Goal: Information Seeking & Learning: Learn about a topic

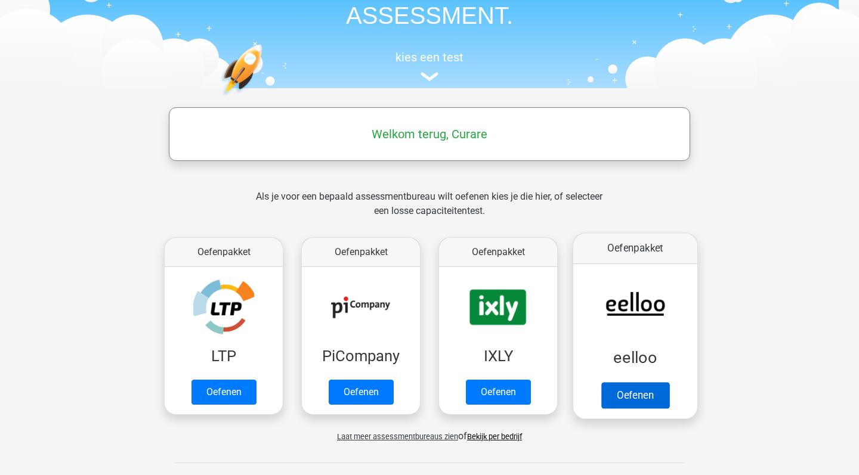
scroll to position [166, 0]
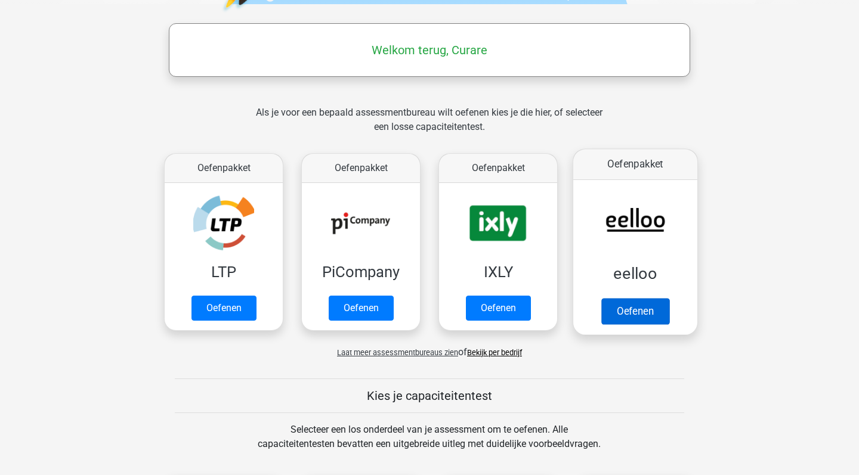
click at [620, 312] on link "Oefenen" at bounding box center [635, 311] width 68 height 26
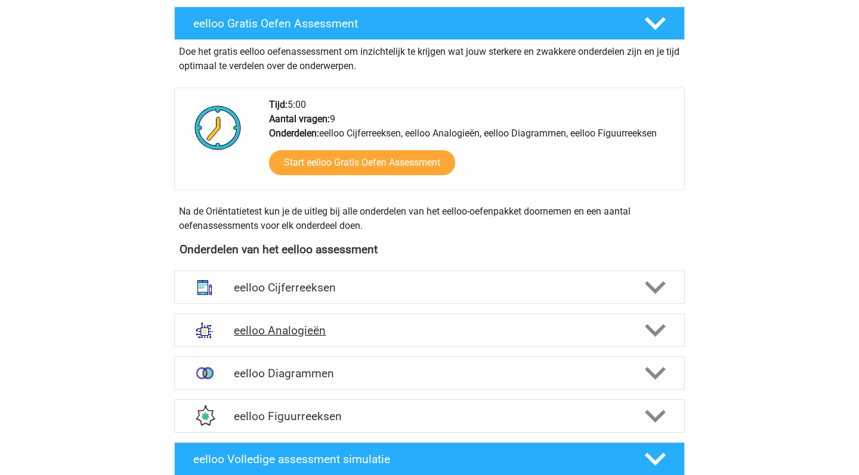
scroll to position [250, 0]
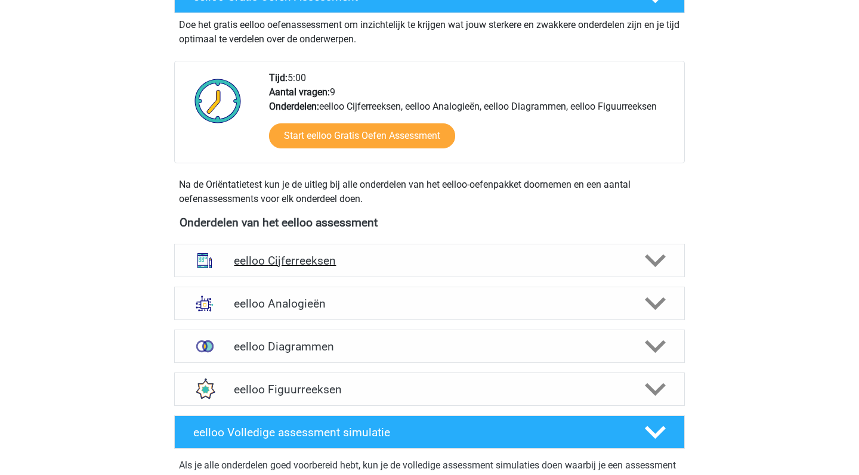
click at [434, 264] on h4 "eelloo Cijferreeksen" at bounding box center [429, 261] width 391 height 14
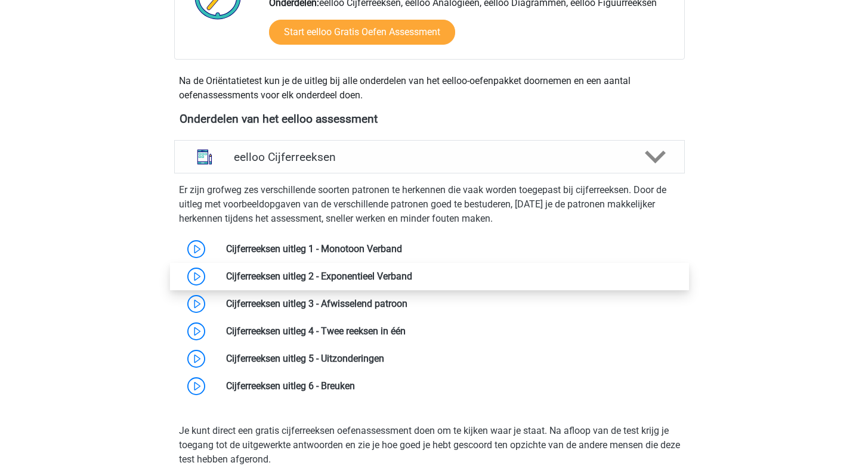
scroll to position [370, 0]
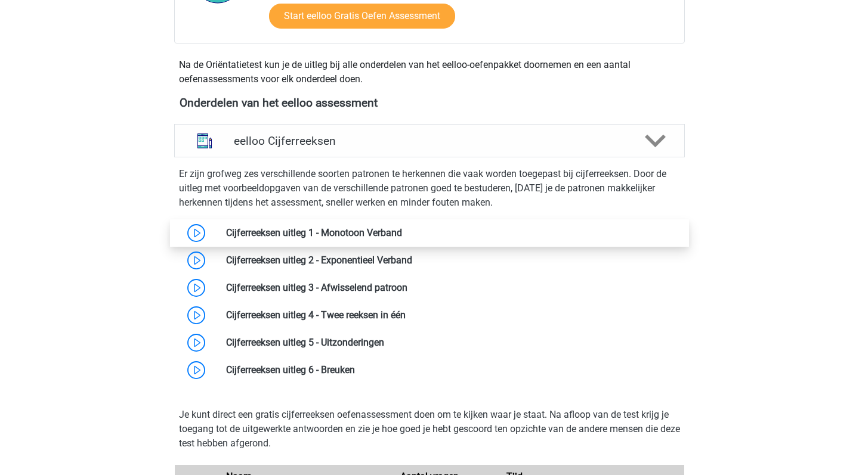
click at [402, 231] on link at bounding box center [402, 232] width 0 height 11
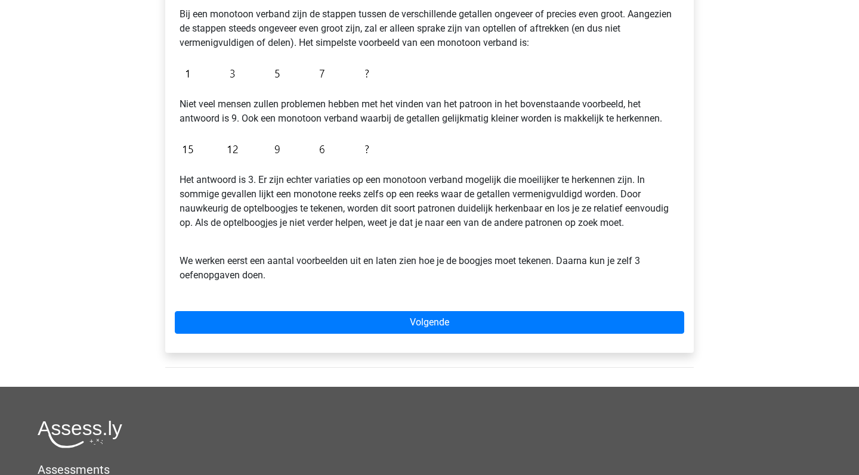
scroll to position [245, 0]
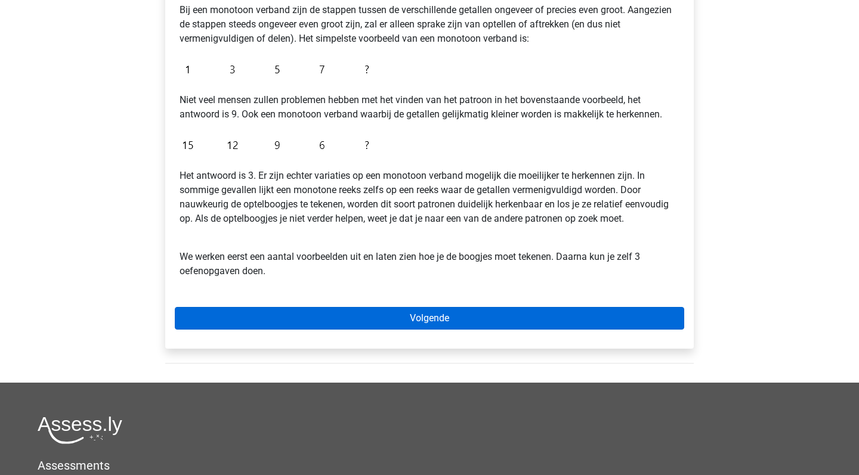
click at [395, 318] on link "Volgende" at bounding box center [429, 318] width 509 height 23
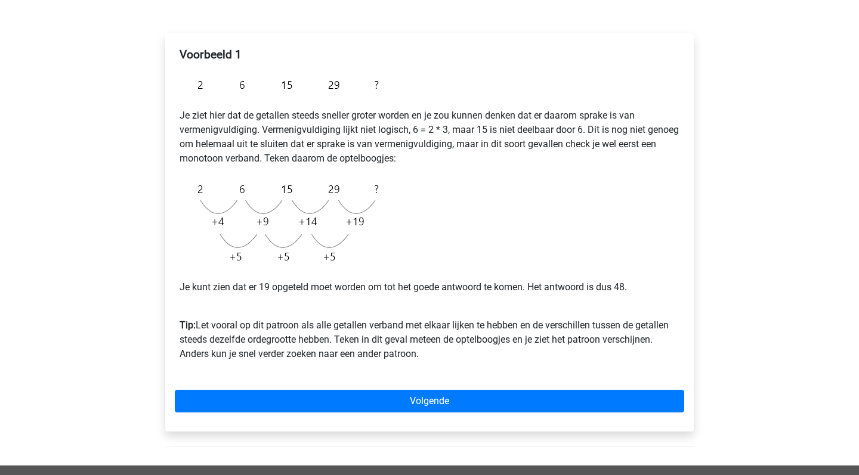
scroll to position [187, 0]
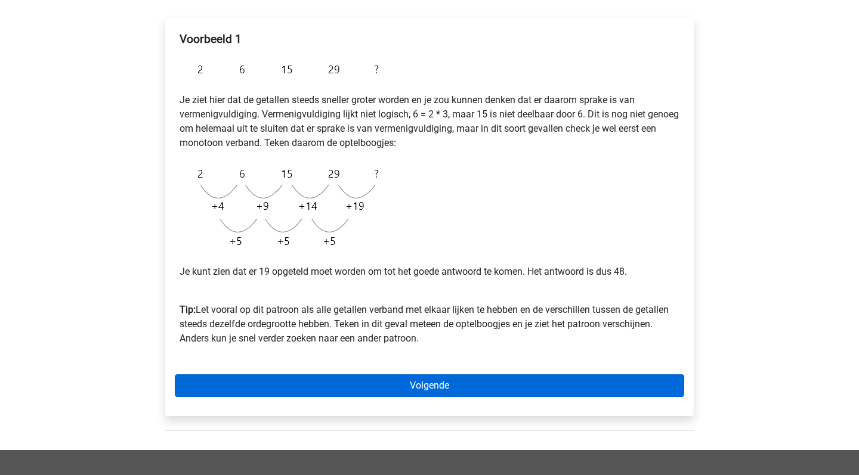
click at [435, 383] on link "Volgende" at bounding box center [429, 385] width 509 height 23
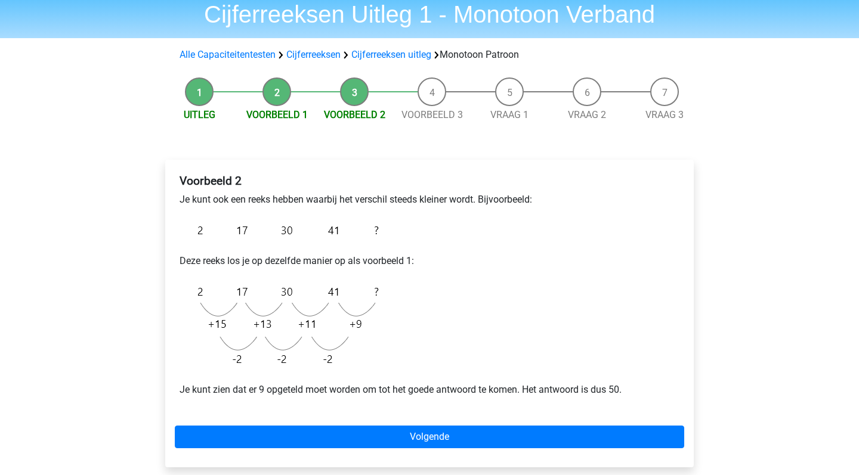
scroll to position [47, 0]
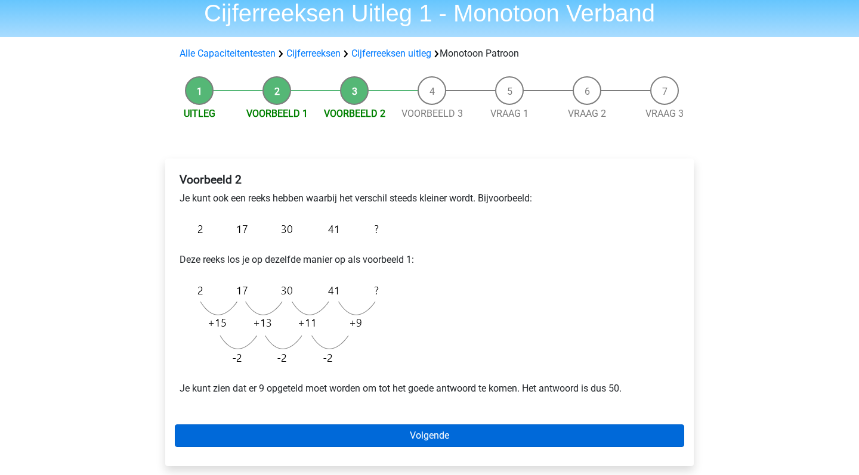
click at [450, 434] on link "Volgende" at bounding box center [429, 436] width 509 height 23
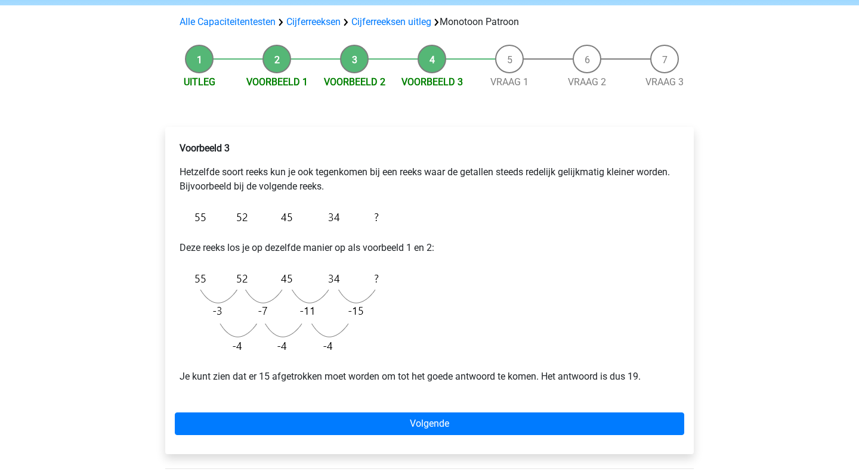
scroll to position [83, 0]
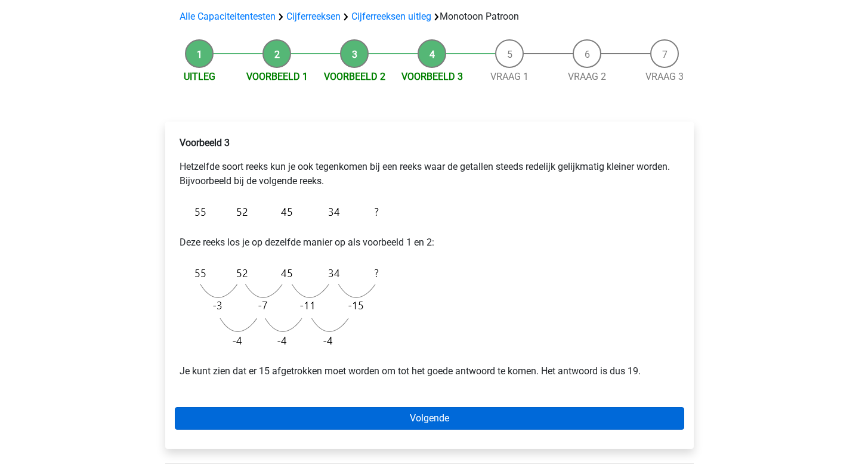
click at [439, 420] on link "Volgende" at bounding box center [429, 418] width 509 height 23
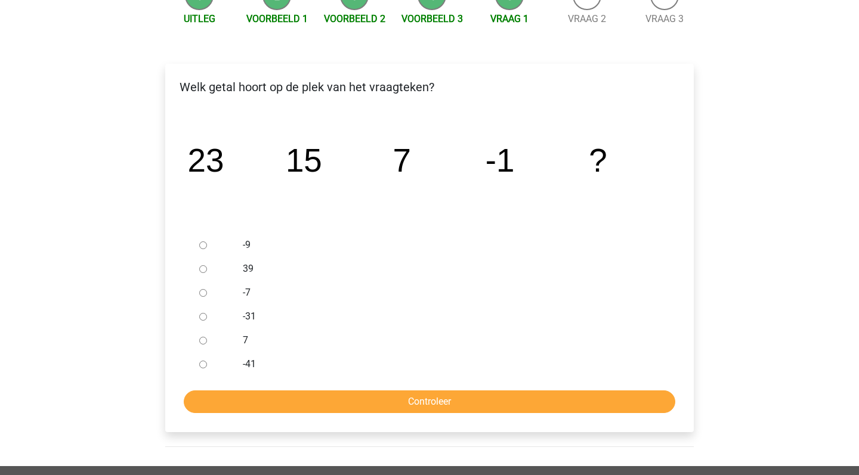
scroll to position [144, 0]
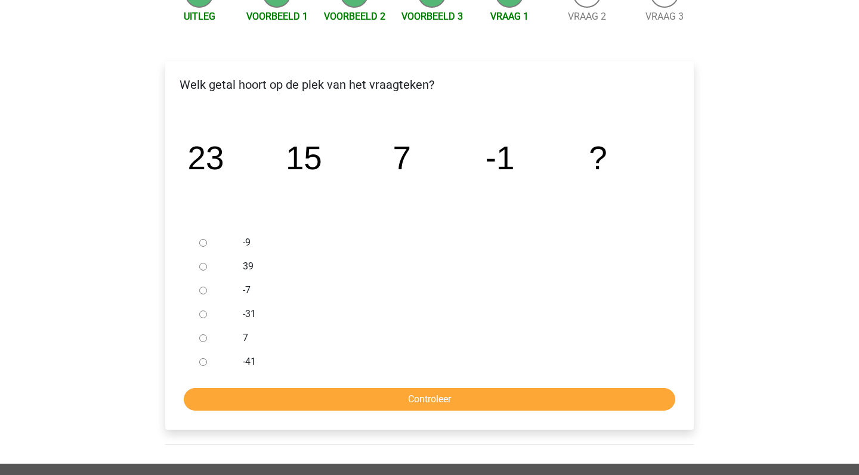
click at [203, 243] on input "-9" at bounding box center [203, 243] width 8 height 8
radio input "true"
click at [454, 400] on input "Controleer" at bounding box center [429, 399] width 491 height 23
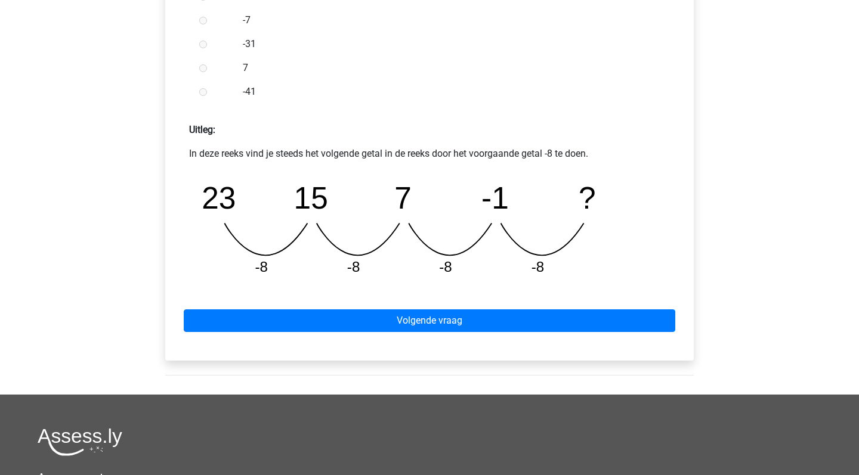
scroll to position [432, 0]
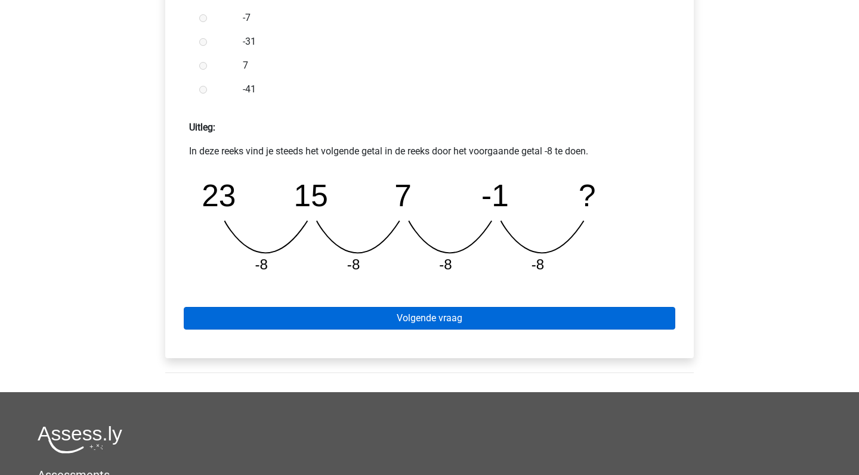
click at [435, 321] on link "Volgende vraag" at bounding box center [429, 318] width 491 height 23
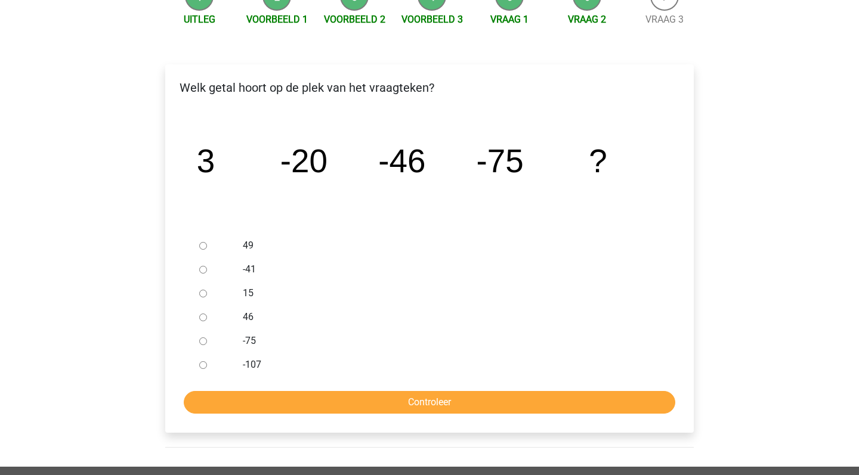
scroll to position [149, 0]
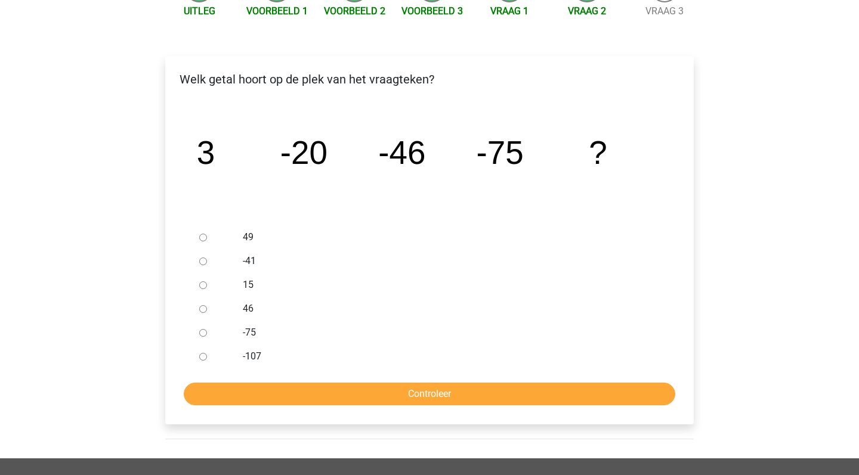
click at [202, 359] on input "-107" at bounding box center [203, 357] width 8 height 8
radio input "true"
click at [303, 397] on input "Controleer" at bounding box center [429, 394] width 491 height 23
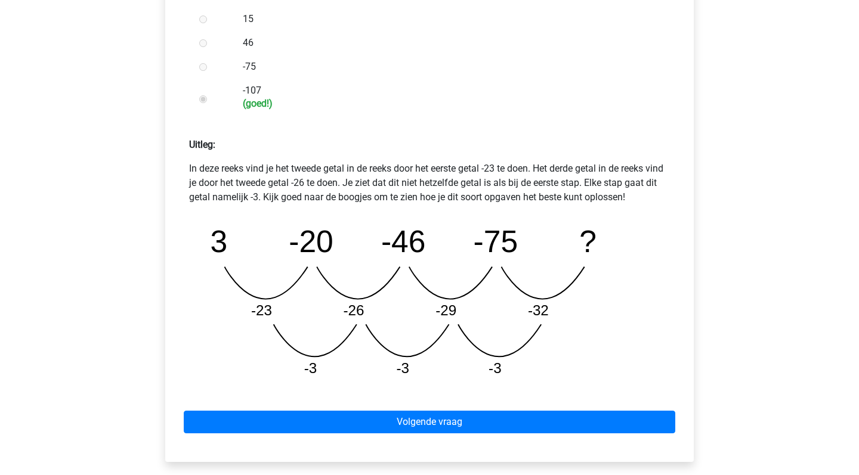
scroll to position [419, 0]
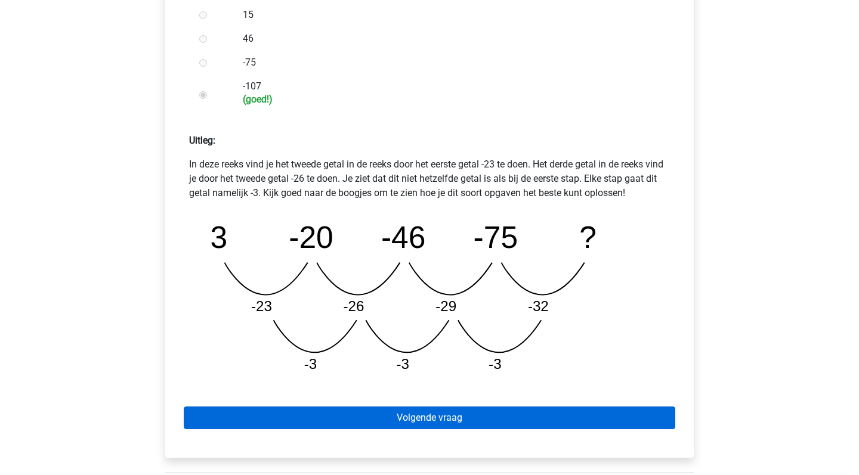
click at [421, 416] on link "Volgende vraag" at bounding box center [429, 418] width 491 height 23
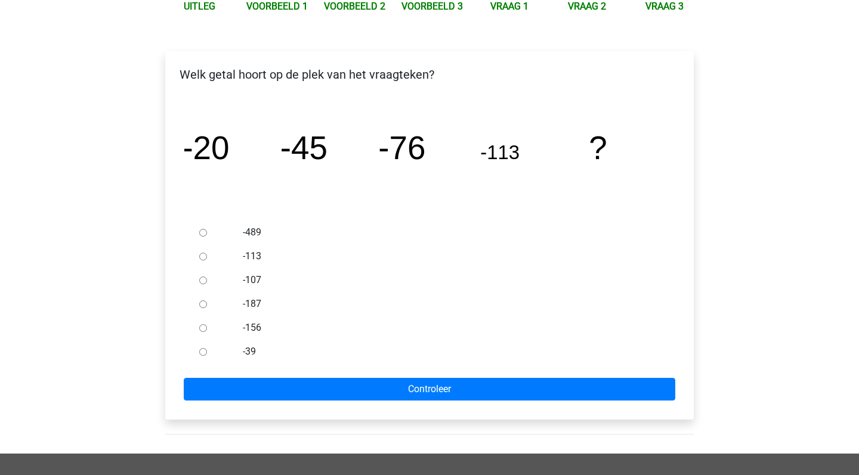
scroll to position [152, 0]
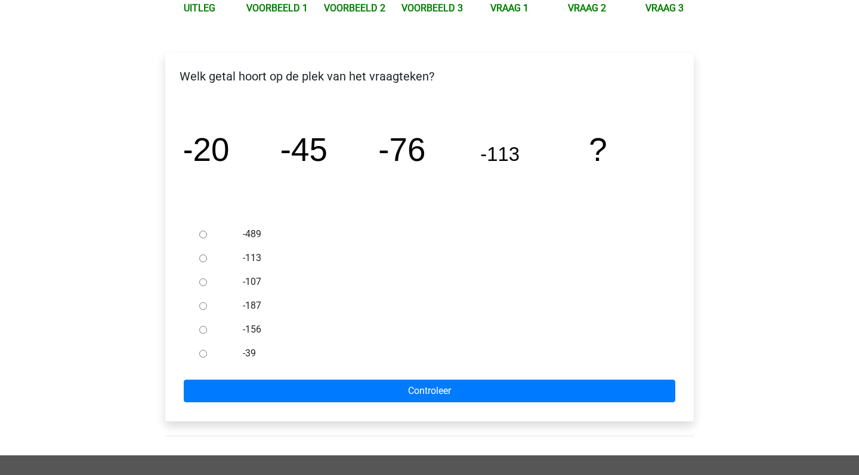
click at [203, 326] on input "-156" at bounding box center [203, 330] width 8 height 8
radio input "true"
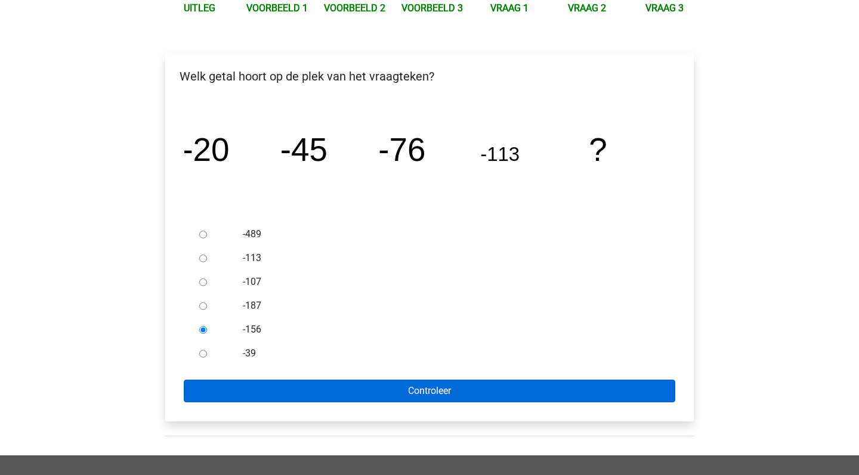
click at [446, 392] on input "Controleer" at bounding box center [429, 391] width 491 height 23
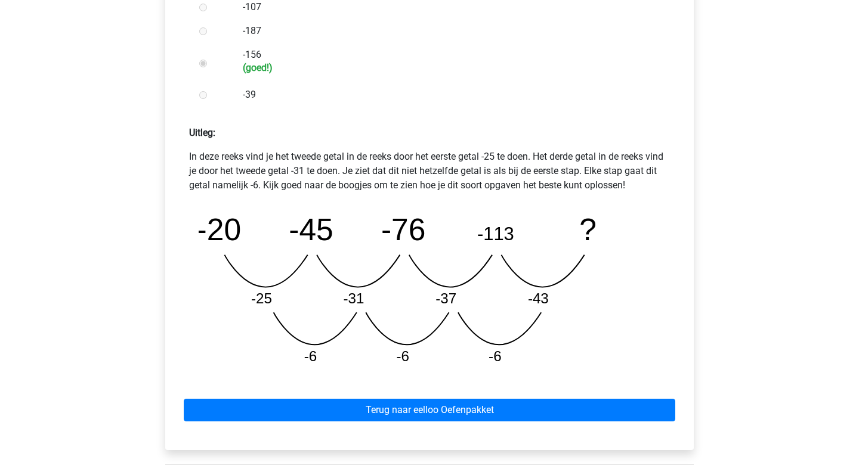
scroll to position [435, 0]
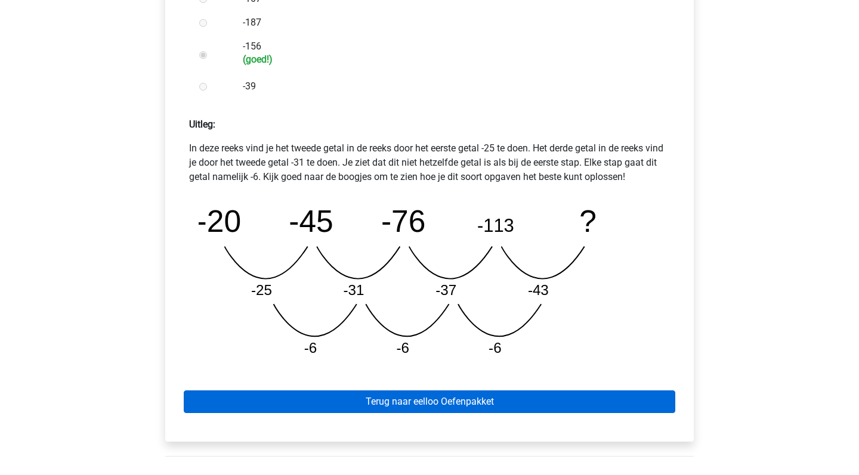
click at [470, 400] on link "Terug naar eelloo Oefenpakket" at bounding box center [429, 402] width 491 height 23
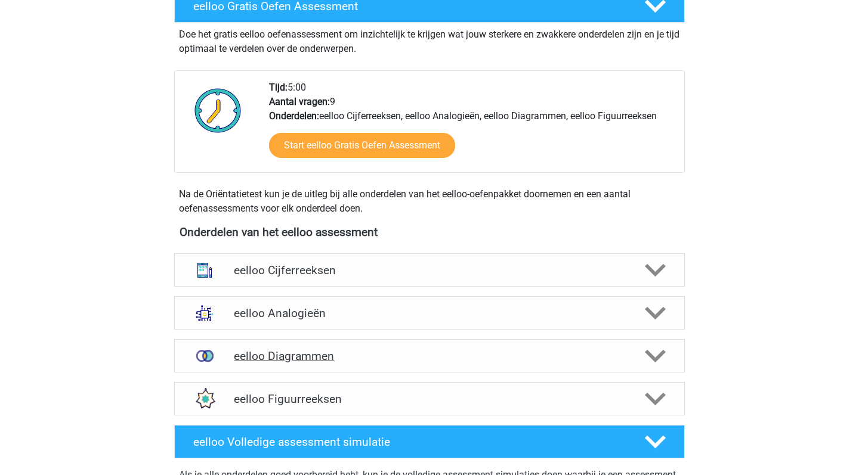
scroll to position [255, 0]
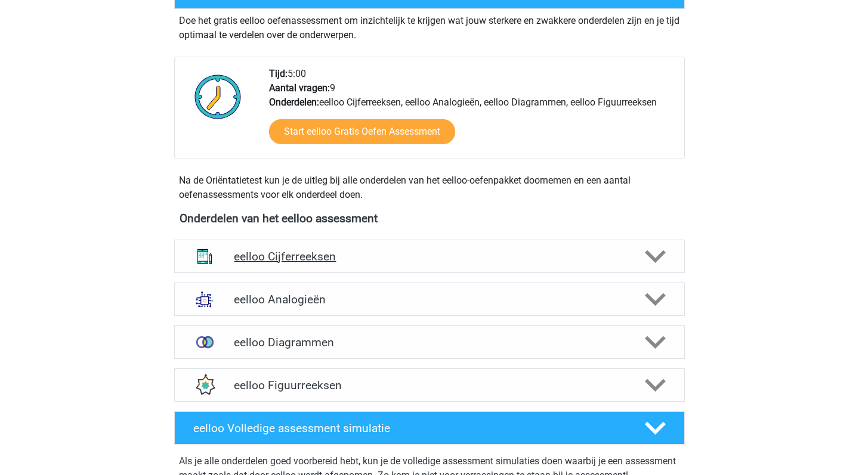
click at [420, 263] on h4 "eelloo Cijferreeksen" at bounding box center [429, 257] width 391 height 14
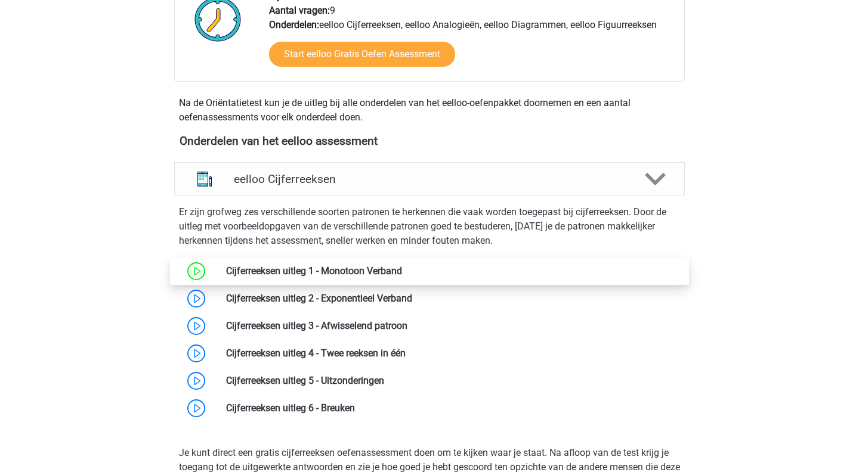
scroll to position [358, 0]
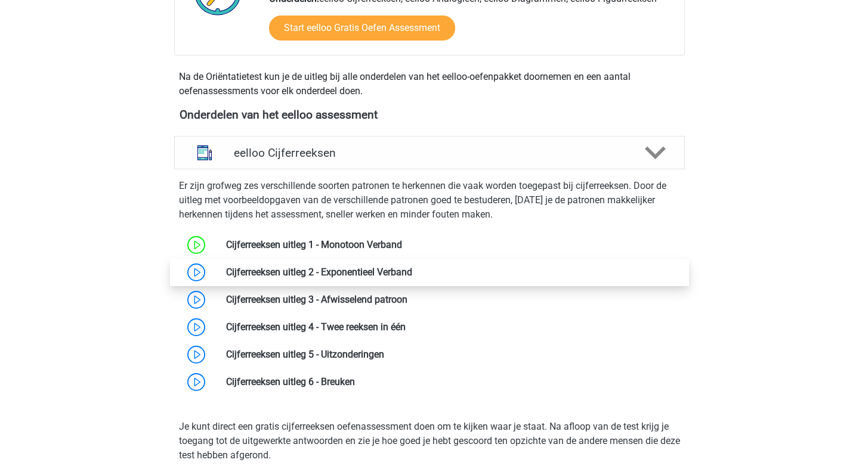
click at [412, 272] on link at bounding box center [412, 272] width 0 height 11
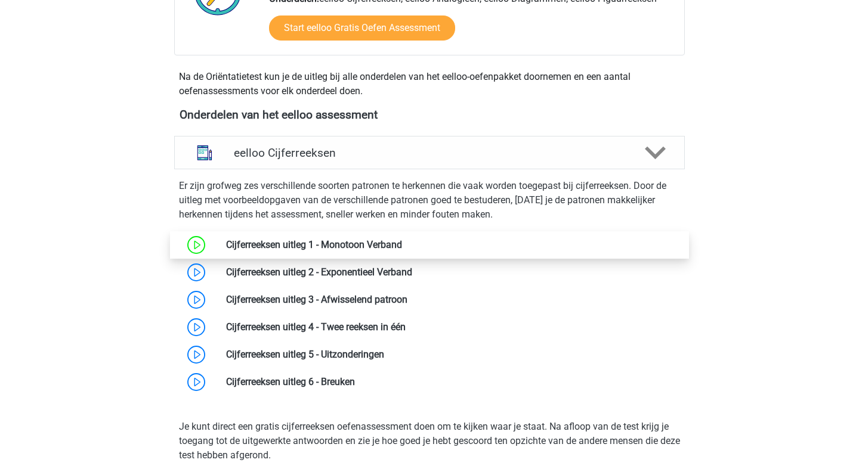
click at [402, 245] on link at bounding box center [402, 244] width 0 height 11
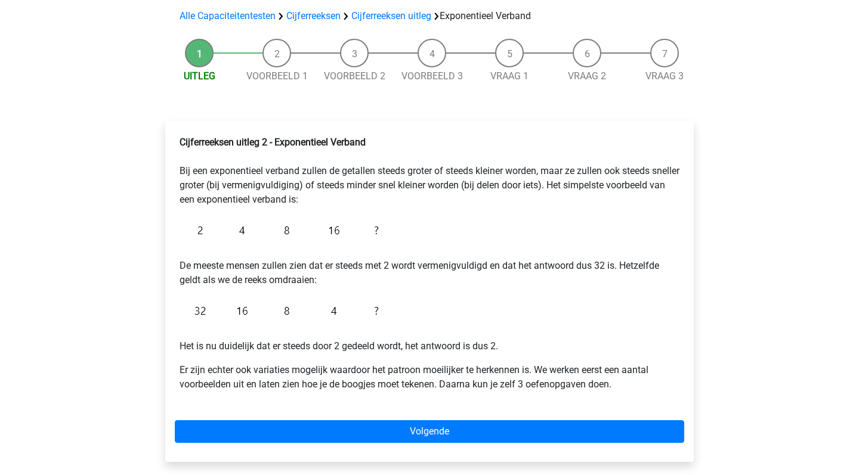
scroll to position [88, 0]
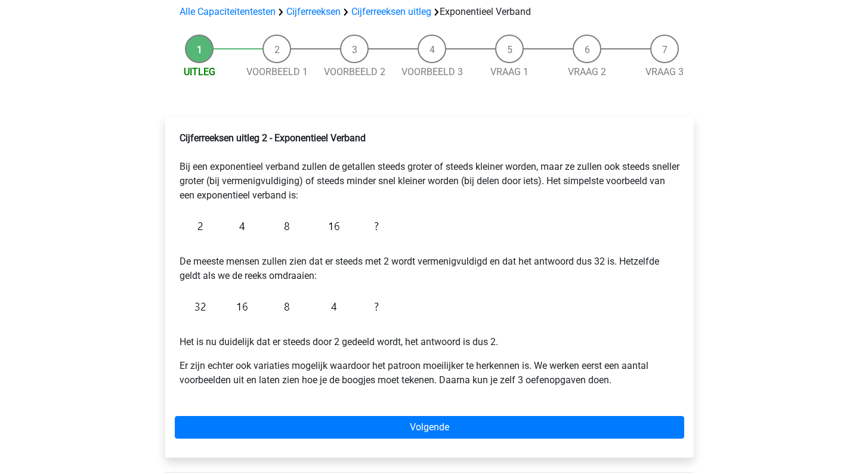
drag, startPoint x: 380, startPoint y: 181, endPoint x: 454, endPoint y: 197, distance: 75.7
click at [454, 197] on p "Cijferreeksen uitleg 2 - Exponentieel Verband Bij een exponentieel verband zull…" at bounding box center [429, 167] width 500 height 72
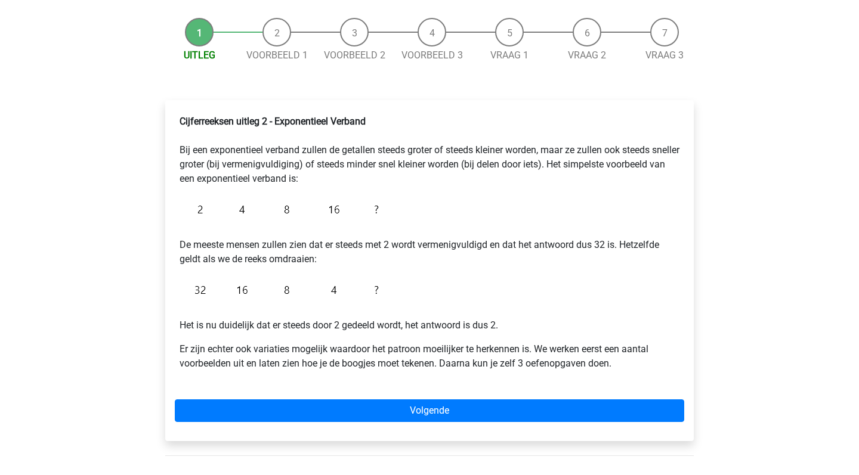
scroll to position [106, 0]
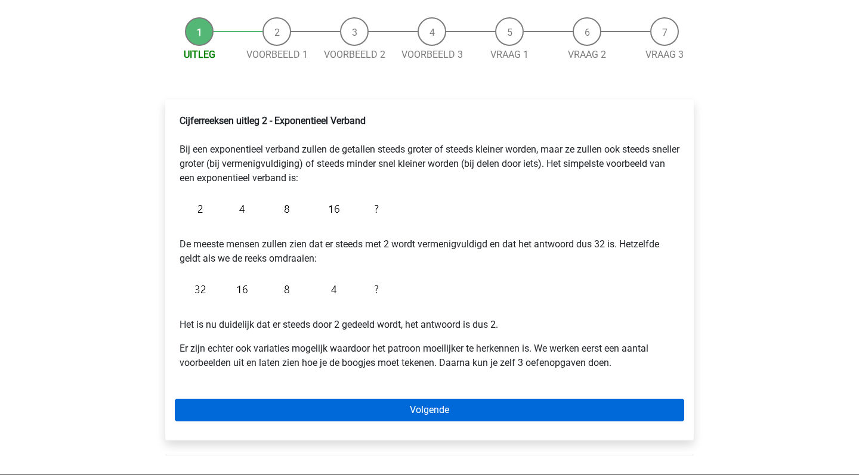
click at [440, 410] on link "Volgende" at bounding box center [429, 410] width 509 height 23
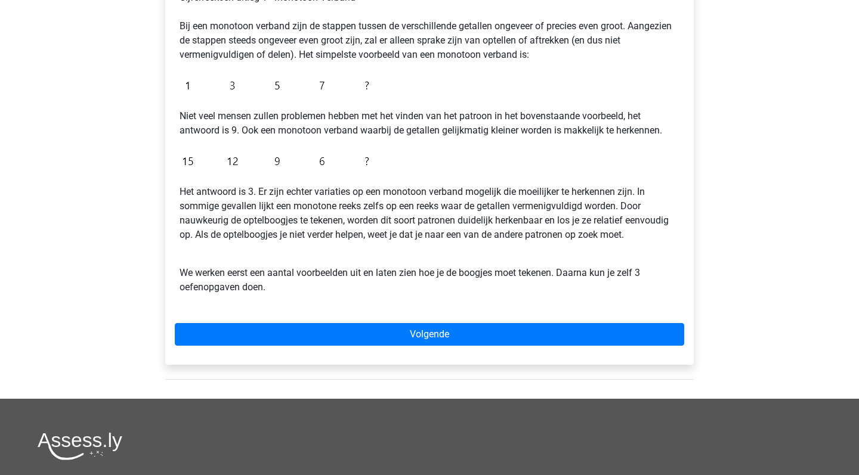
scroll to position [252, 0]
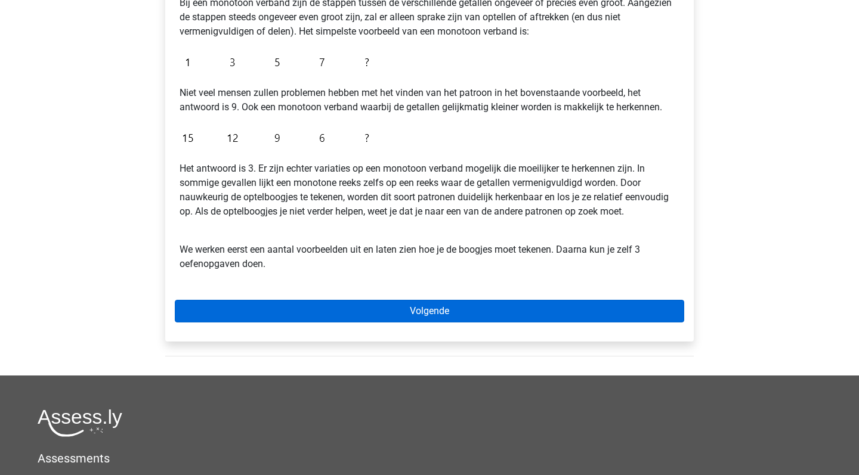
click at [407, 302] on link "Volgende" at bounding box center [429, 311] width 509 height 23
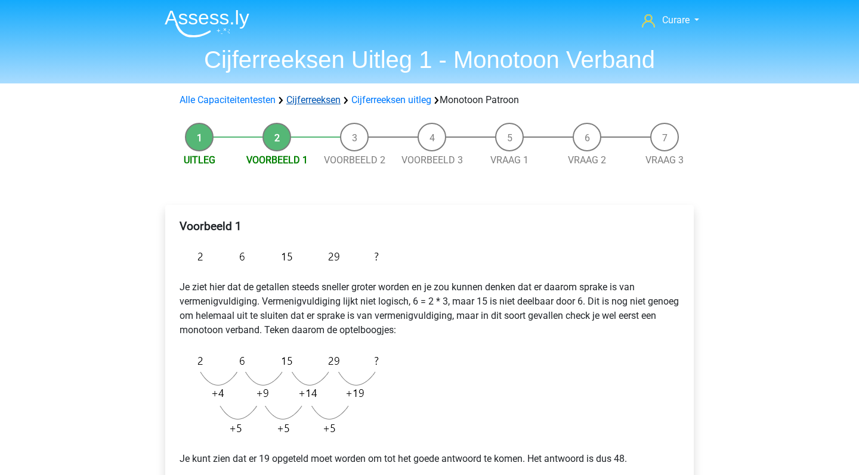
click at [326, 98] on link "Cijferreeksen" at bounding box center [313, 99] width 54 height 11
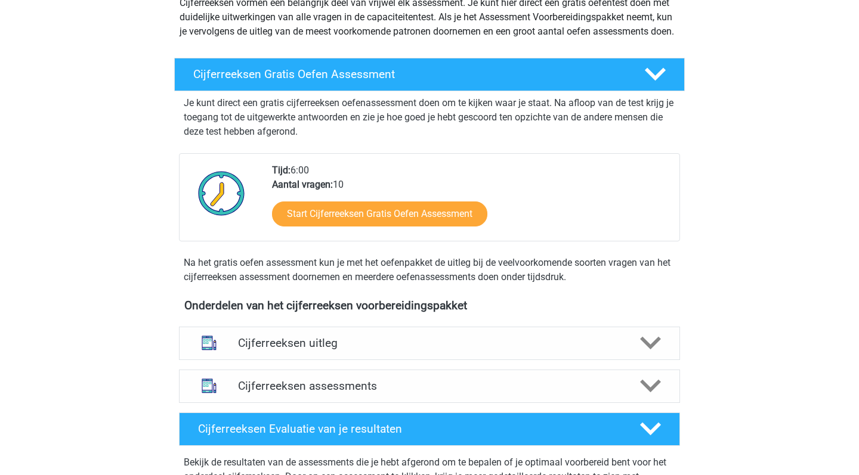
scroll to position [257, 0]
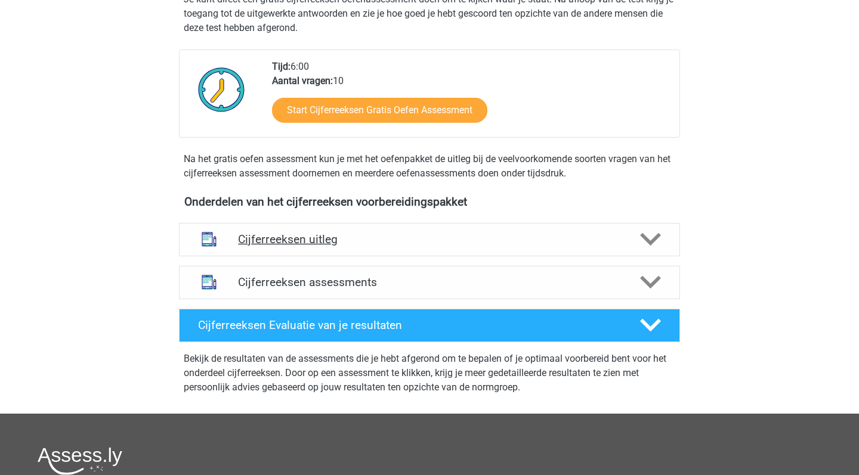
click at [428, 246] on div "Cijferreeksen uitleg" at bounding box center [429, 239] width 501 height 33
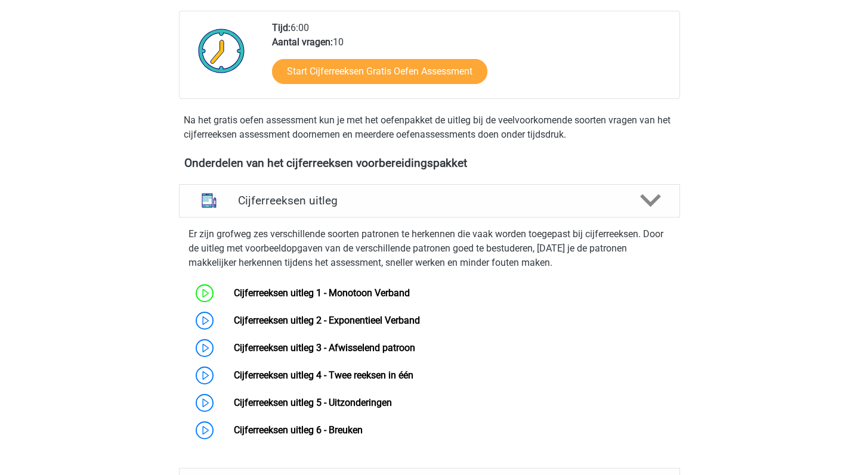
scroll to position [333, 0]
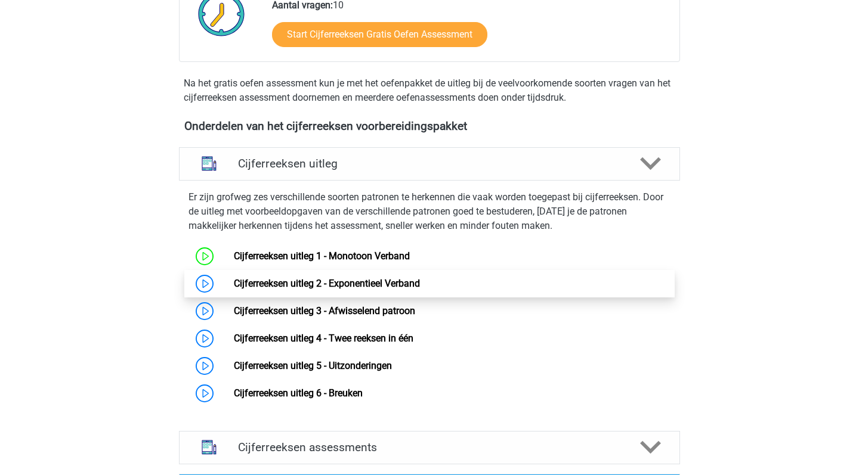
click at [377, 289] on link "Cijferreeksen uitleg 2 - Exponentieel Verband" at bounding box center [327, 283] width 186 height 11
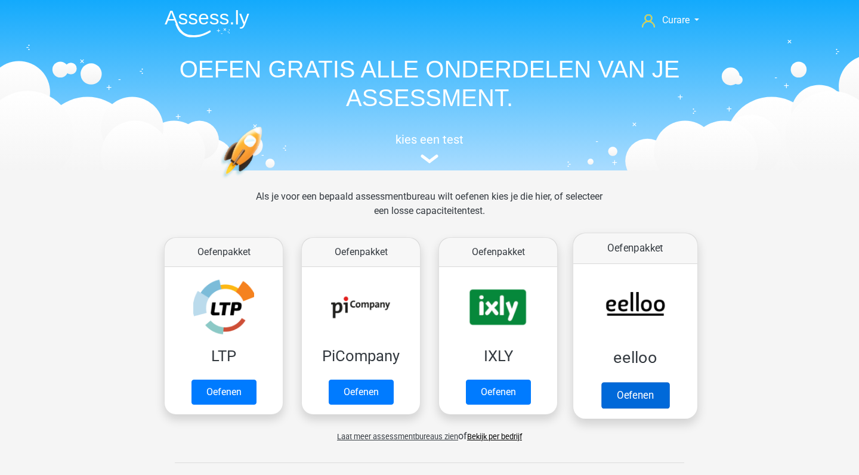
click at [628, 382] on link "Oefenen" at bounding box center [635, 395] width 68 height 26
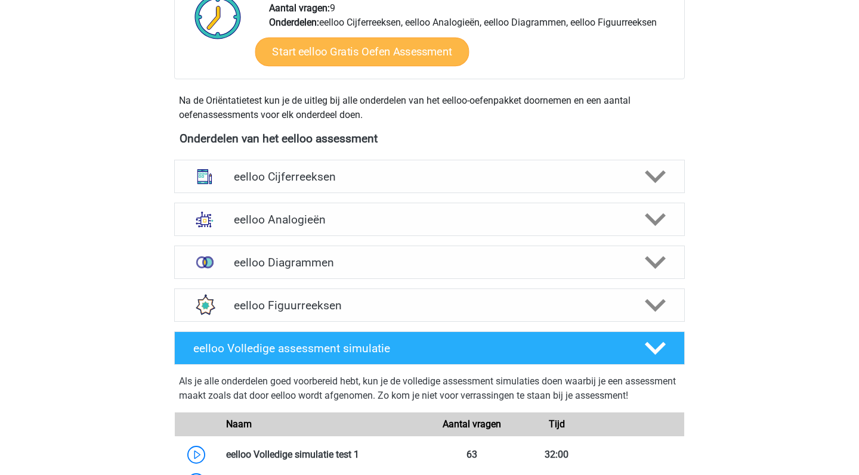
scroll to position [395, 0]
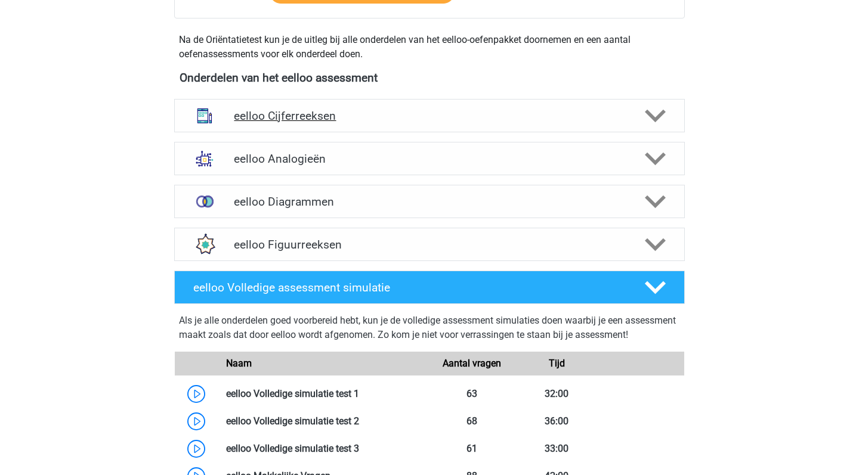
click at [438, 109] on h4 "eelloo Cijferreeksen" at bounding box center [429, 116] width 391 height 14
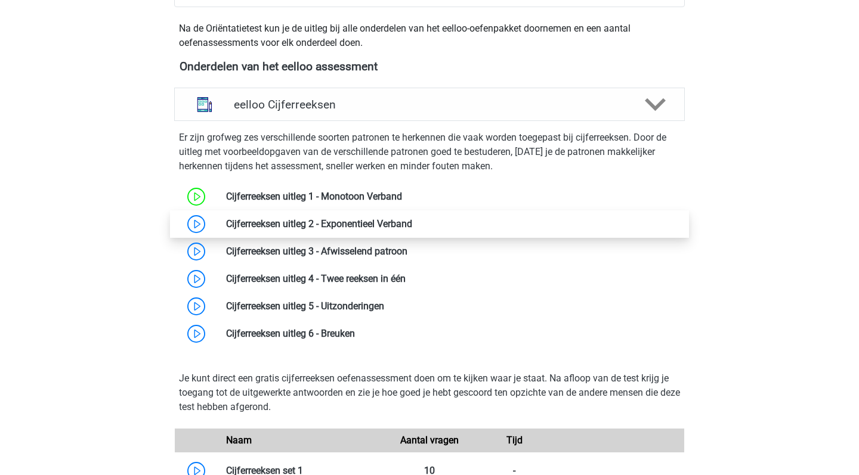
scroll to position [407, 0]
click at [412, 229] on link at bounding box center [412, 223] width 0 height 11
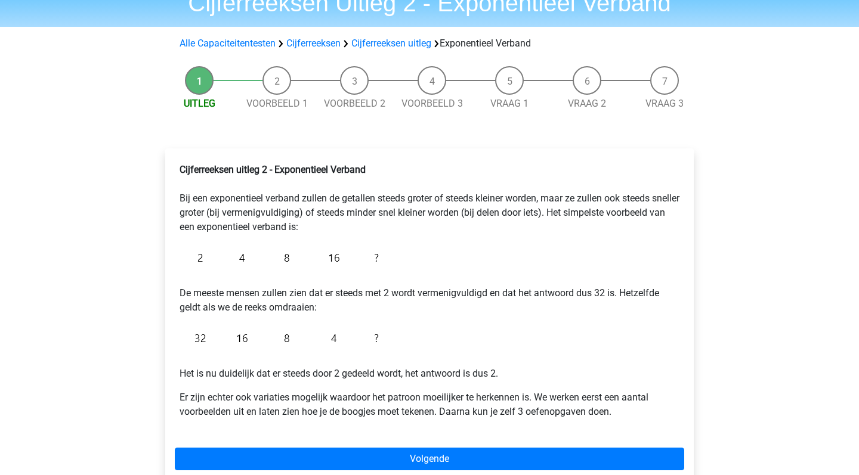
scroll to position [60, 0]
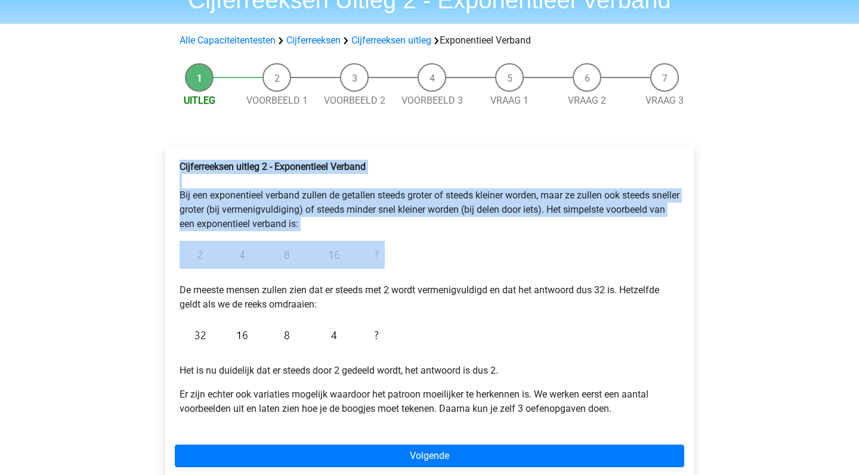
drag, startPoint x: 180, startPoint y: 168, endPoint x: 400, endPoint y: 255, distance: 236.4
click at [400, 255] on div "Cijferreeksen uitleg 2 - Exponentieel Verband Bij een exponentieel verband zull…" at bounding box center [429, 292] width 509 height 275
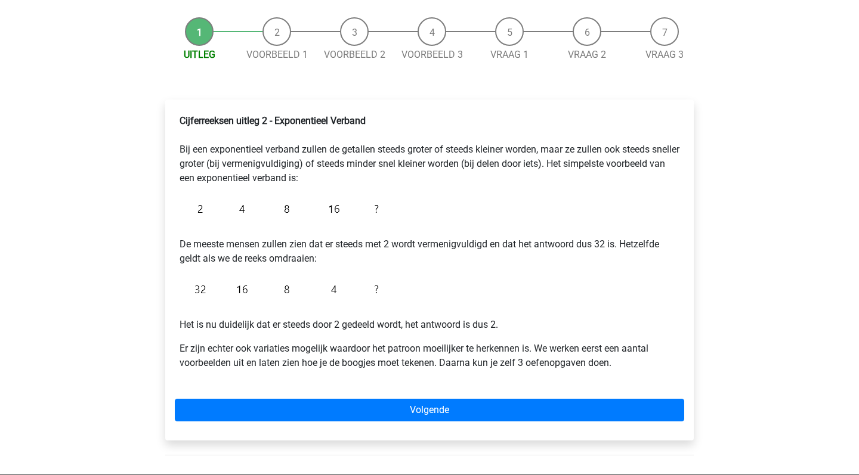
scroll to position [216, 0]
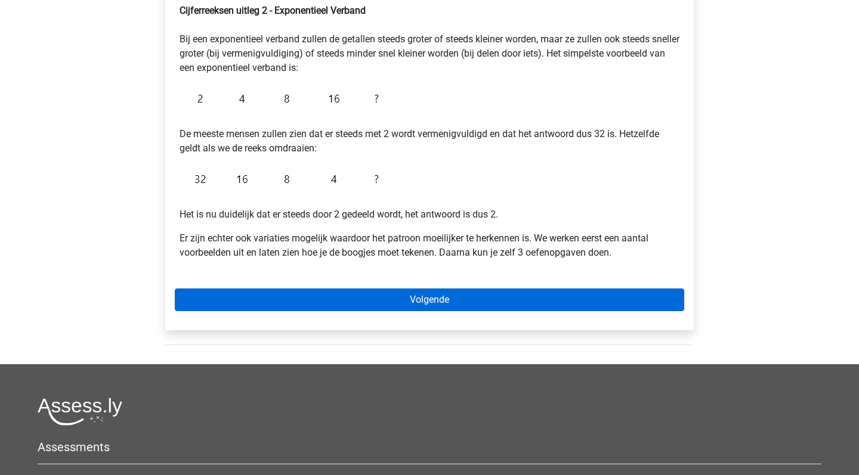
click at [406, 297] on link "Volgende" at bounding box center [429, 300] width 509 height 23
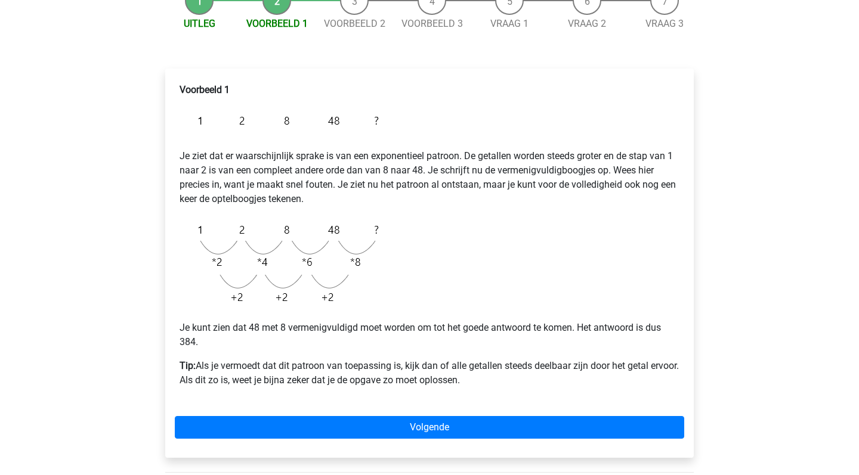
scroll to position [140, 0]
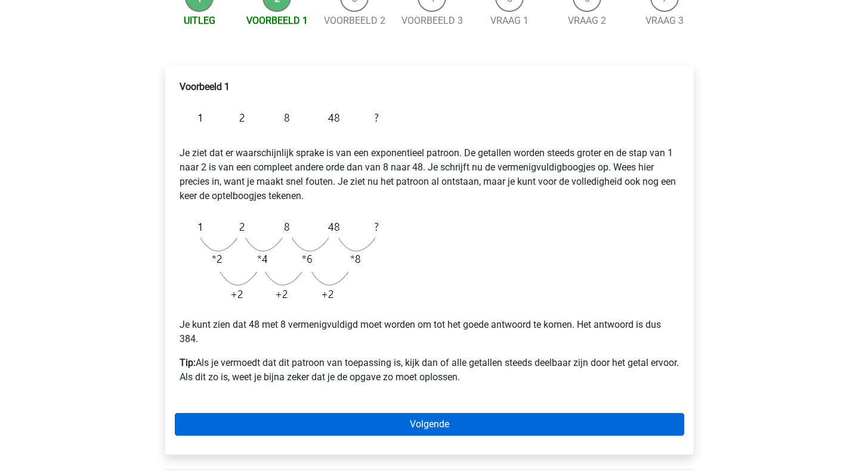
click at [452, 420] on link "Volgende" at bounding box center [429, 424] width 509 height 23
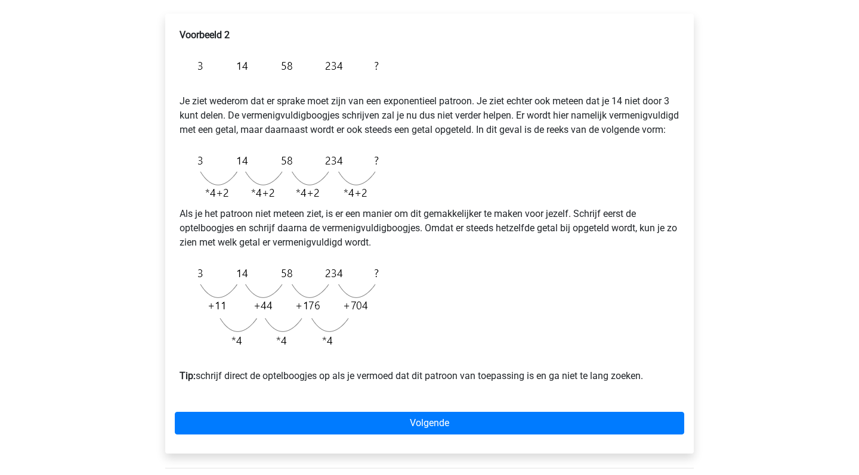
scroll to position [195, 0]
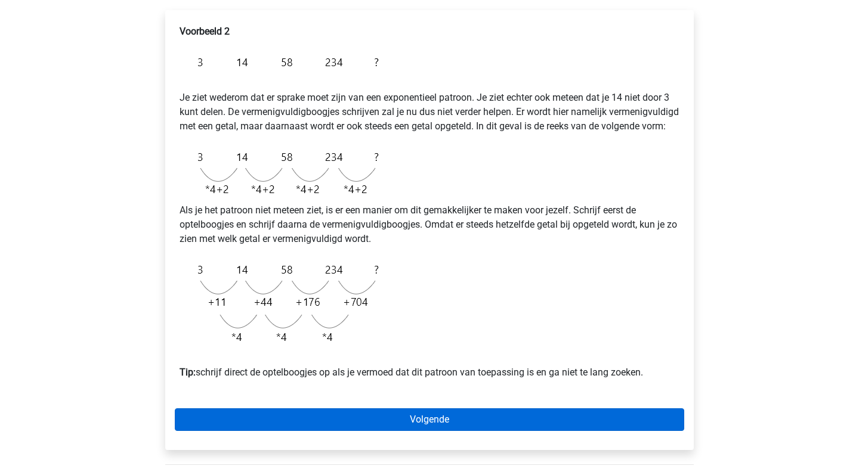
click at [434, 429] on link "Volgende" at bounding box center [429, 419] width 509 height 23
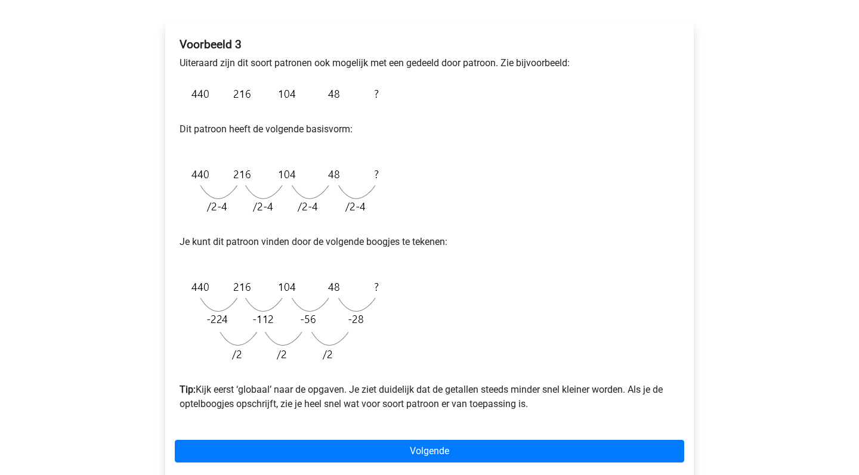
scroll to position [296, 0]
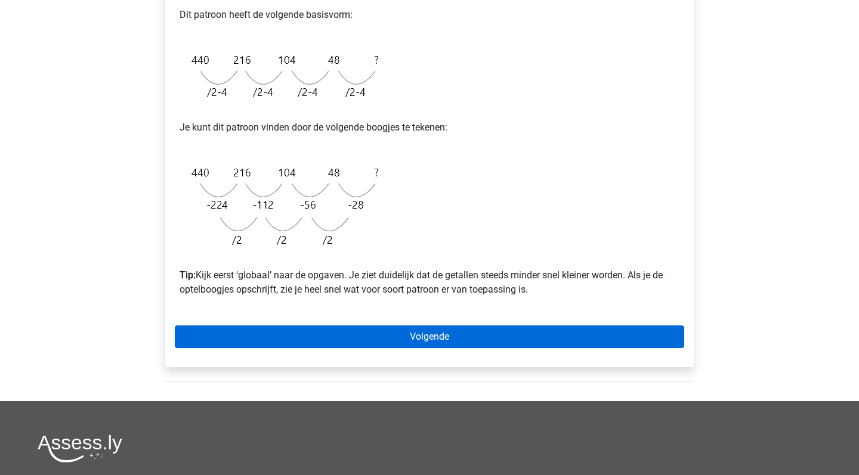
click at [455, 339] on link "Volgende" at bounding box center [429, 337] width 509 height 23
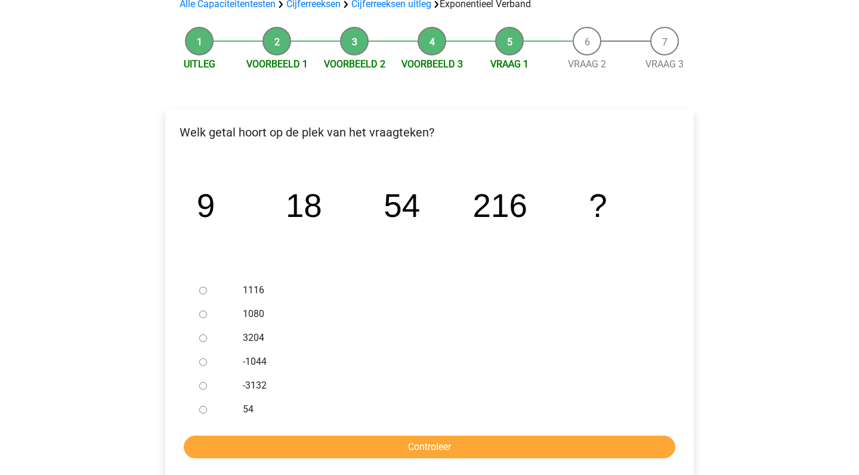
scroll to position [97, 0]
click at [200, 313] on input "1080" at bounding box center [203, 314] width 8 height 8
radio input "true"
click at [422, 443] on input "Controleer" at bounding box center [429, 446] width 491 height 23
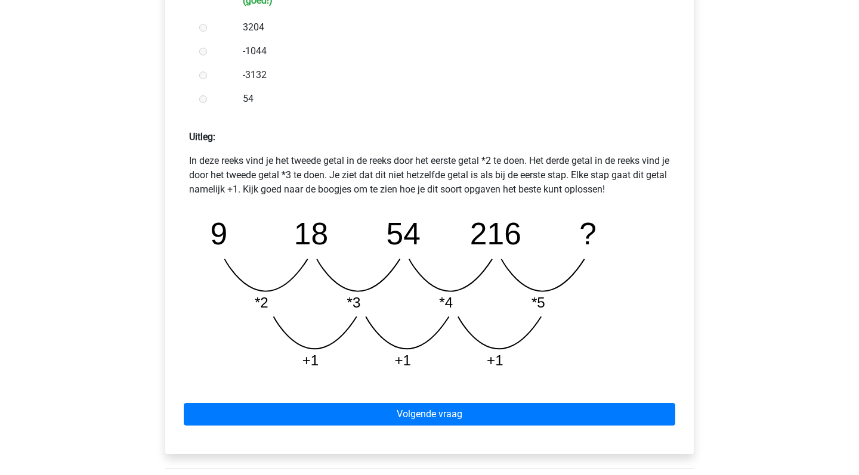
scroll to position [432, 0]
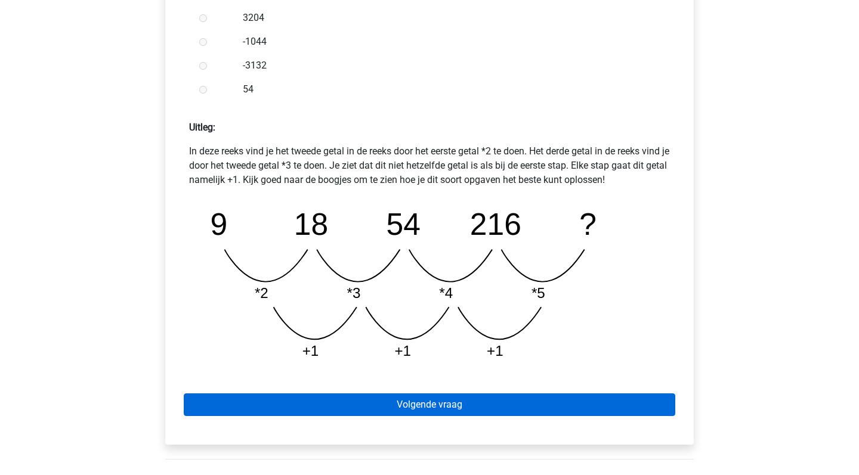
click at [454, 404] on link "Volgende vraag" at bounding box center [429, 405] width 491 height 23
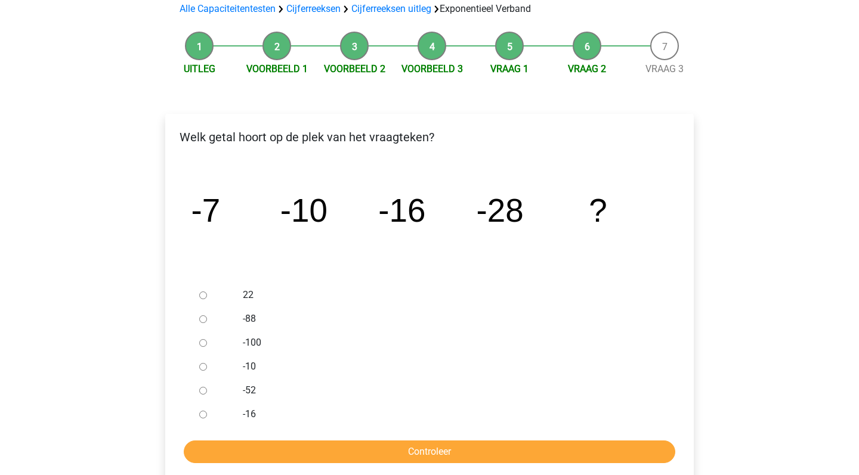
scroll to position [100, 0]
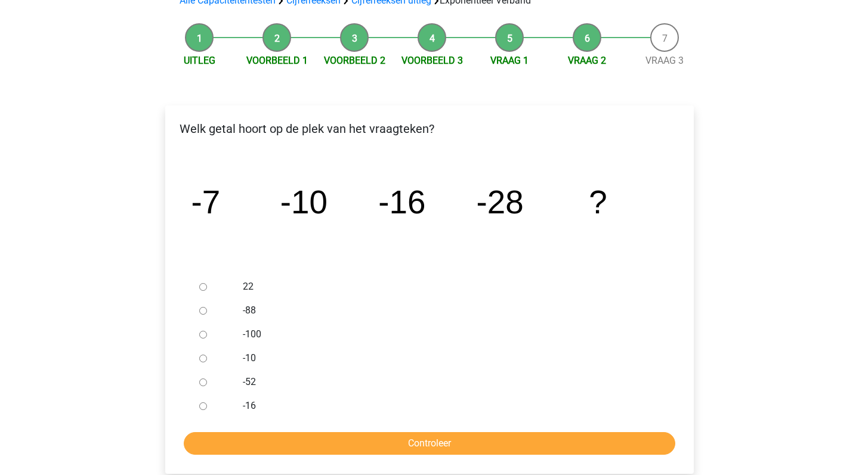
click at [201, 383] on input "-52" at bounding box center [203, 383] width 8 height 8
radio input "true"
click at [409, 439] on input "Controleer" at bounding box center [429, 443] width 491 height 23
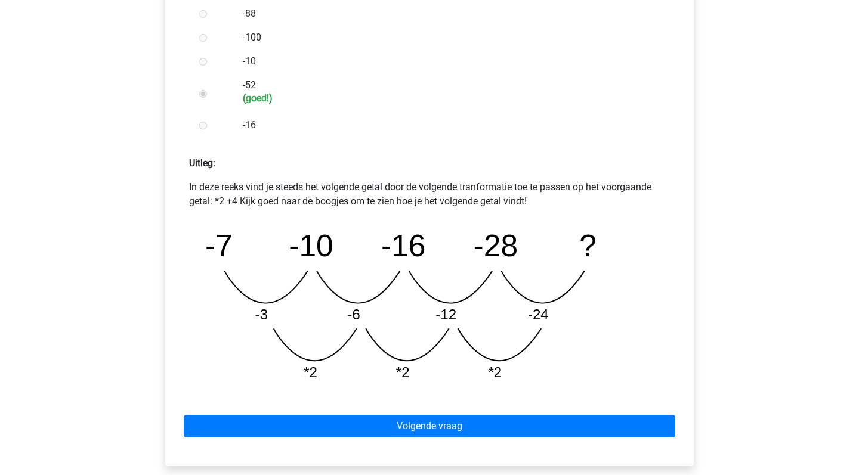
scroll to position [397, 0]
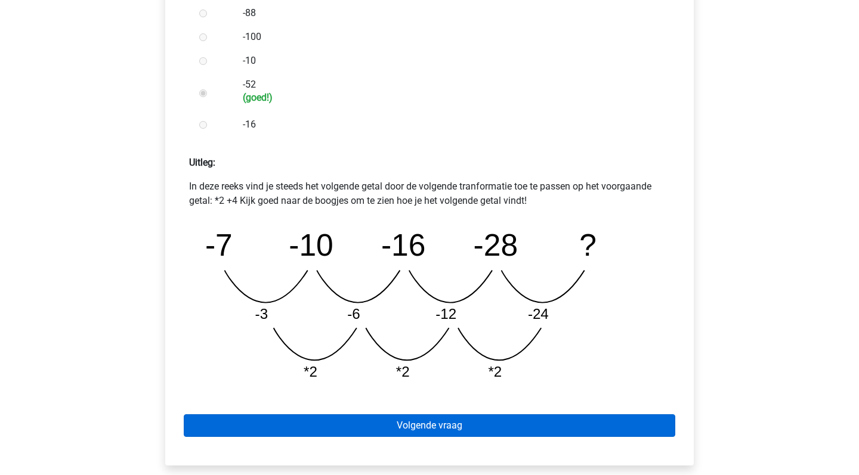
click at [431, 428] on link "Volgende vraag" at bounding box center [429, 425] width 491 height 23
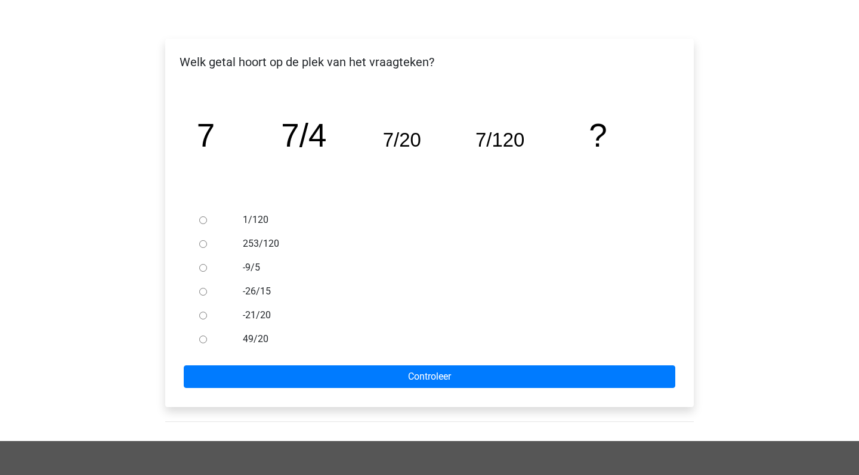
scroll to position [153, 0]
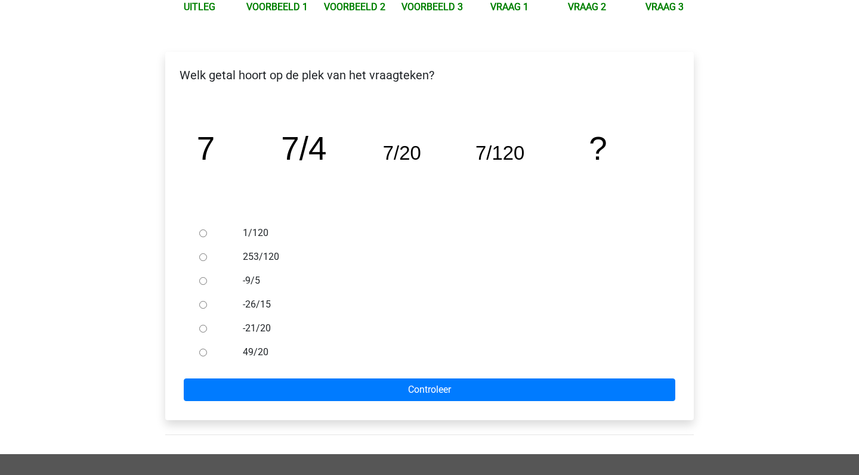
click at [203, 233] on input "1/120" at bounding box center [203, 234] width 8 height 8
radio input "true"
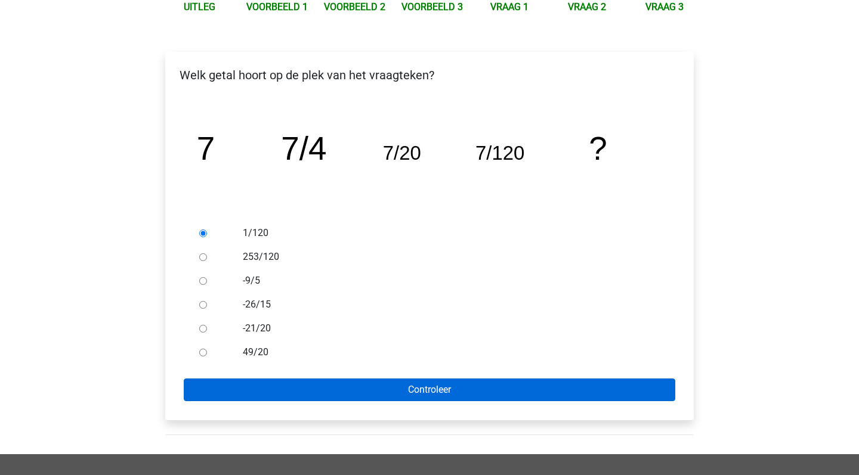
click at [444, 397] on input "Controleer" at bounding box center [429, 390] width 491 height 23
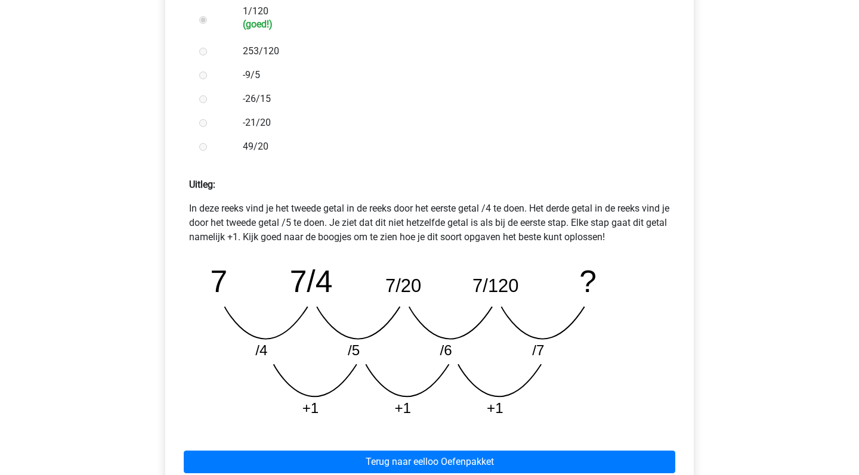
scroll to position [385, 0]
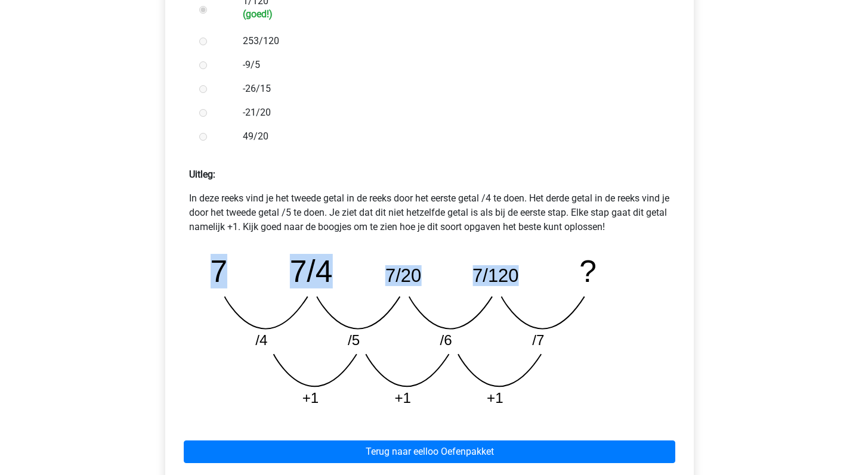
drag, startPoint x: 212, startPoint y: 269, endPoint x: 515, endPoint y: 275, distance: 303.0
click at [515, 275] on g "7 7/4 7/20 7/120 ? /4 /5 /6 /7 +1 +1 +1" at bounding box center [403, 330] width 386 height 152
copy g "7 7/4 7/20 7/120"
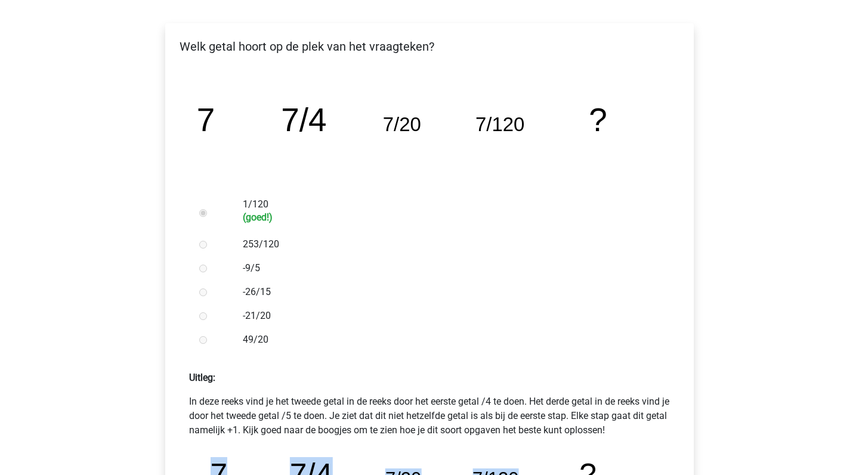
scroll to position [99, 0]
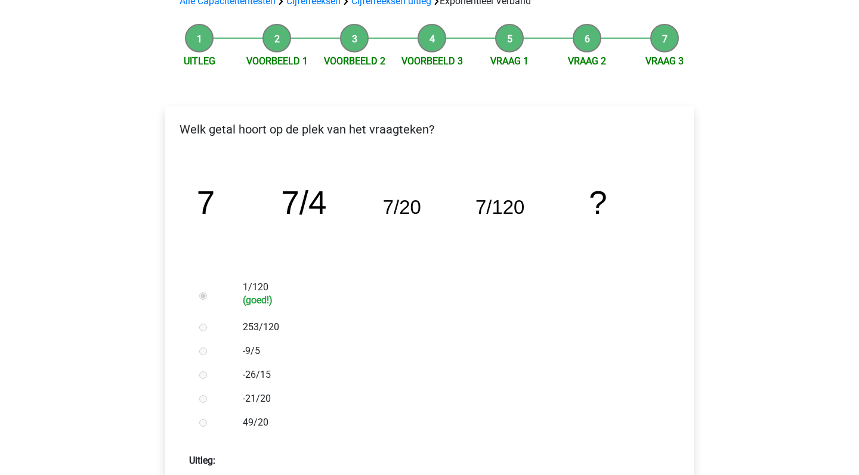
click at [586, 44] on li "Vraag 2" at bounding box center [587, 46] width 78 height 45
click at [583, 60] on link "Vraag 2" at bounding box center [587, 60] width 38 height 11
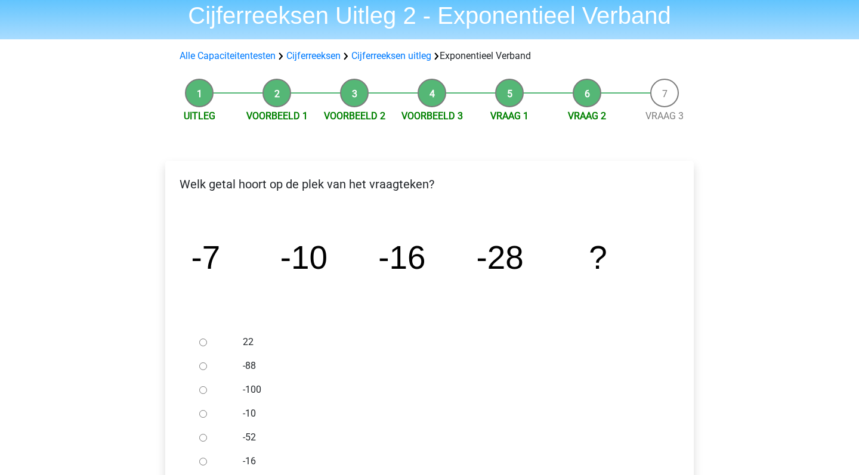
scroll to position [104, 0]
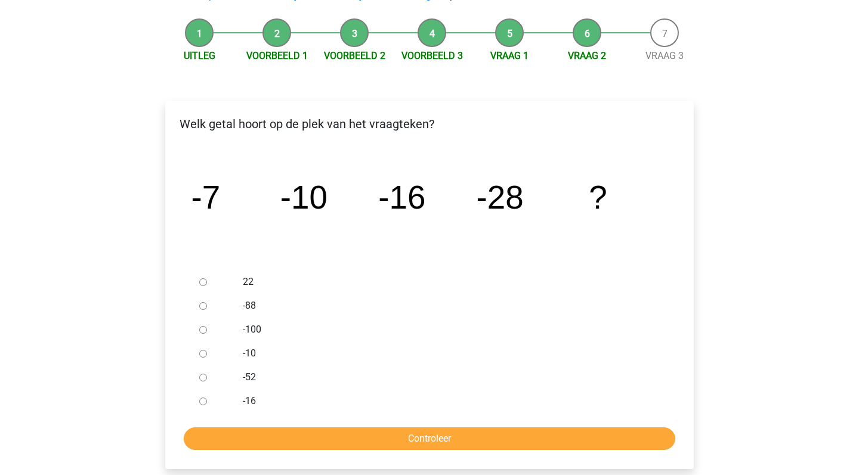
drag, startPoint x: 194, startPoint y: 201, endPoint x: 607, endPoint y: 201, distance: 413.2
click at [607, 201] on icon "image/svg+xml -7 -10 -16 -28 ?" at bounding box center [429, 208] width 490 height 123
click at [537, 161] on icon "image/svg+xml -7 -10 -16 -28 ?" at bounding box center [429, 208] width 490 height 123
click at [190, 197] on icon "image/svg+xml -7 -10 -16 -28 ?" at bounding box center [429, 208] width 490 height 123
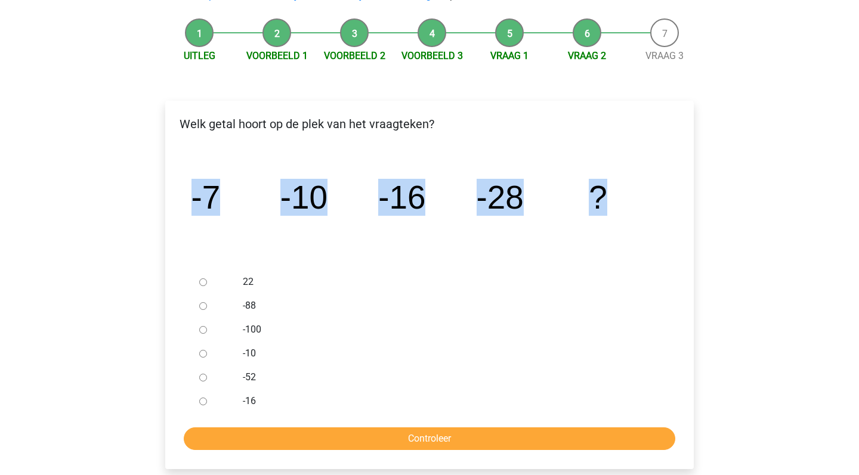
drag, startPoint x: 193, startPoint y: 197, endPoint x: 600, endPoint y: 196, distance: 407.3
click at [600, 196] on g "-7 -10 -16 -28 ?" at bounding box center [399, 197] width 416 height 37
copy g "-7 -10 -16 -28 ?"
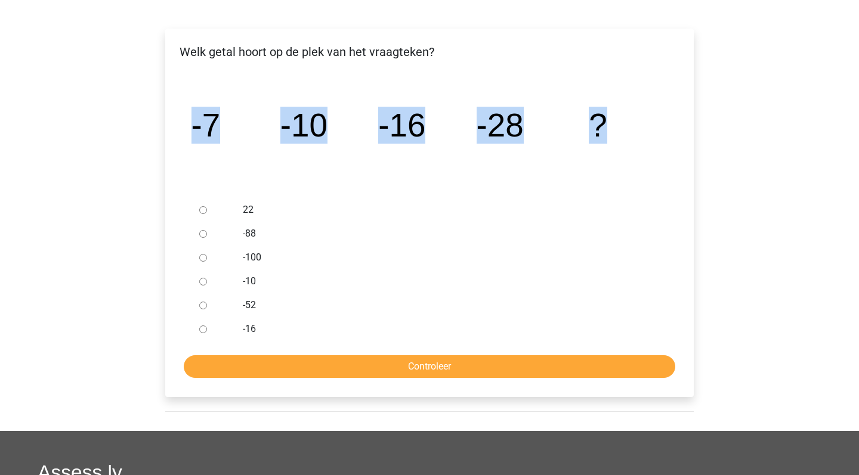
scroll to position [112, 0]
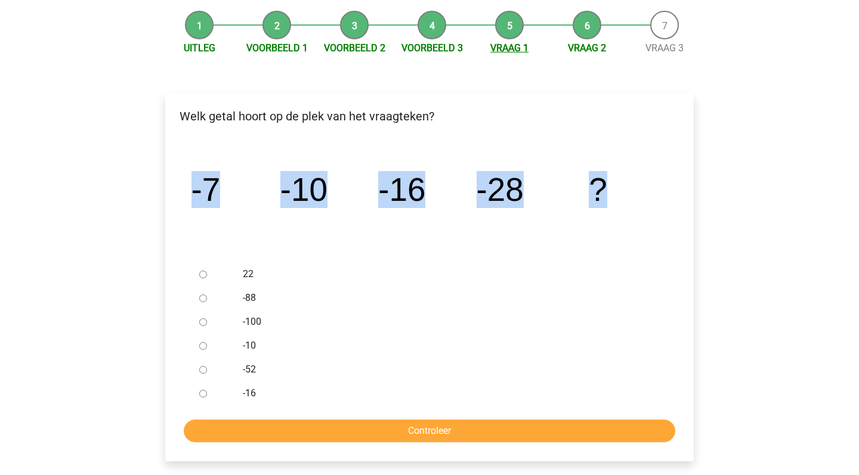
click at [507, 48] on link "Vraag 1" at bounding box center [509, 47] width 38 height 11
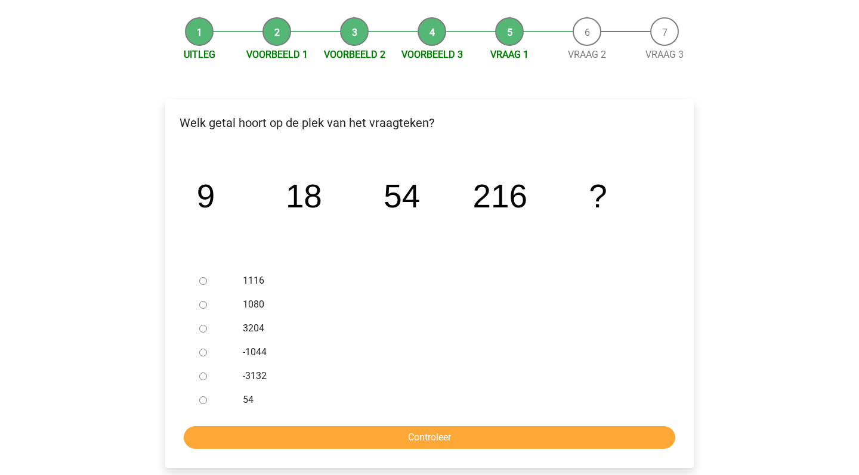
scroll to position [210, 0]
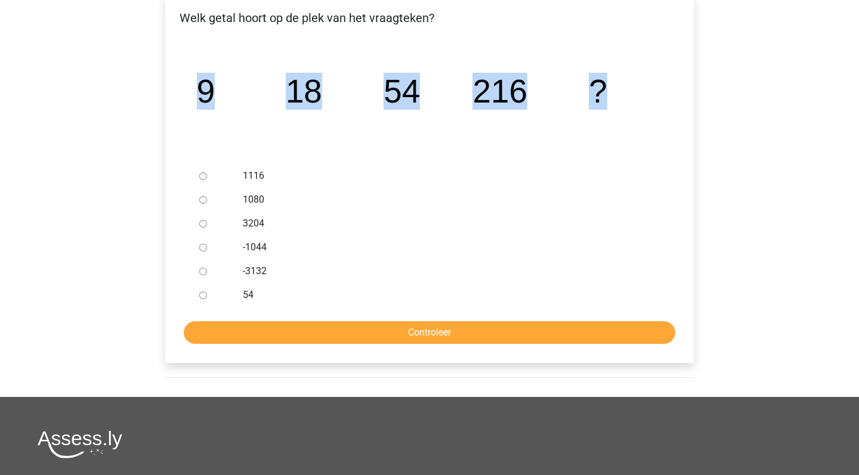
drag, startPoint x: 202, startPoint y: 87, endPoint x: 602, endPoint y: 86, distance: 400.1
click at [602, 86] on g "9 18 54 216 ?" at bounding box center [402, 91] width 410 height 37
copy g "9 18 54 216 ?"
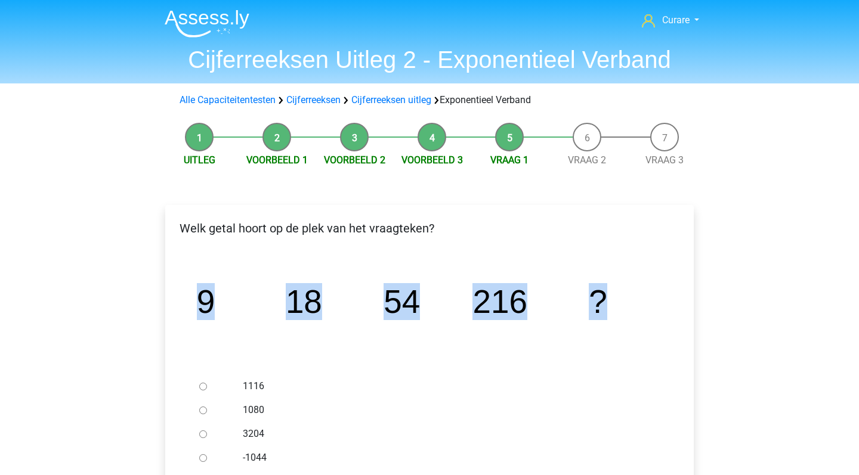
scroll to position [0, 0]
click at [429, 160] on link "Voorbeeld 3" at bounding box center [431, 159] width 61 height 11
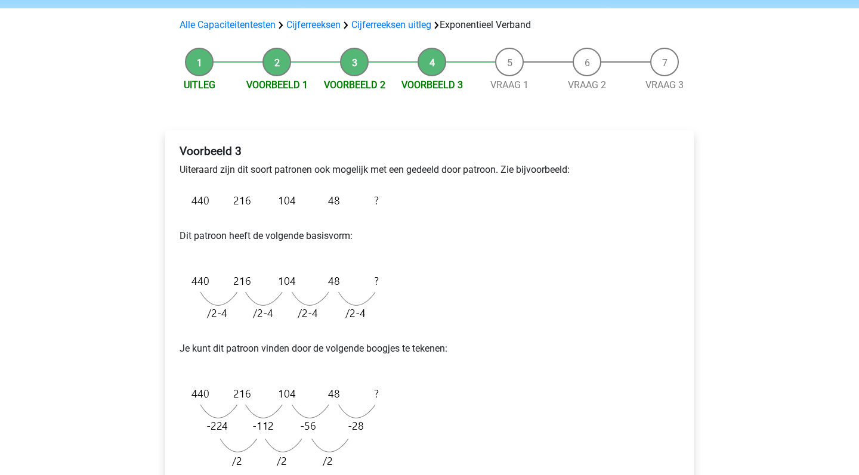
scroll to position [125, 0]
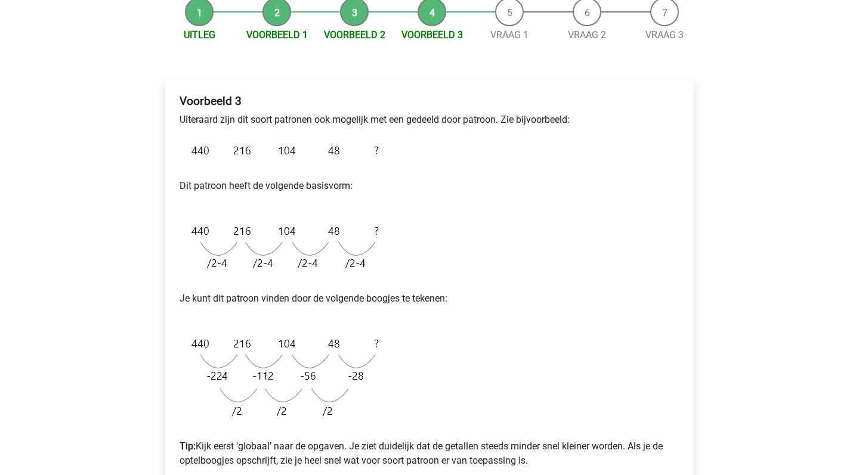
click at [302, 232] on img at bounding box center [281, 247] width 205 height 60
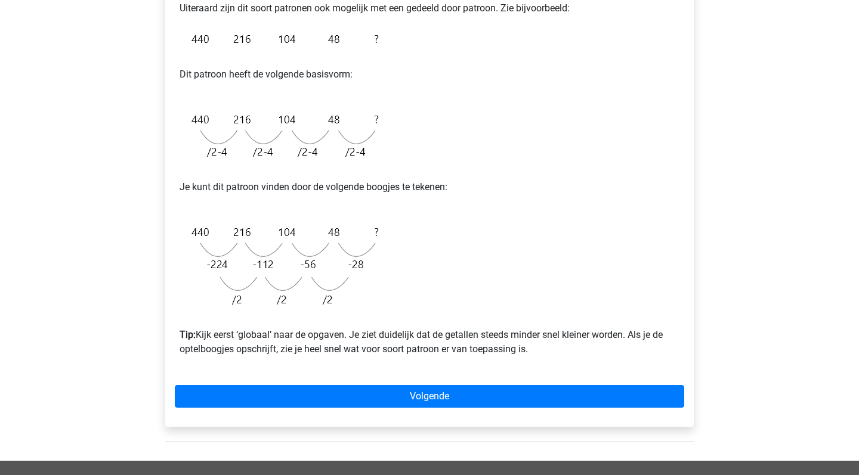
scroll to position [247, 0]
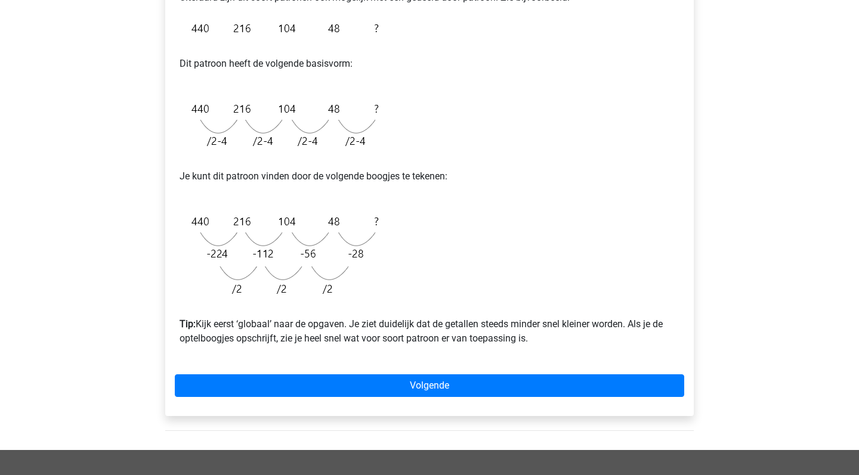
click at [314, 237] on img at bounding box center [281, 255] width 205 height 95
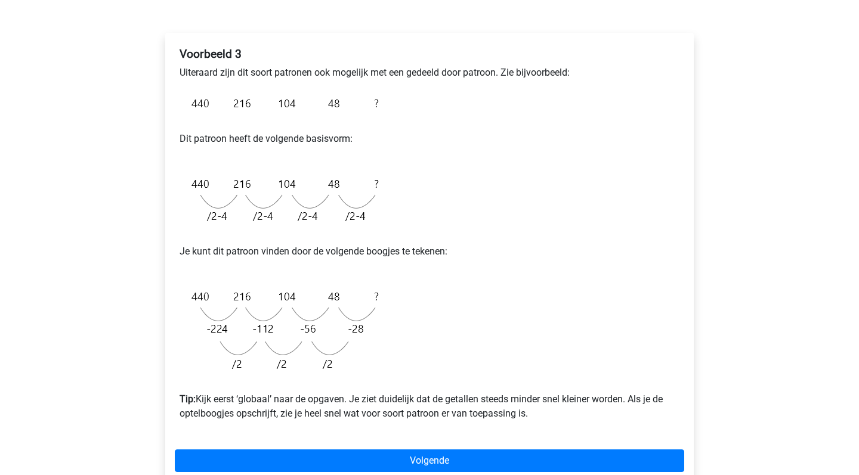
scroll to position [124, 0]
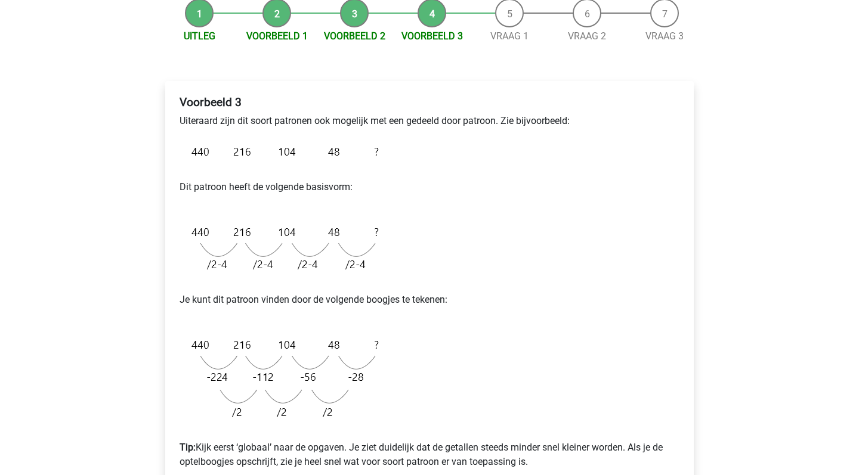
click at [216, 162] on img at bounding box center [281, 152] width 205 height 28
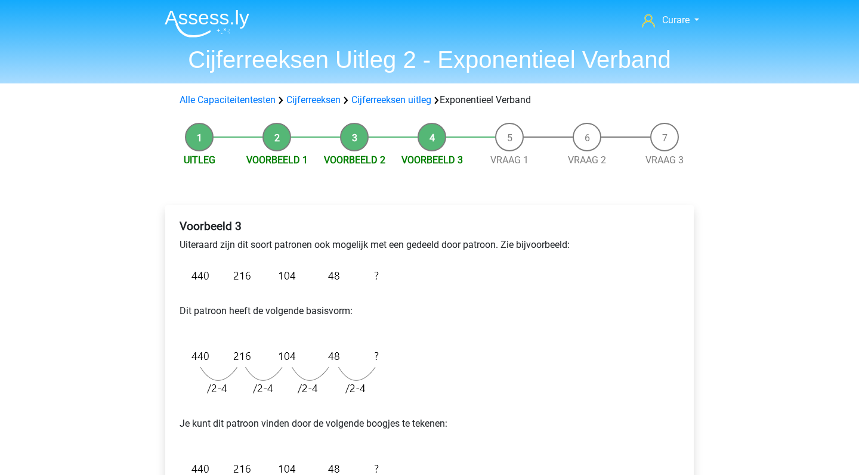
scroll to position [0, 0]
click at [318, 103] on link "Cijferreeksen" at bounding box center [313, 99] width 54 height 11
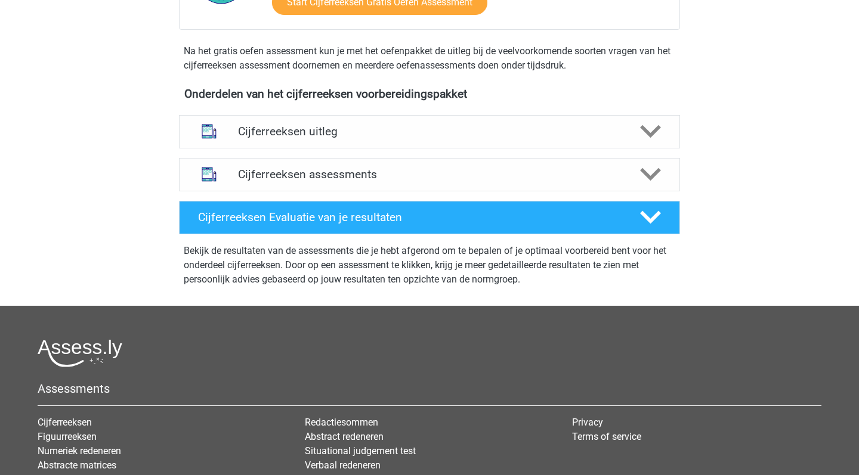
scroll to position [384, 0]
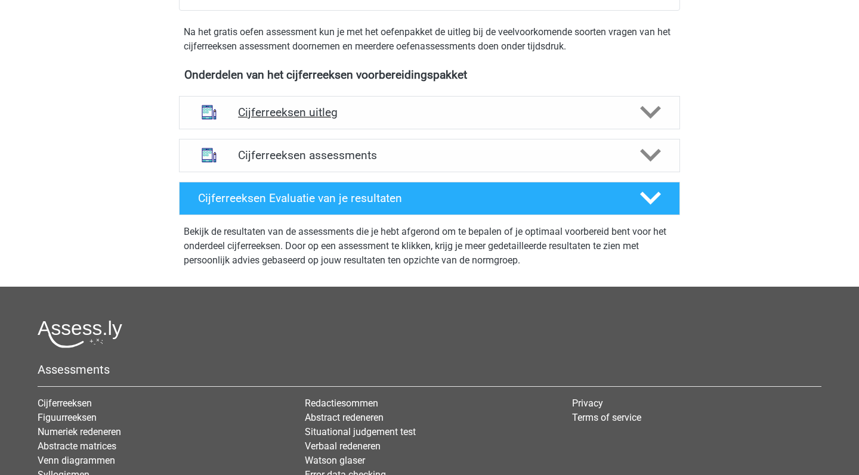
click at [404, 119] on h4 "Cijferreeksen uitleg" at bounding box center [429, 113] width 383 height 14
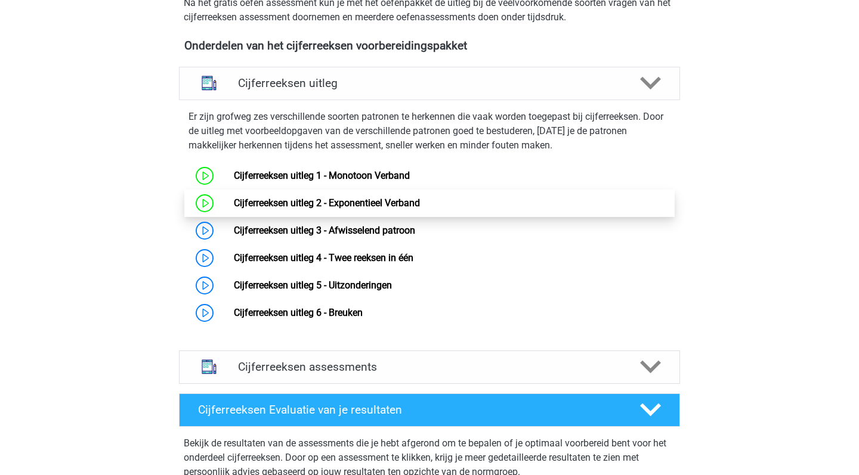
scroll to position [439, 0]
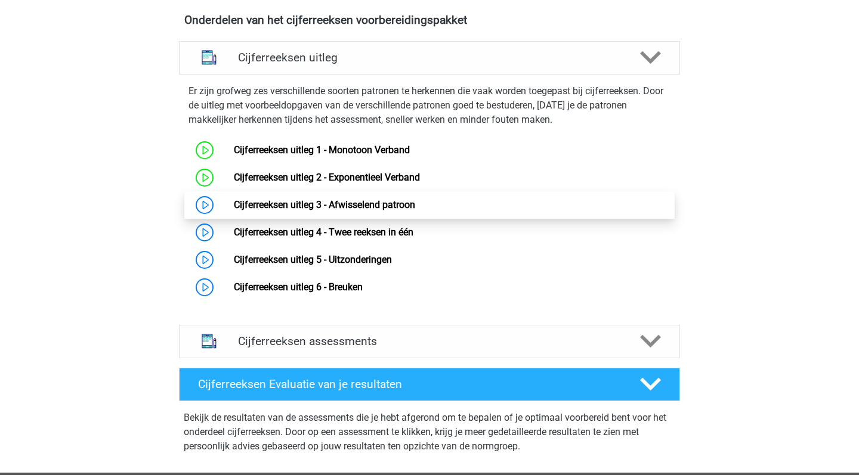
click at [397, 210] on link "Cijferreeksen uitleg 3 - Afwisselend patroon" at bounding box center [324, 204] width 181 height 11
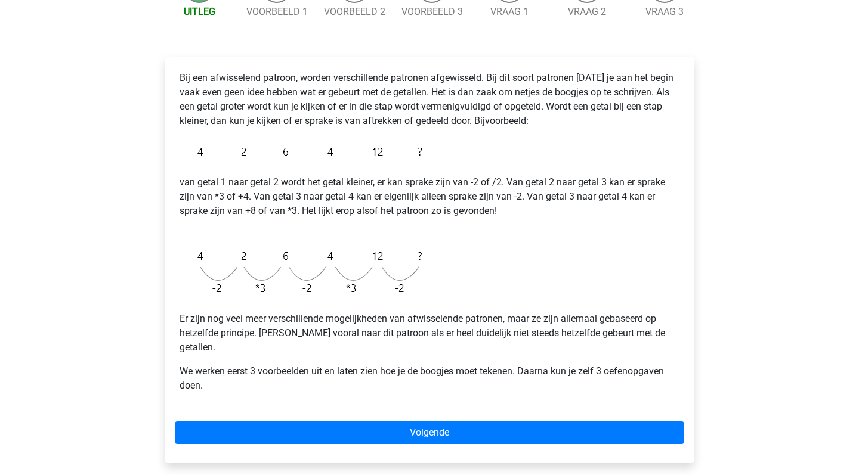
scroll to position [152, 0]
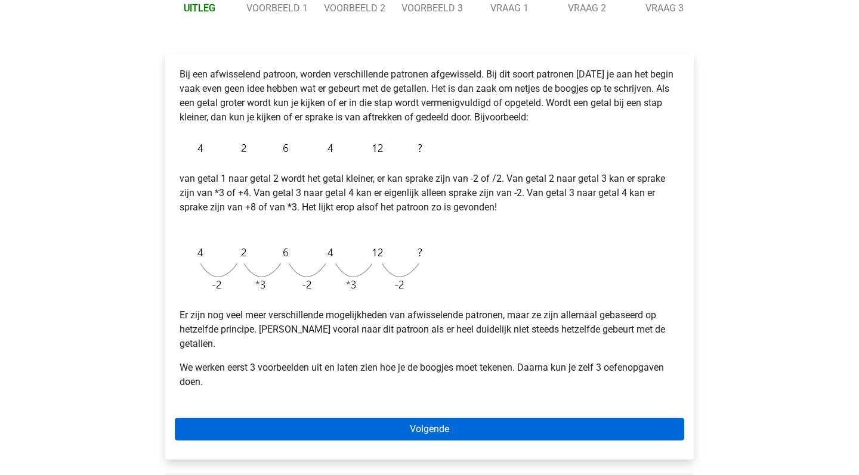
click at [423, 419] on link "Volgende" at bounding box center [429, 429] width 509 height 23
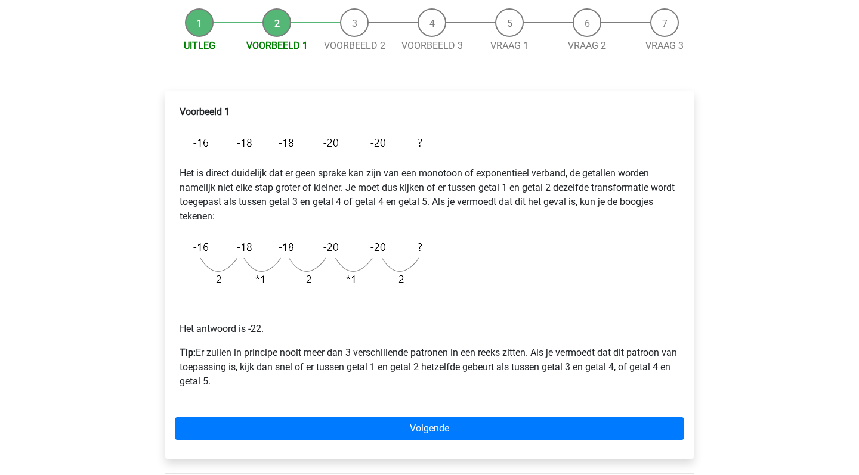
scroll to position [118, 0]
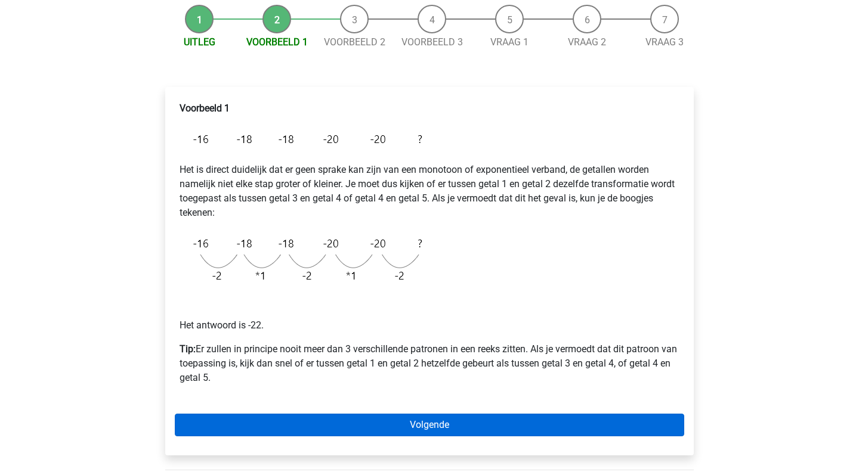
click at [417, 429] on link "Volgende" at bounding box center [429, 425] width 509 height 23
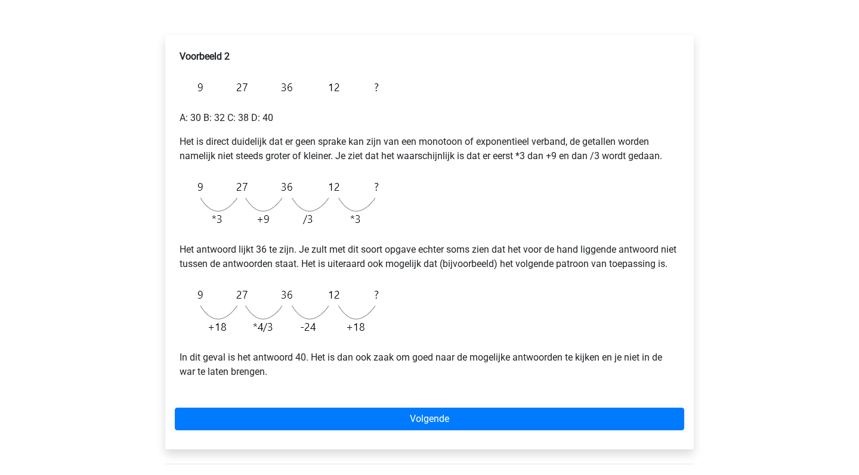
scroll to position [172, 0]
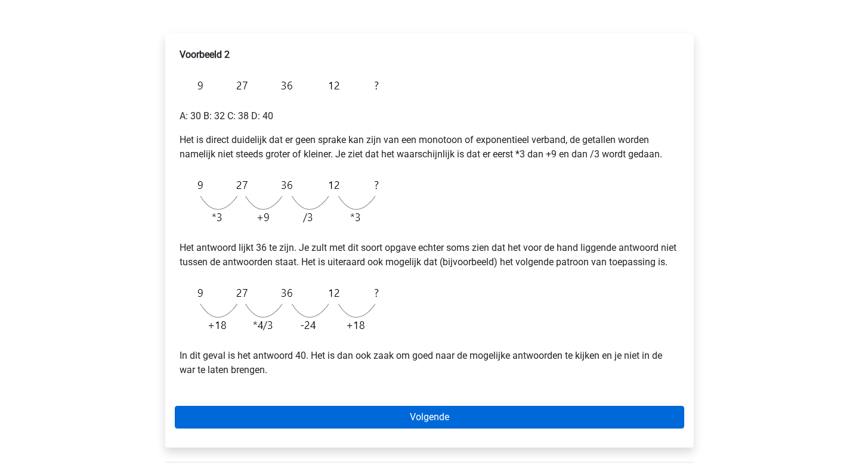
click at [417, 429] on link "Volgende" at bounding box center [429, 417] width 509 height 23
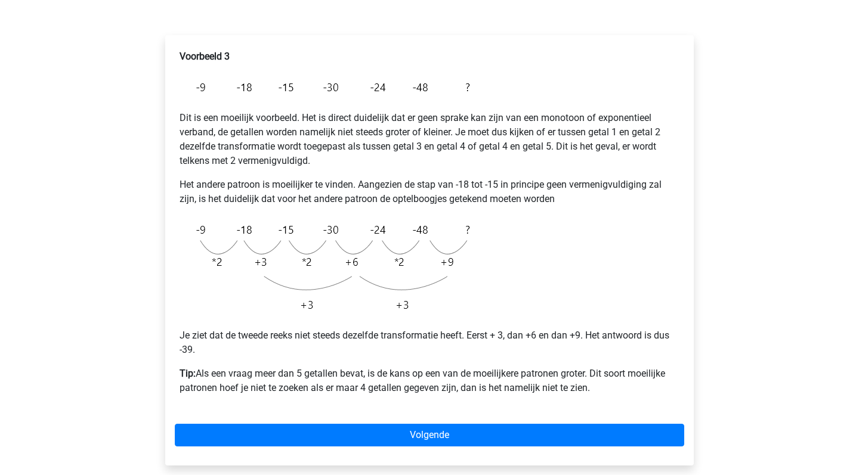
scroll to position [173, 0]
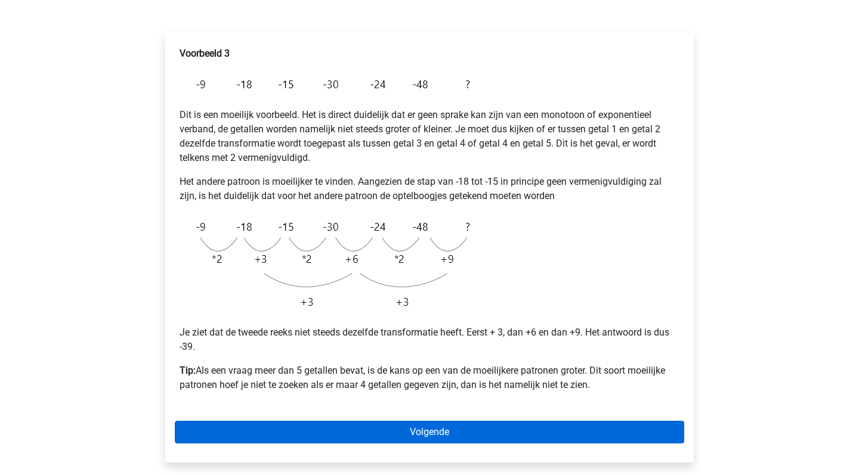
click at [432, 431] on link "Volgende" at bounding box center [429, 432] width 509 height 23
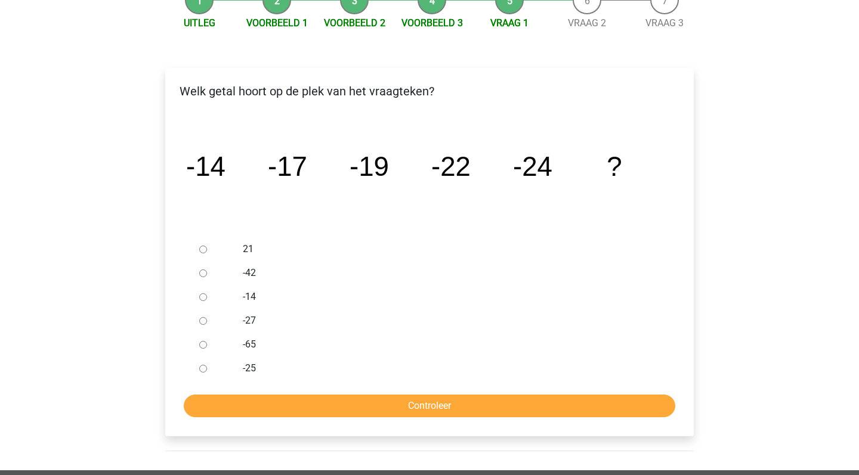
scroll to position [138, 0]
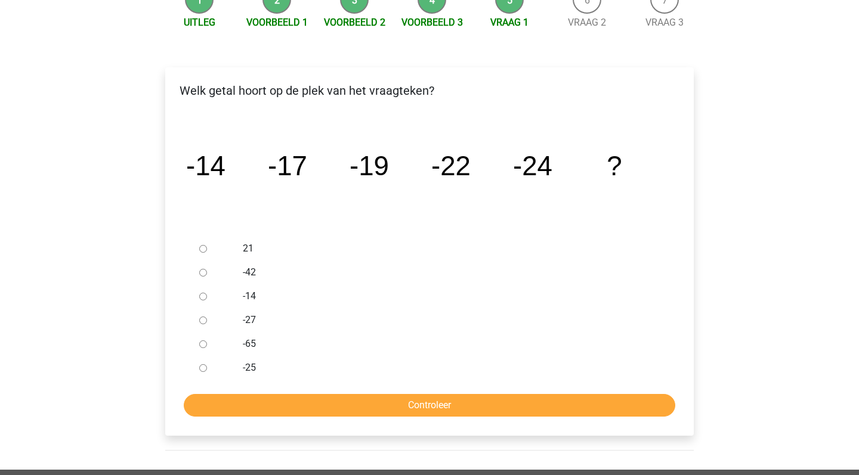
click at [200, 317] on input "-27" at bounding box center [203, 321] width 8 height 8
radio input "true"
click at [369, 404] on input "Controleer" at bounding box center [429, 405] width 491 height 23
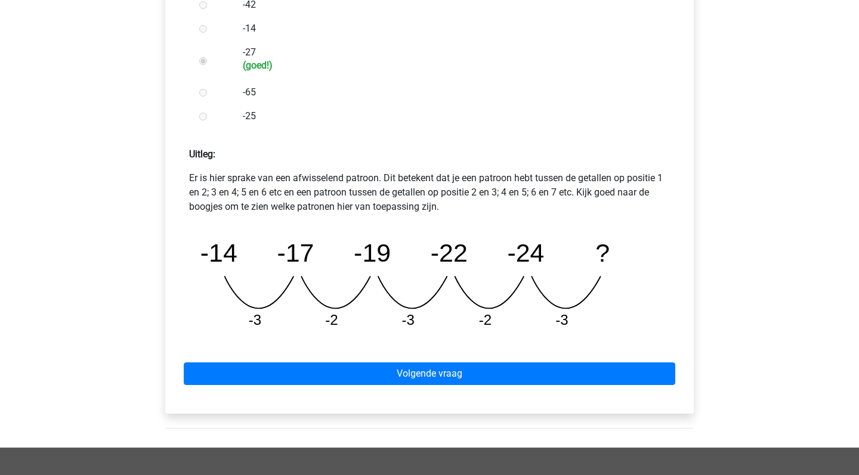
scroll to position [410, 0]
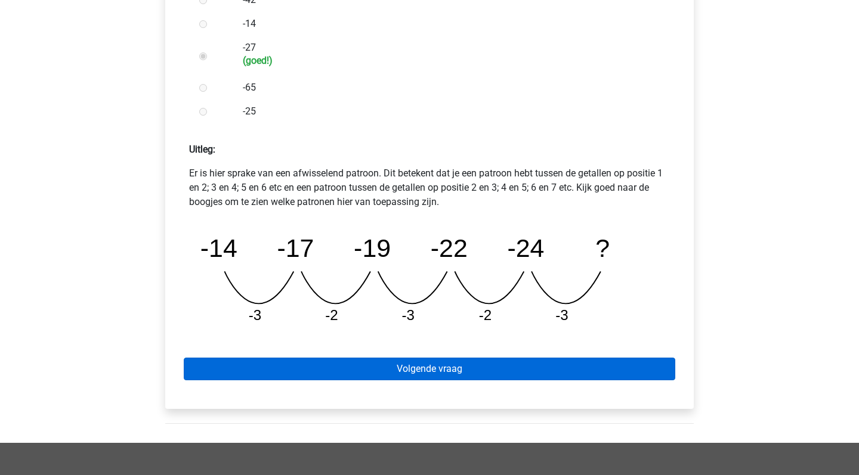
click at [436, 371] on link "Volgende vraag" at bounding box center [429, 369] width 491 height 23
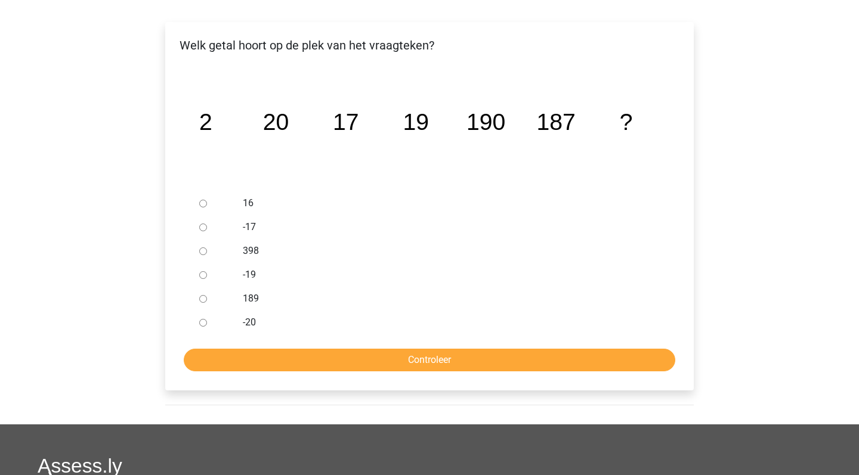
scroll to position [150, 0]
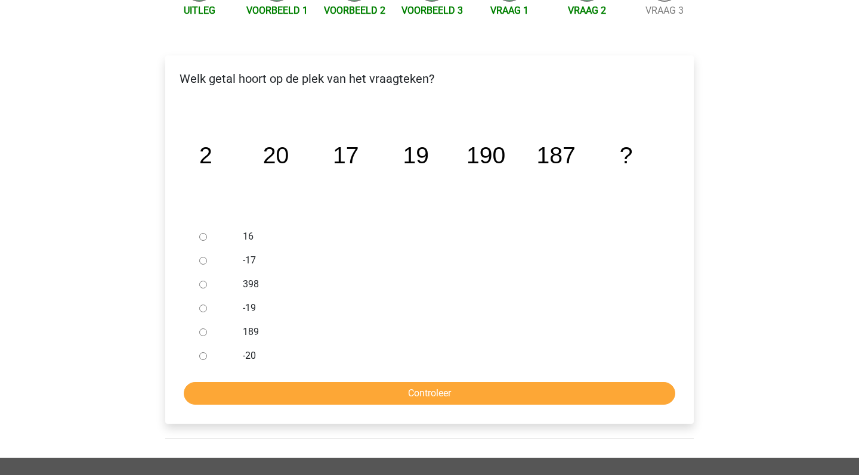
click at [200, 333] on input "189" at bounding box center [203, 333] width 8 height 8
radio input "true"
click at [395, 389] on input "Controleer" at bounding box center [429, 393] width 491 height 23
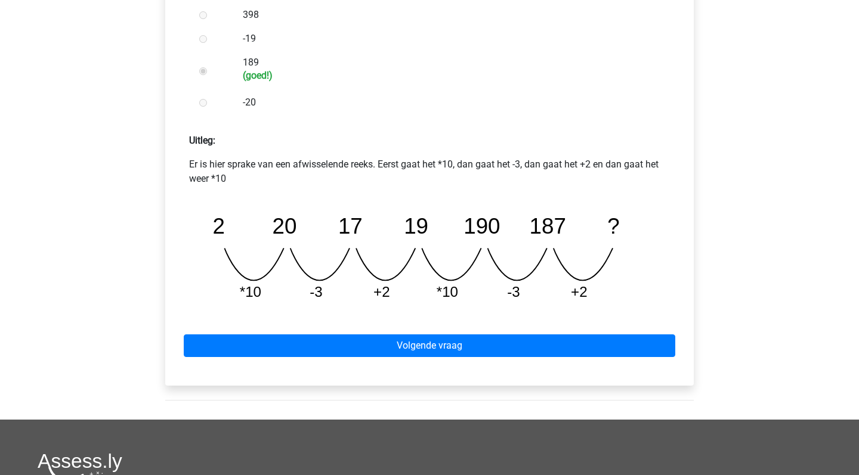
scroll to position [431, 0]
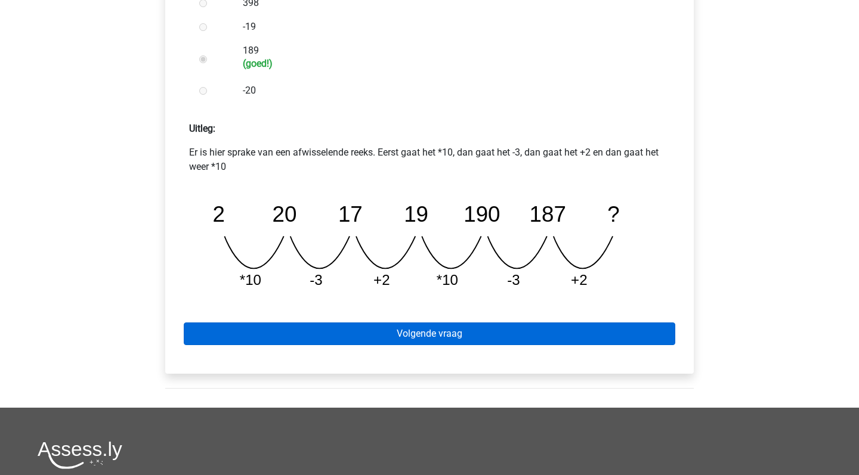
click at [411, 331] on link "Volgende vraag" at bounding box center [429, 334] width 491 height 23
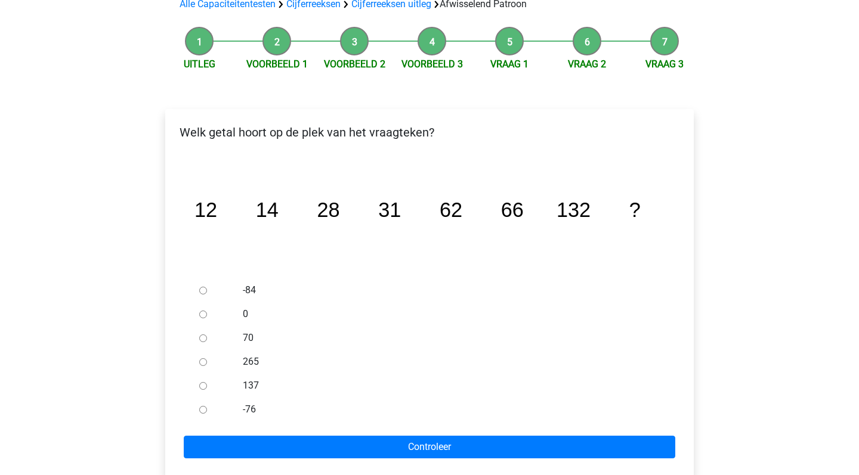
scroll to position [123, 0]
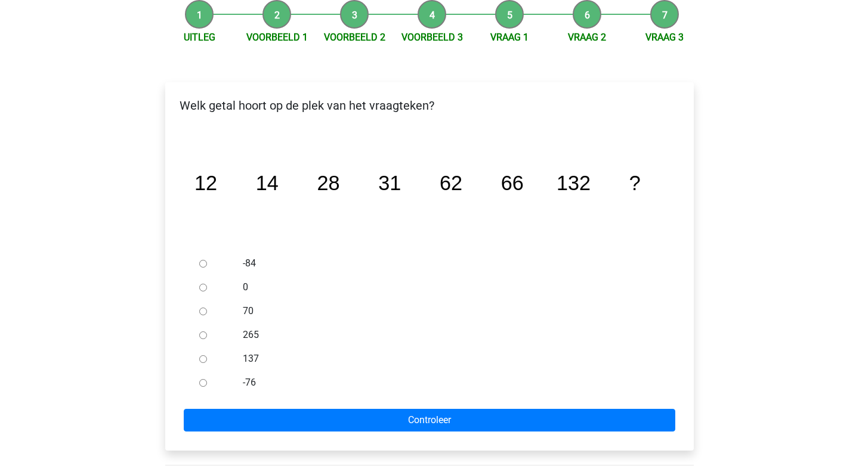
click at [200, 358] on input "137" at bounding box center [203, 359] width 8 height 8
radio input "true"
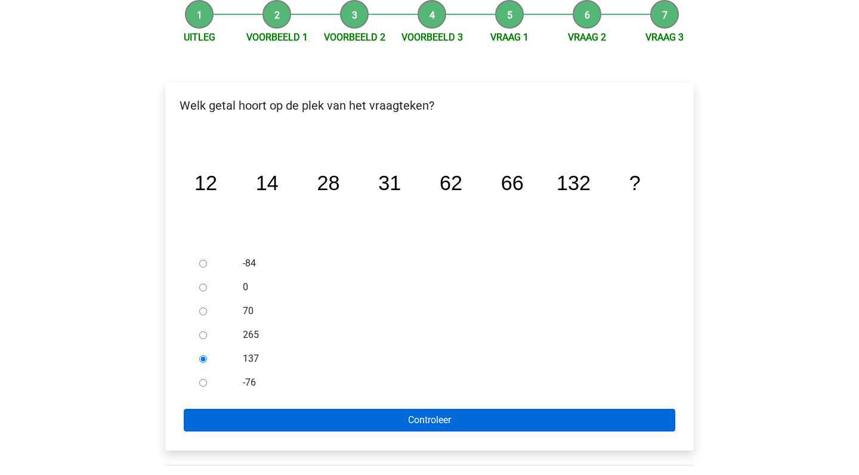
click at [462, 414] on input "Controleer" at bounding box center [429, 420] width 491 height 23
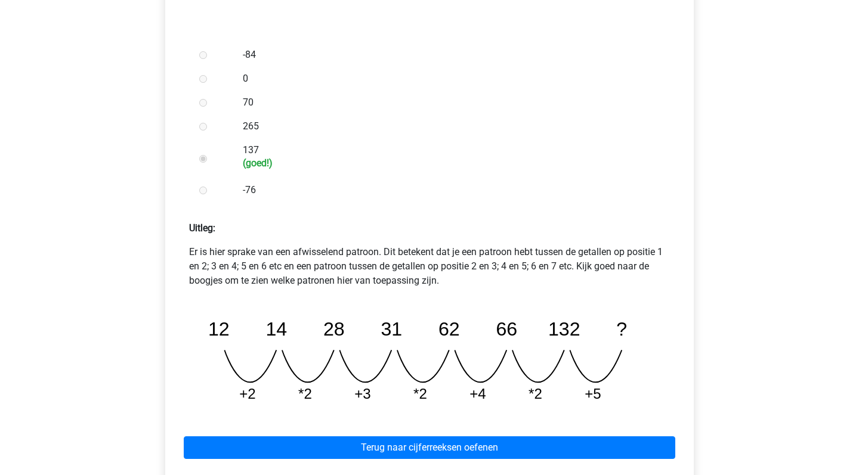
scroll to position [384, 0]
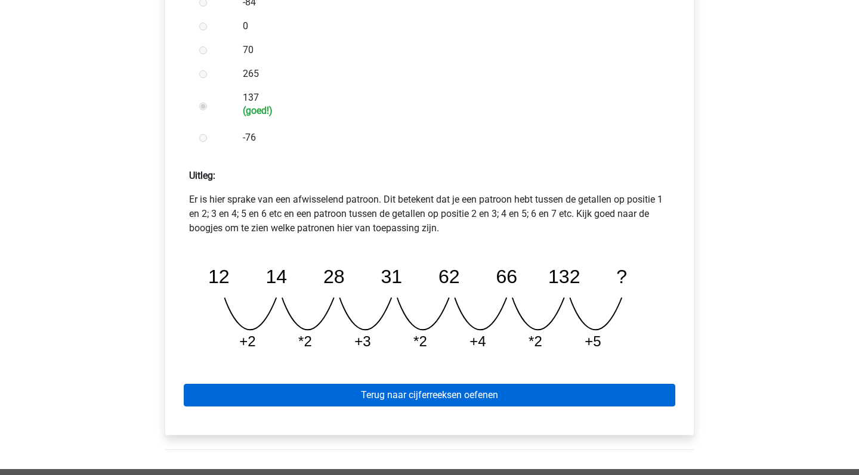
click at [437, 395] on link "Terug naar cijferreeksen oefenen" at bounding box center [429, 395] width 491 height 23
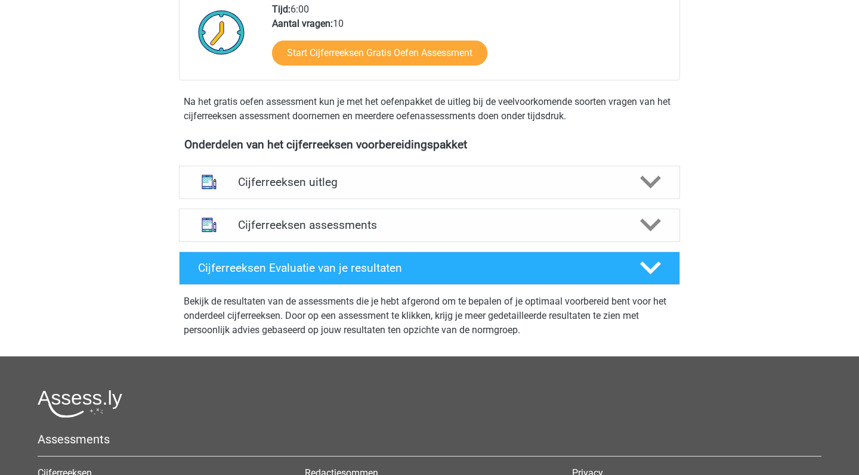
scroll to position [286, 0]
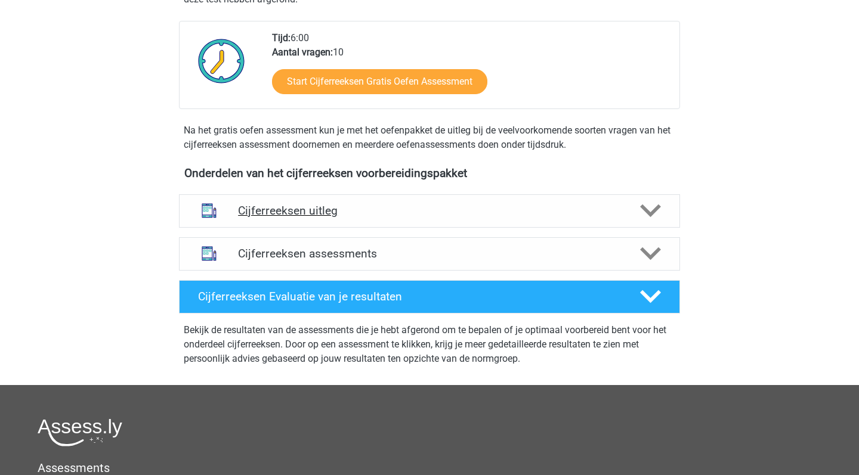
click at [423, 218] on h4 "Cijferreeksen uitleg" at bounding box center [429, 211] width 383 height 14
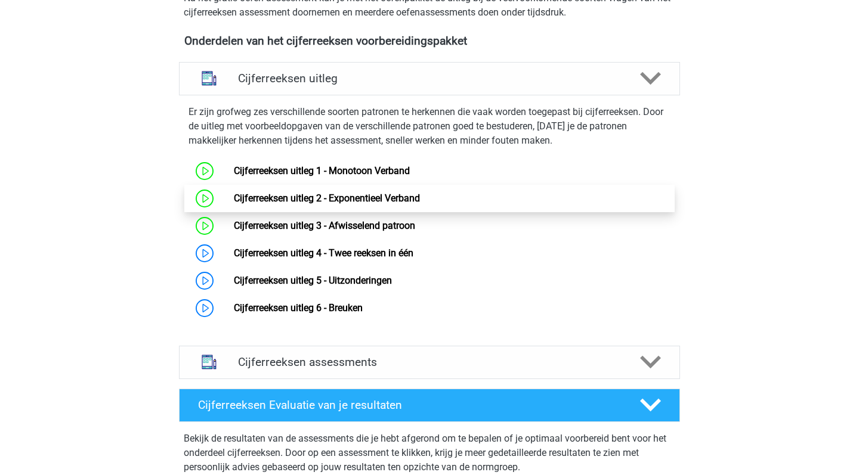
scroll to position [481, 0]
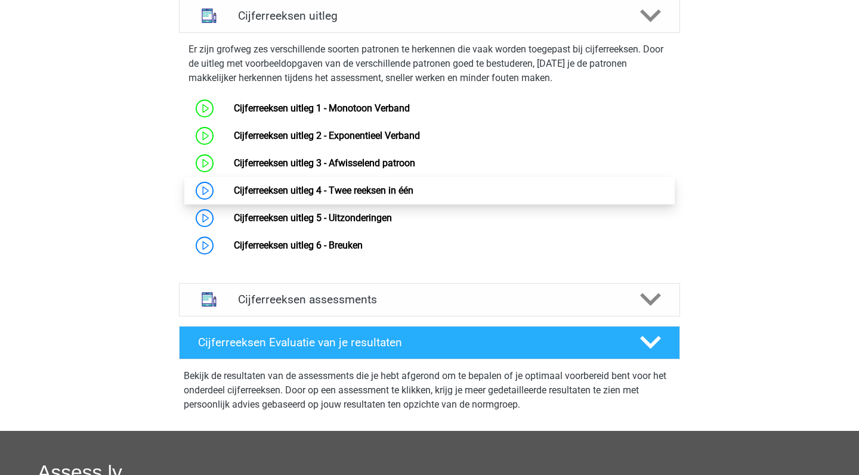
click at [394, 196] on link "Cijferreeksen uitleg 4 - Twee reeksen in één" at bounding box center [323, 190] width 179 height 11
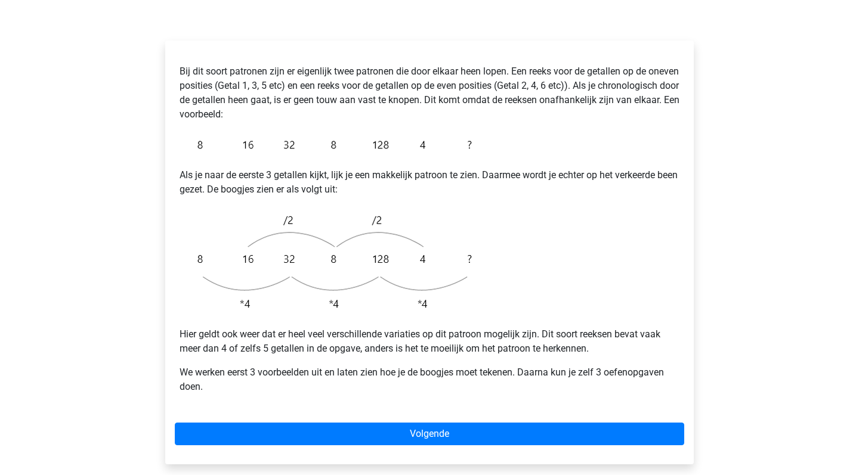
scroll to position [197, 0]
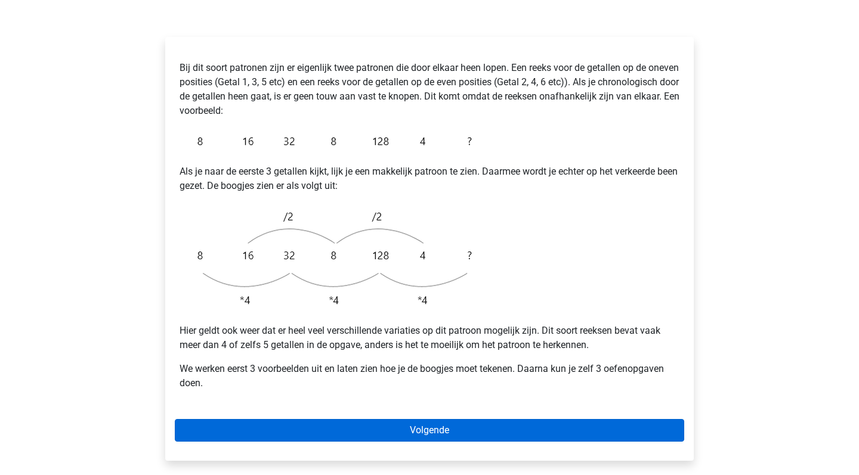
click at [482, 419] on link "Volgende" at bounding box center [429, 430] width 509 height 23
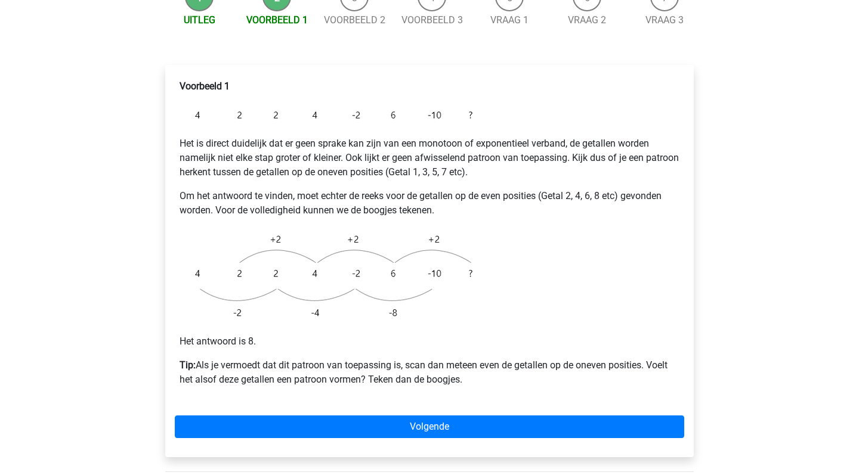
scroll to position [173, 0]
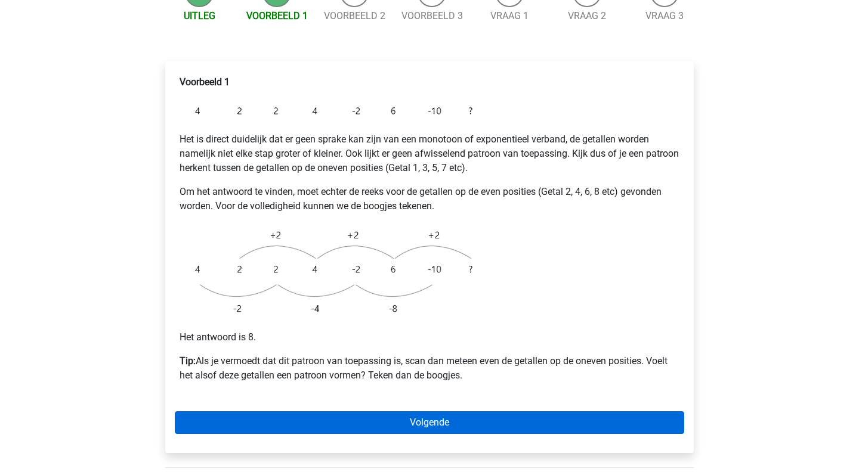
click at [462, 411] on link "Volgende" at bounding box center [429, 422] width 509 height 23
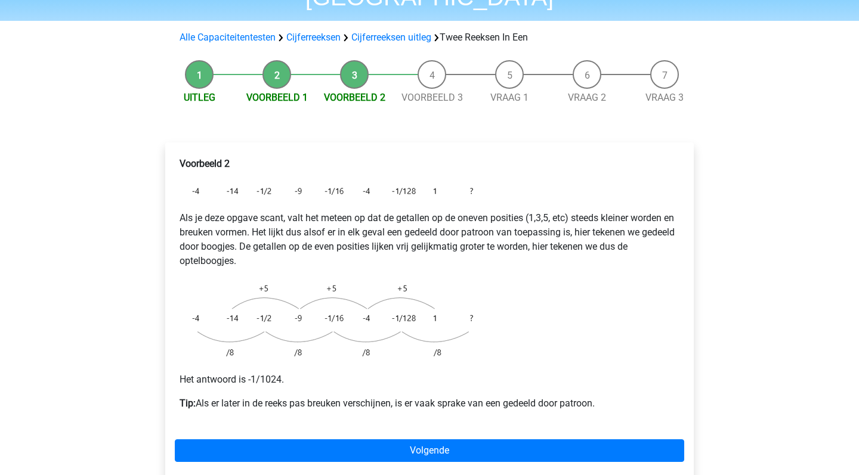
scroll to position [92, 0]
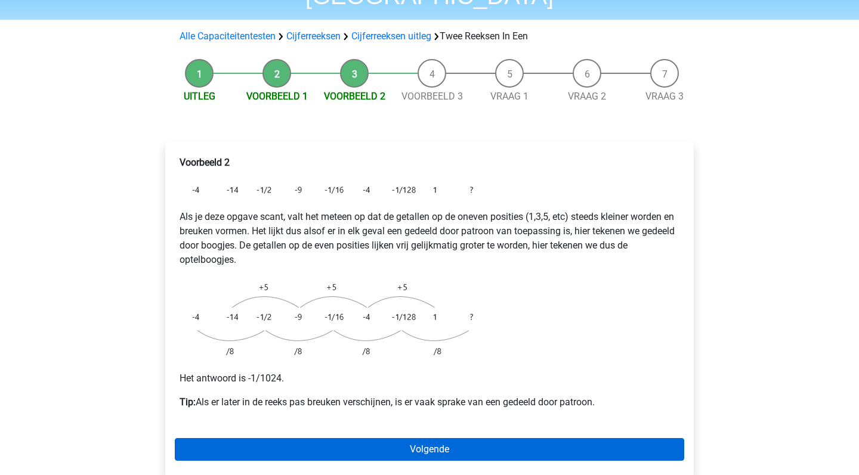
click at [479, 438] on link "Volgende" at bounding box center [429, 449] width 509 height 23
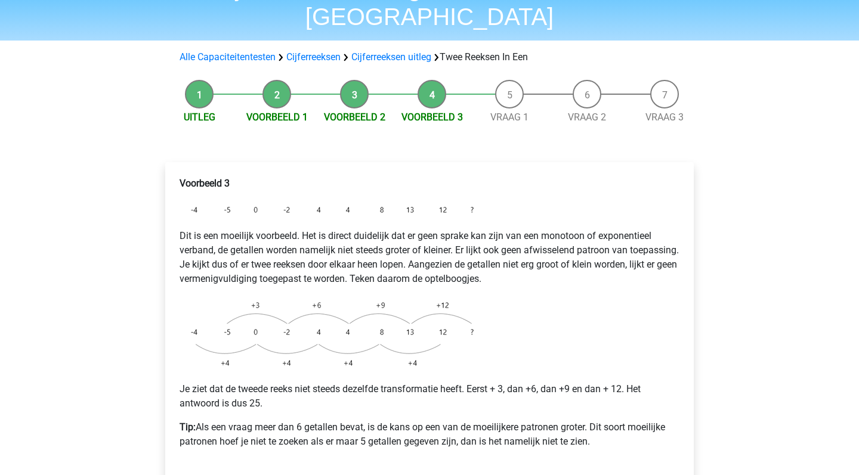
scroll to position [75, 0]
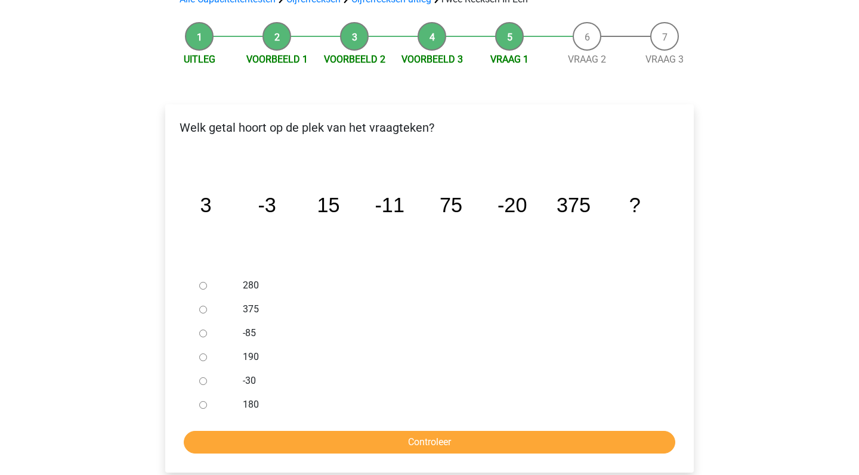
scroll to position [131, 0]
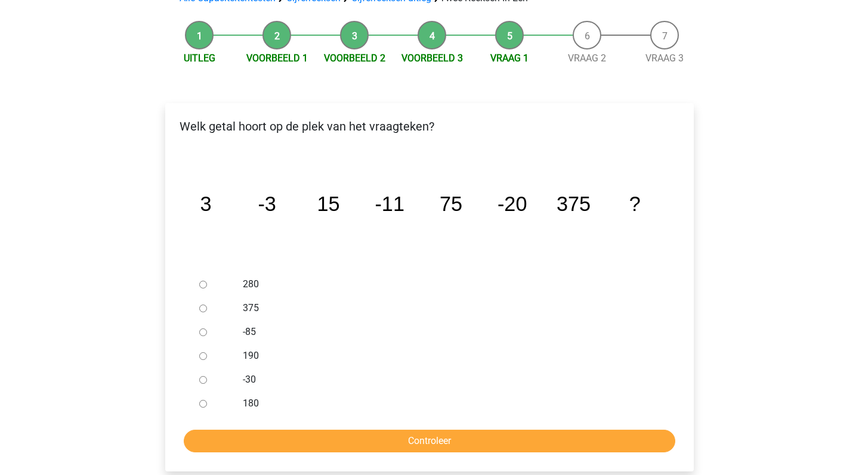
click at [199, 376] on input "-30" at bounding box center [203, 380] width 8 height 8
radio input "true"
click at [311, 430] on input "Controleer" at bounding box center [429, 441] width 491 height 23
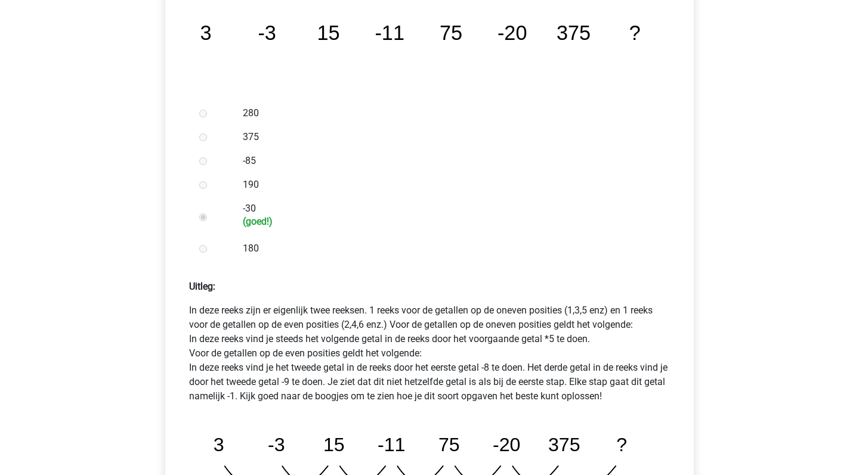
scroll to position [448, 0]
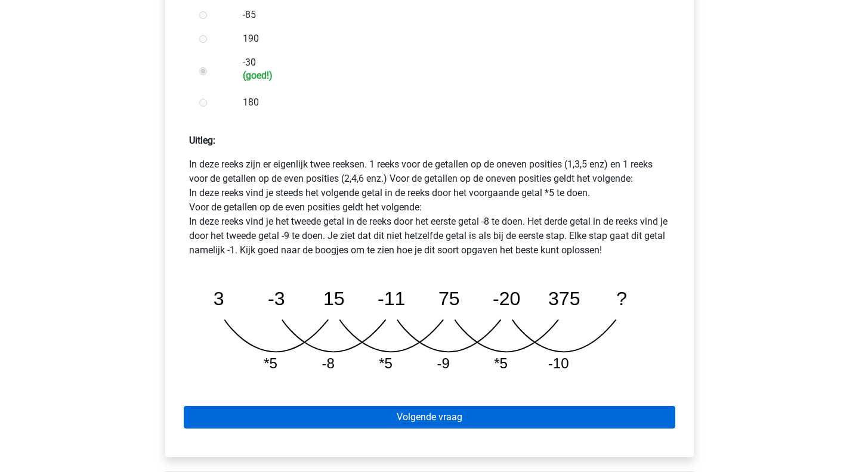
click at [436, 406] on link "Volgende vraag" at bounding box center [429, 417] width 491 height 23
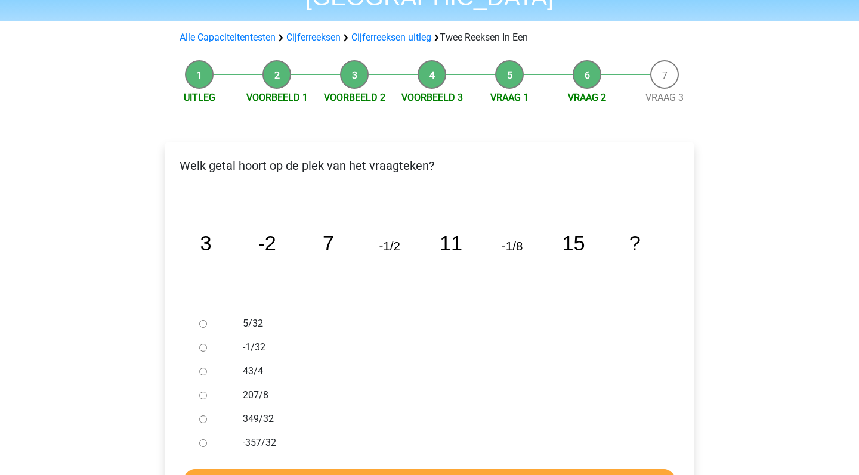
scroll to position [94, 0]
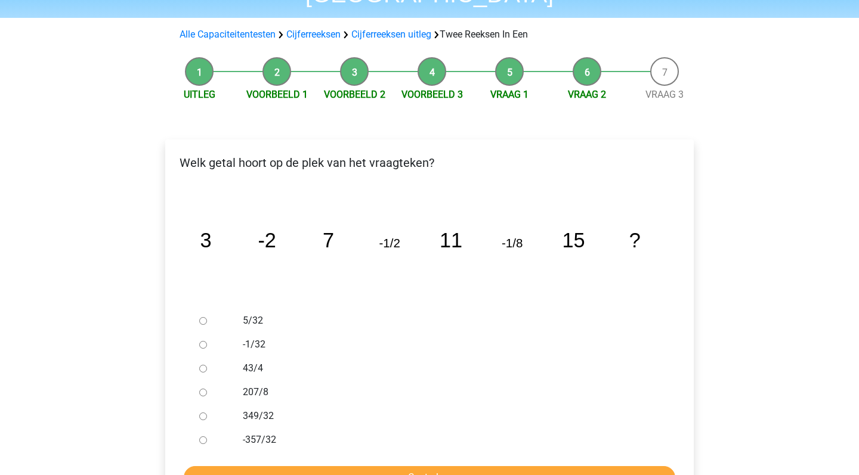
click at [204, 341] on input "-1/32" at bounding box center [203, 345] width 8 height 8
radio input "true"
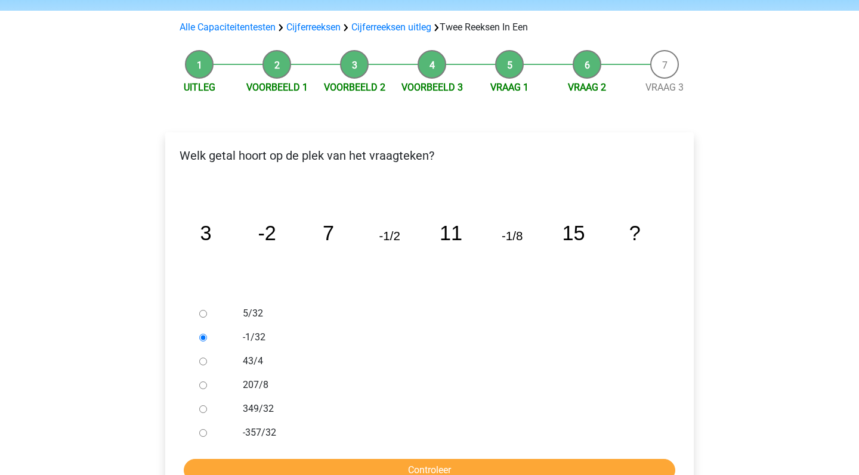
scroll to position [104, 0]
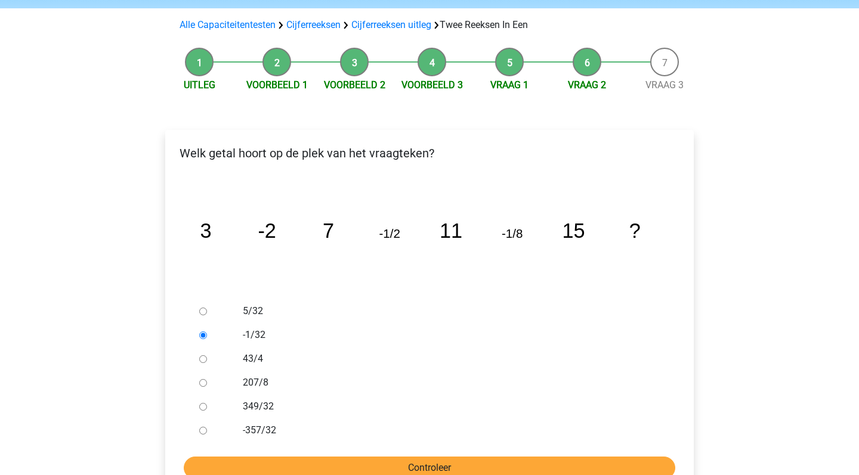
click at [412, 457] on input "Controleer" at bounding box center [429, 468] width 491 height 23
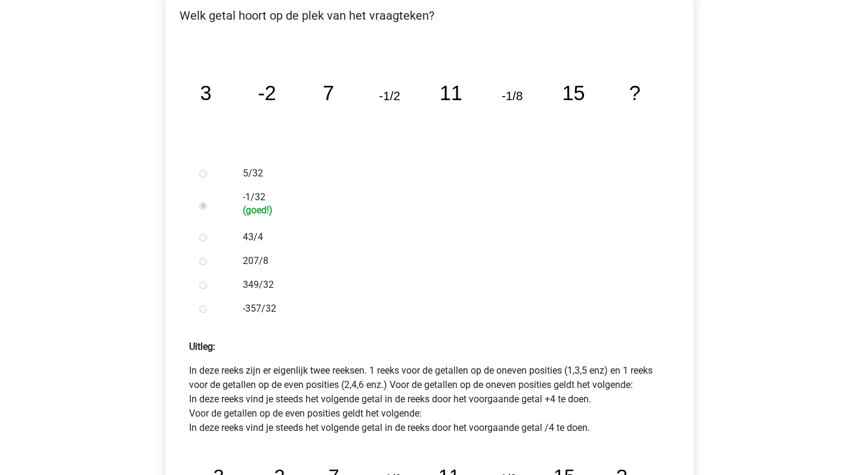
scroll to position [112, 0]
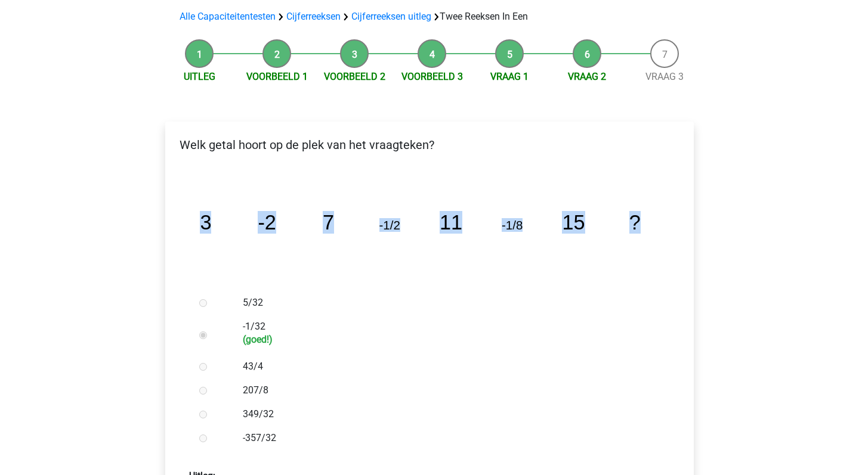
drag, startPoint x: 203, startPoint y: 192, endPoint x: 636, endPoint y: 191, distance: 433.5
click at [636, 211] on g "3 -2 7 -1/2 11 -1/8 15 ?" at bounding box center [420, 222] width 440 height 23
copy g "3 -2 7 -1/2 11 -1/8 15 ?"
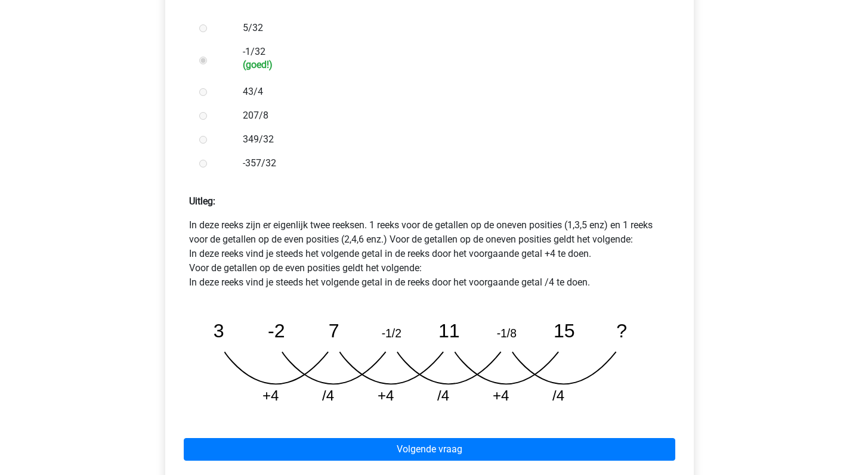
scroll to position [395, 0]
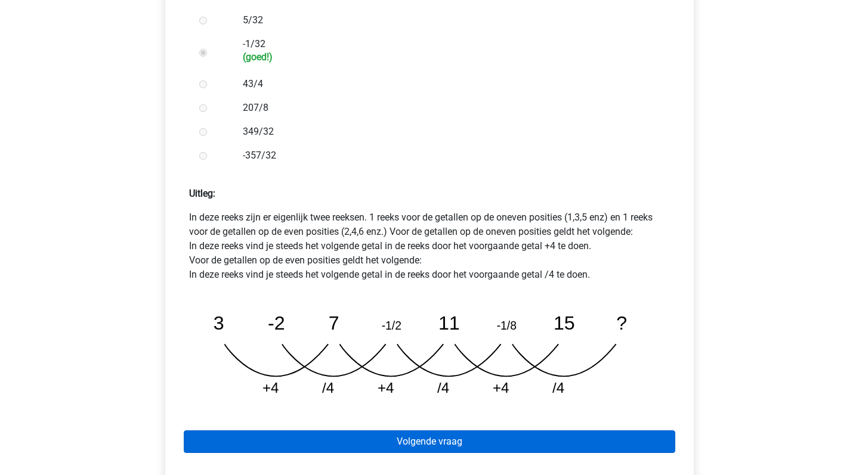
click at [463, 431] on link "Volgende vraag" at bounding box center [429, 442] width 491 height 23
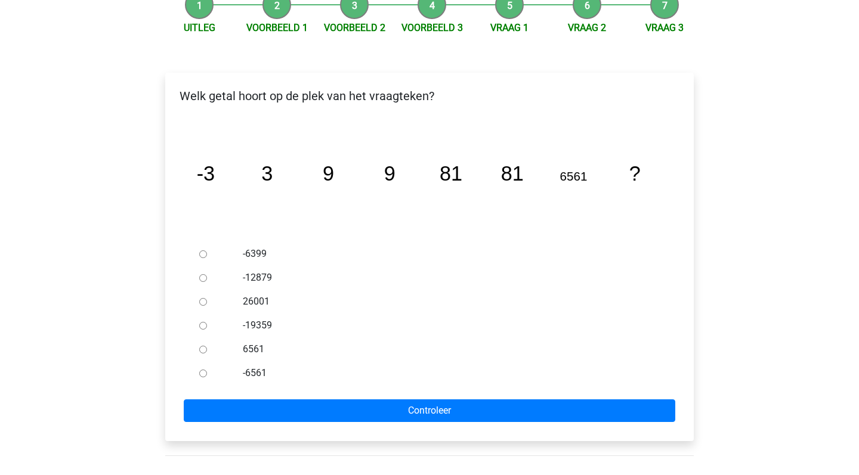
scroll to position [165, 0]
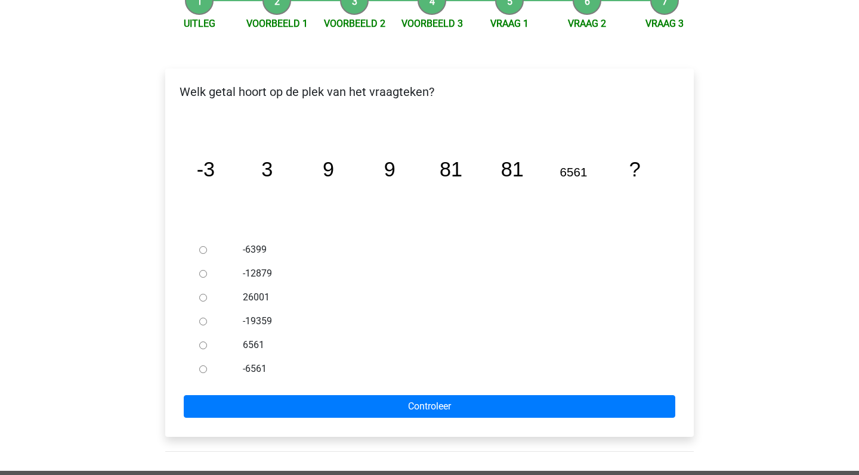
click at [254, 362] on label "-6561" at bounding box center [449, 369] width 413 height 14
click at [207, 366] on input "-6561" at bounding box center [203, 370] width 8 height 8
radio input "true"
click at [253, 243] on label "-6399" at bounding box center [449, 250] width 413 height 14
click at [207, 246] on input "-6399" at bounding box center [203, 250] width 8 height 8
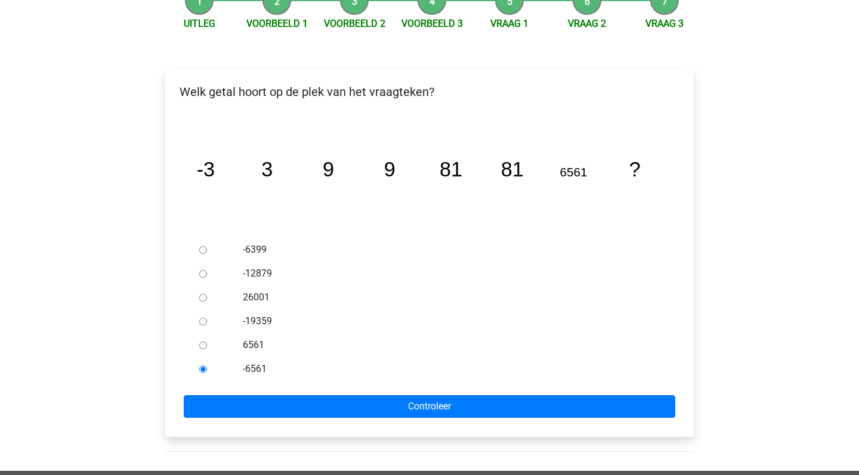
radio input "true"
click at [244, 338] on label "6561" at bounding box center [449, 345] width 413 height 14
click at [207, 342] on input "6561" at bounding box center [203, 346] width 8 height 8
radio input "true"
click at [244, 290] on label "26001" at bounding box center [449, 297] width 413 height 14
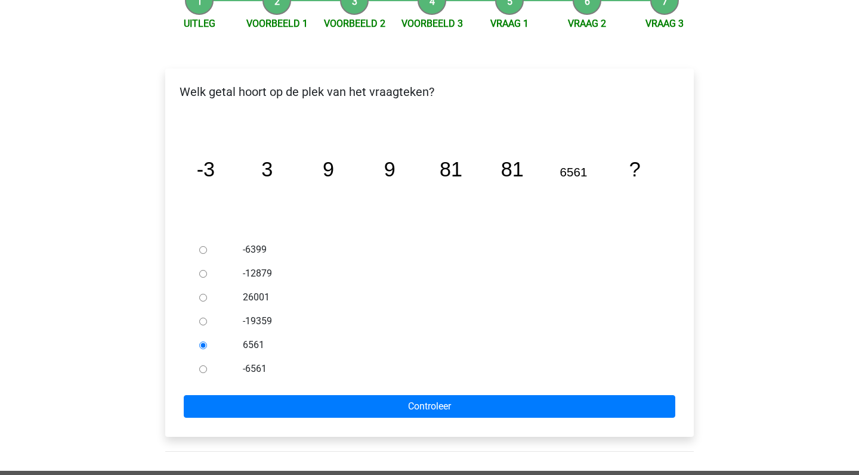
click at [207, 294] on input "26001" at bounding box center [203, 298] width 8 height 8
radio input "true"
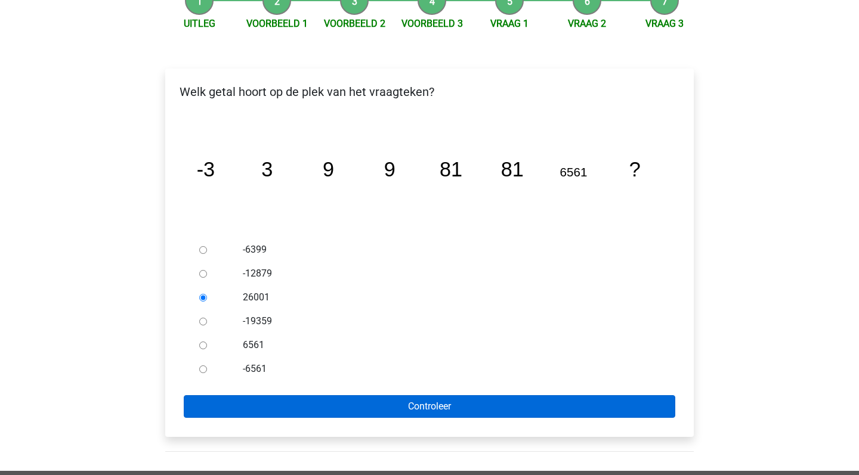
click at [336, 395] on input "Controleer" at bounding box center [429, 406] width 491 height 23
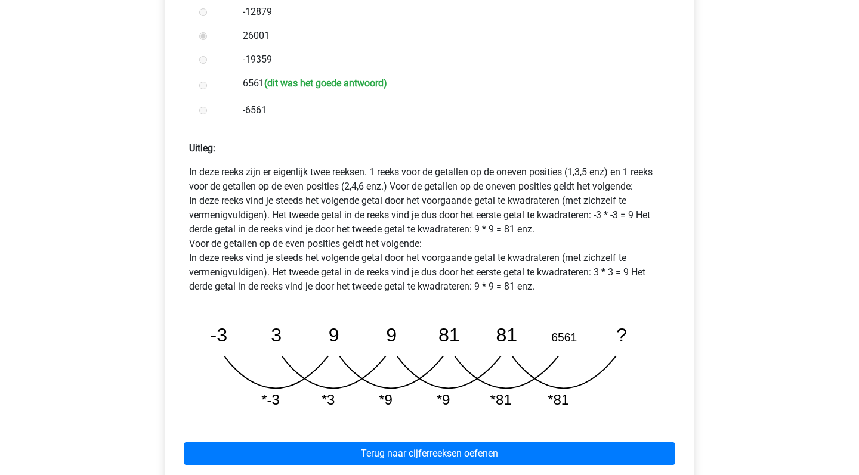
scroll to position [427, 0]
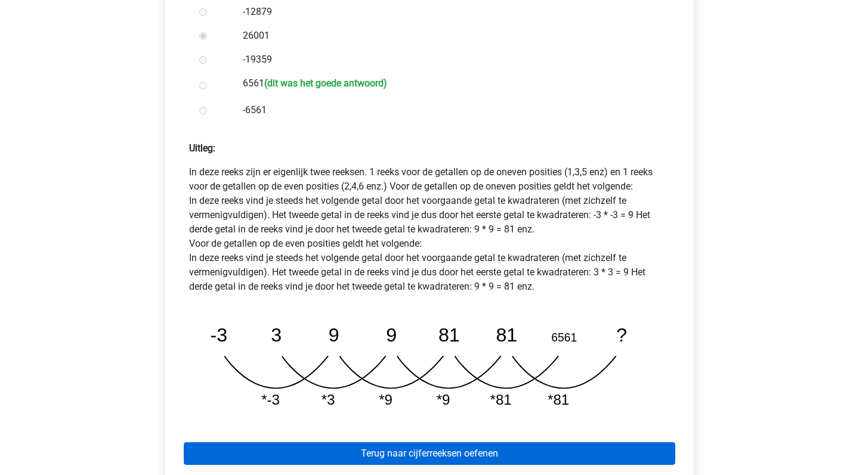
click at [445, 442] on link "Terug naar cijferreeksen oefenen" at bounding box center [429, 453] width 491 height 23
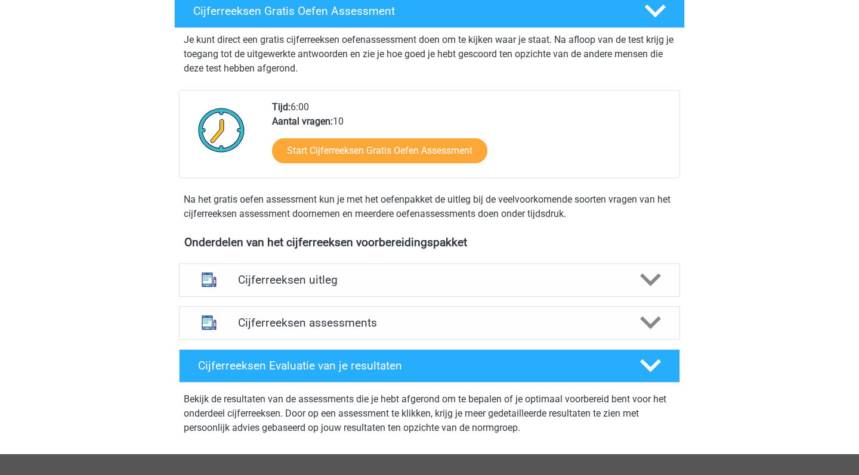
scroll to position [227, 0]
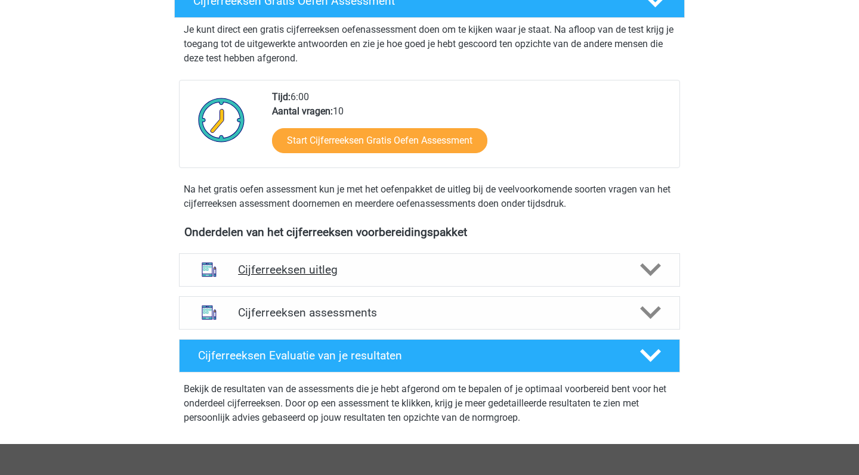
click at [379, 277] on h4 "Cijferreeksen uitleg" at bounding box center [429, 270] width 383 height 14
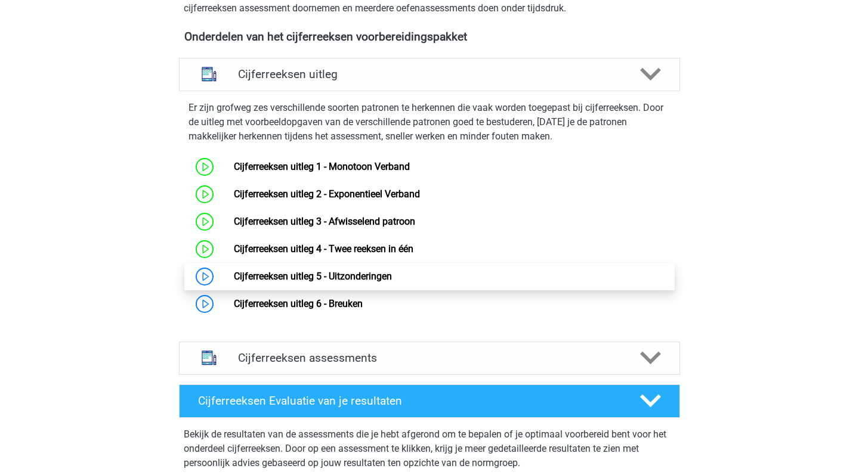
scroll to position [423, 0]
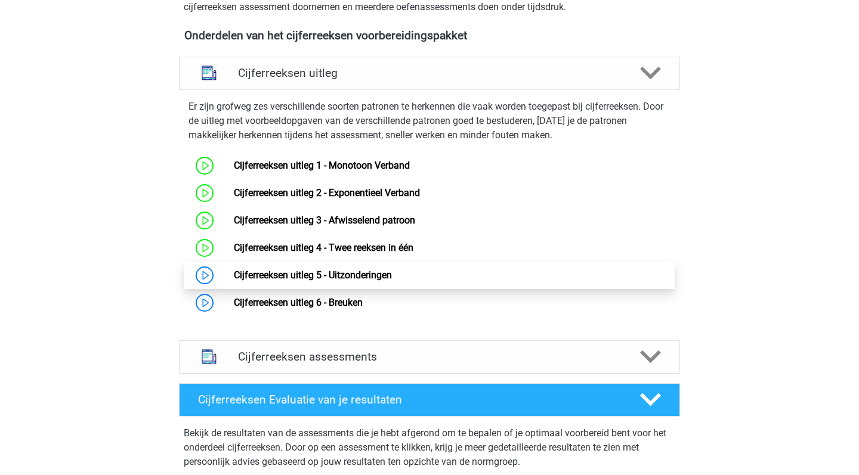
click at [381, 281] on link "Cijferreeksen uitleg 5 - Uitzonderingen" at bounding box center [313, 275] width 158 height 11
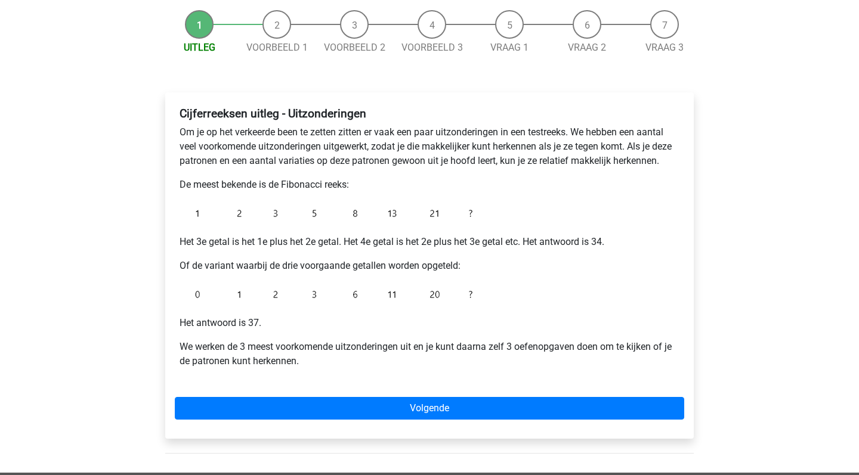
scroll to position [117, 0]
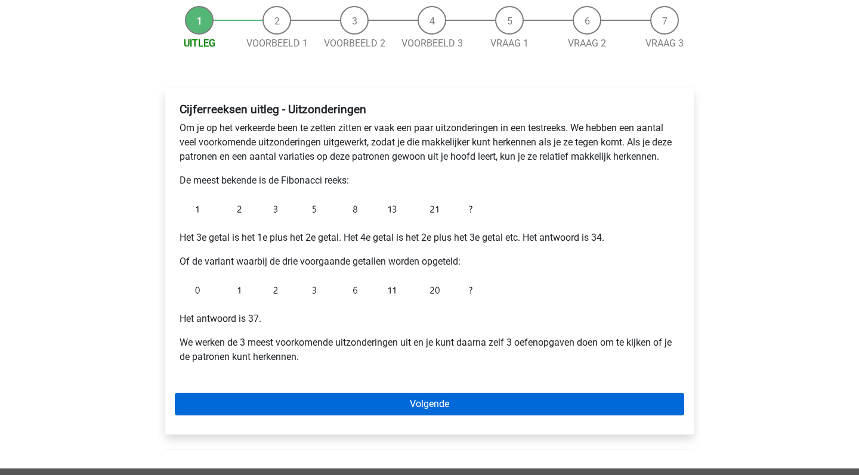
click at [414, 403] on link "Volgende" at bounding box center [429, 404] width 509 height 23
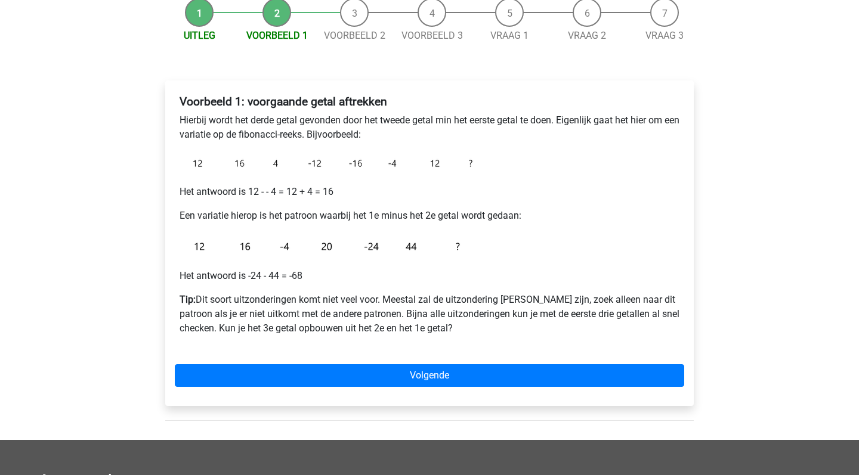
scroll to position [145, 0]
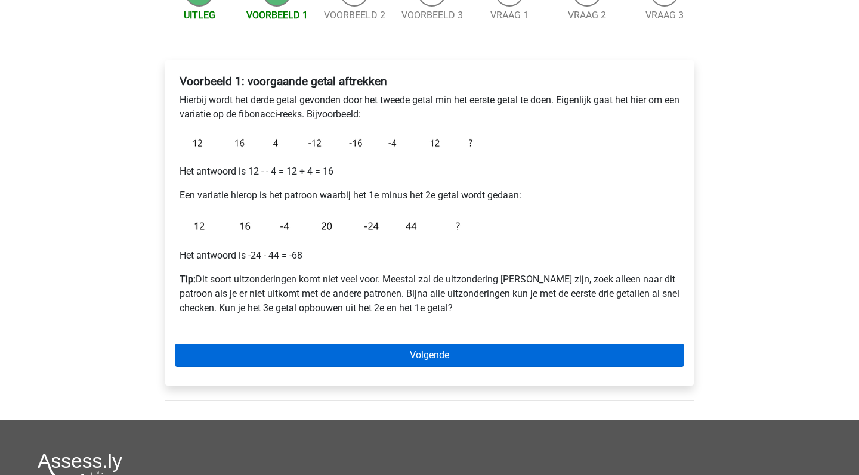
click at [432, 355] on link "Volgende" at bounding box center [429, 355] width 509 height 23
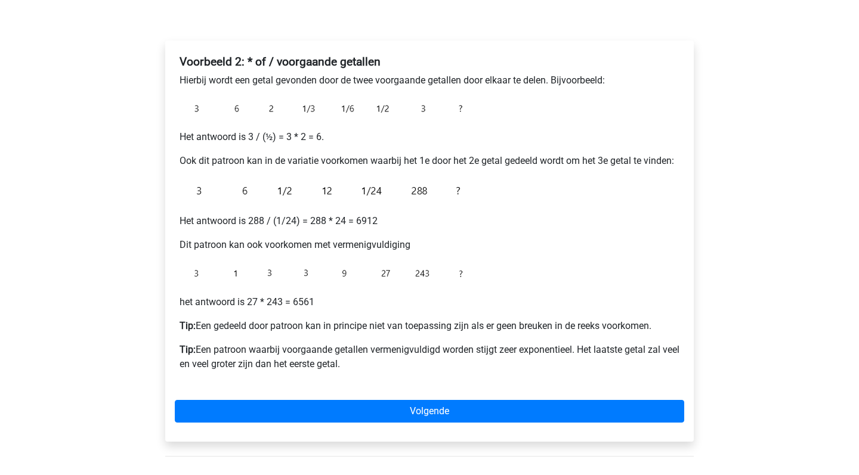
scroll to position [168, 0]
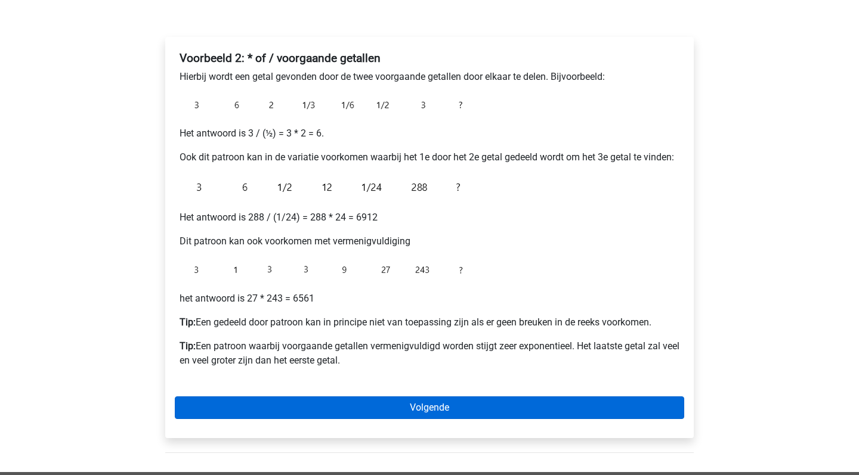
click at [425, 407] on link "Volgende" at bounding box center [429, 408] width 509 height 23
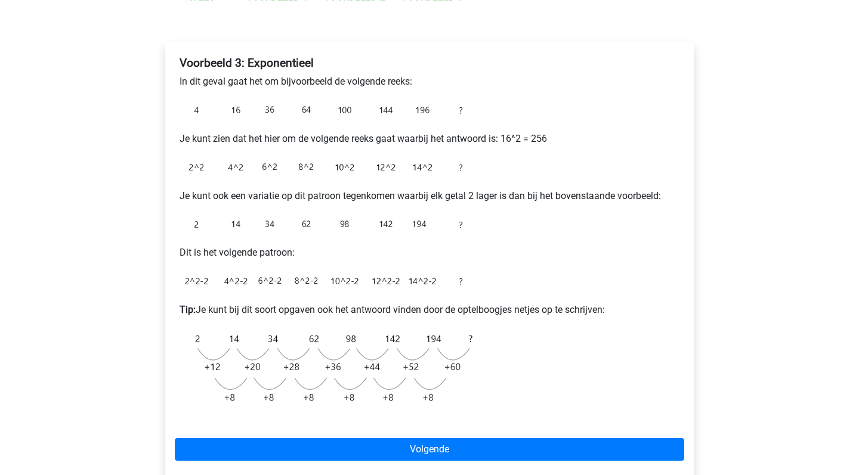
scroll to position [179, 0]
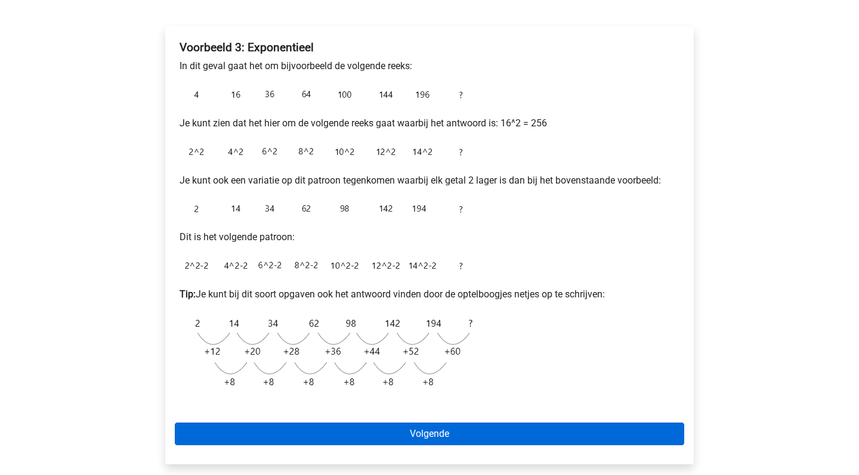
click at [445, 429] on link "Volgende" at bounding box center [429, 434] width 509 height 23
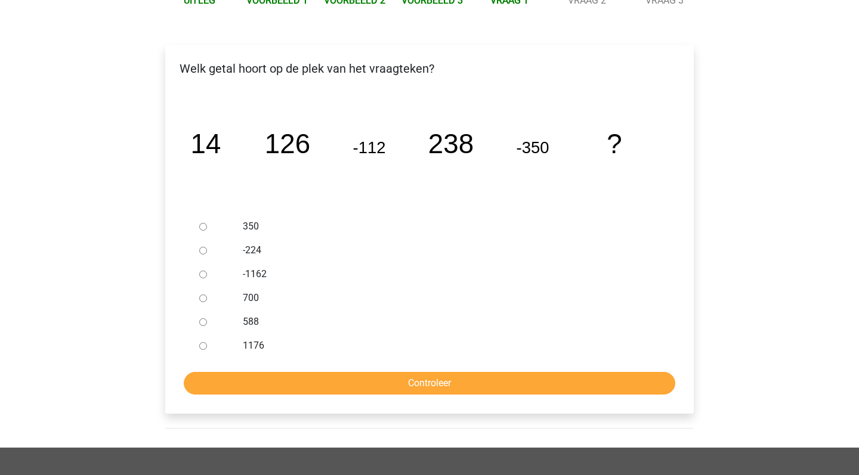
scroll to position [156, 0]
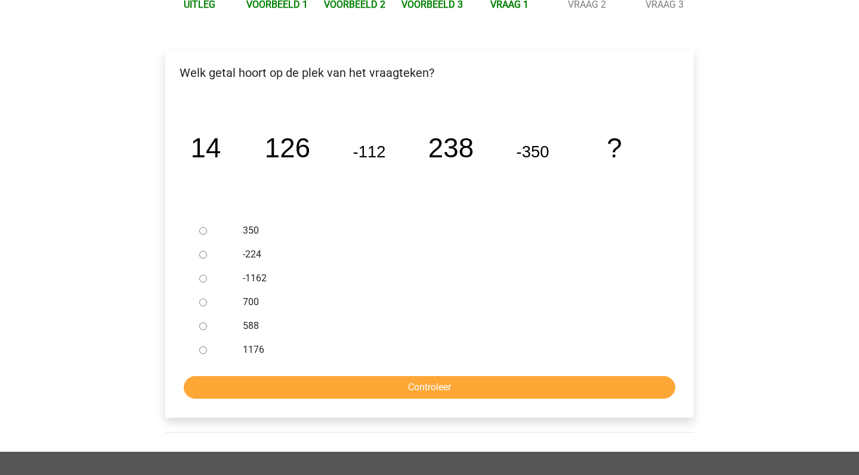
click at [248, 299] on label "700" at bounding box center [449, 302] width 413 height 14
click at [207, 299] on input "700" at bounding box center [203, 303] width 8 height 8
radio input "true"
drag, startPoint x: 212, startPoint y: 150, endPoint x: 331, endPoint y: 151, distance: 118.7
click at [331, 151] on icon "image/svg+xml 14 126 -112 238 -350 ?" at bounding box center [429, 157] width 490 height 123
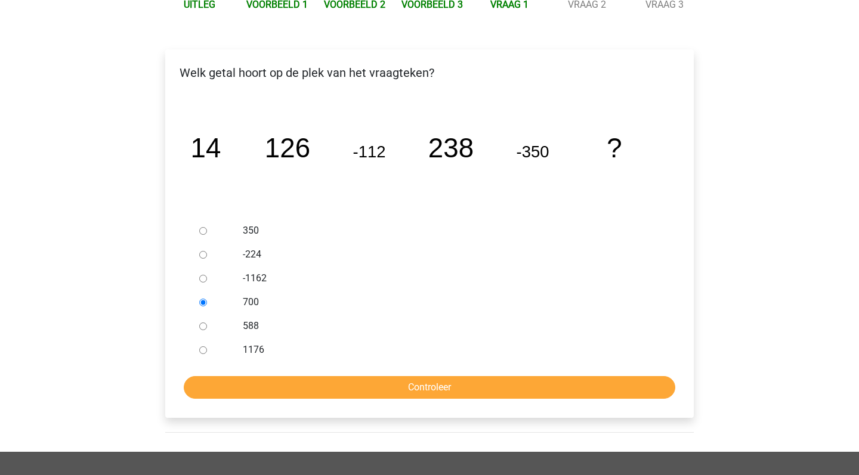
click at [297, 151] on tspan "126" at bounding box center [287, 148] width 45 height 30
drag, startPoint x: 383, startPoint y: 153, endPoint x: 271, endPoint y: 153, distance: 112.1
click at [271, 153] on g "14 126 -112 238 -350 ?" at bounding box center [406, 148] width 431 height 30
click at [414, 150] on icon "image/svg+xml 14 126 -112 238 -350 ?" at bounding box center [429, 157] width 490 height 123
drag, startPoint x: 471, startPoint y: 148, endPoint x: 357, endPoint y: 150, distance: 114.5
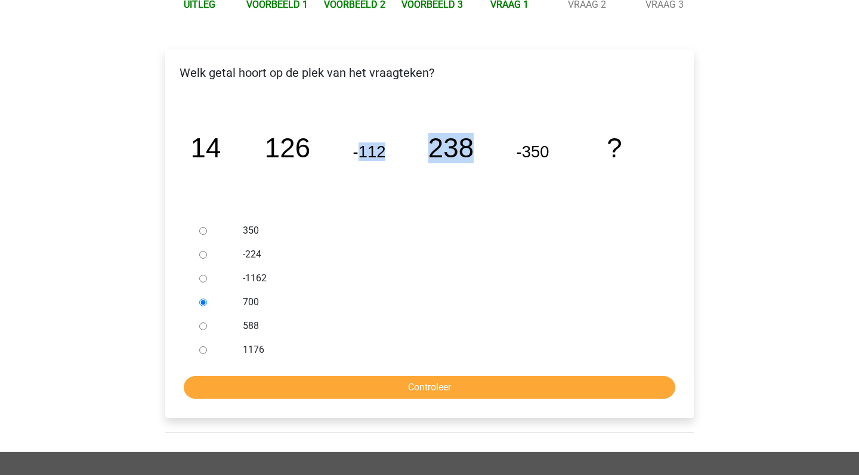
click at [357, 150] on g "14 126 -112 238 -350 ?" at bounding box center [406, 148] width 431 height 30
click at [239, 324] on div "588" at bounding box center [449, 326] width 431 height 24
click at [204, 326] on input "588" at bounding box center [203, 327] width 8 height 8
radio input "true"
click at [346, 386] on input "Controleer" at bounding box center [429, 387] width 491 height 23
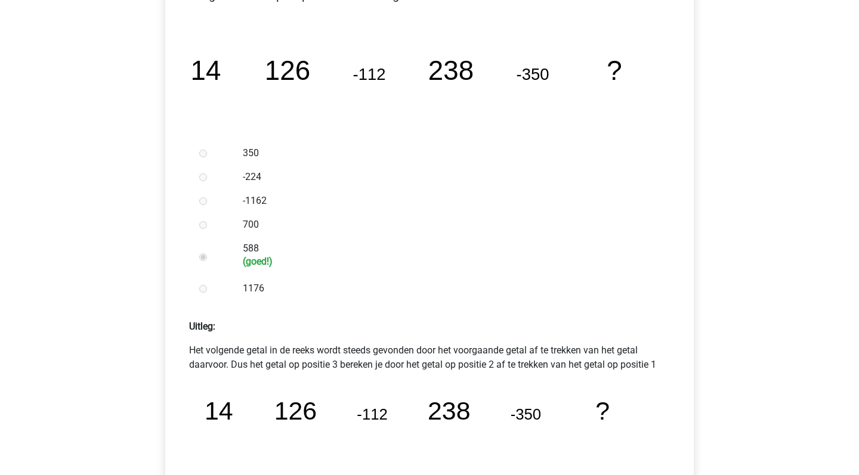
scroll to position [233, 0]
drag, startPoint x: 268, startPoint y: 69, endPoint x: 384, endPoint y: 72, distance: 116.3
click at [384, 72] on g "14 126 -112 238 -350 ?" at bounding box center [406, 70] width 431 height 30
click at [384, 72] on tspan "-112" at bounding box center [369, 74] width 33 height 18
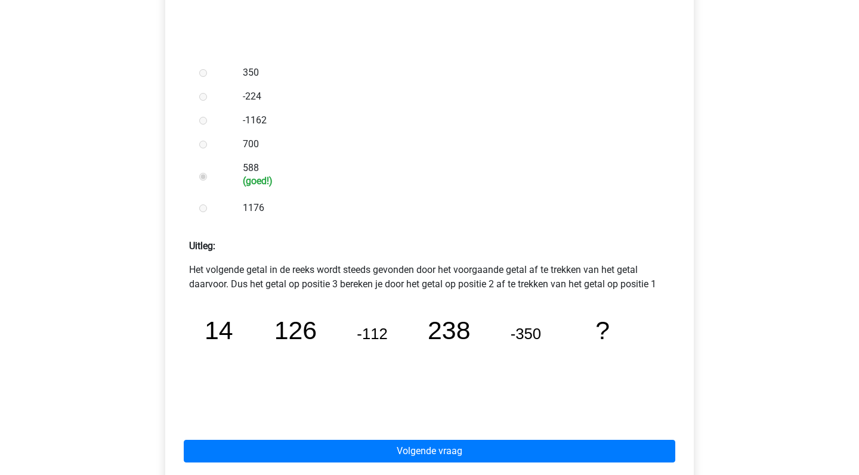
scroll to position [334, 0]
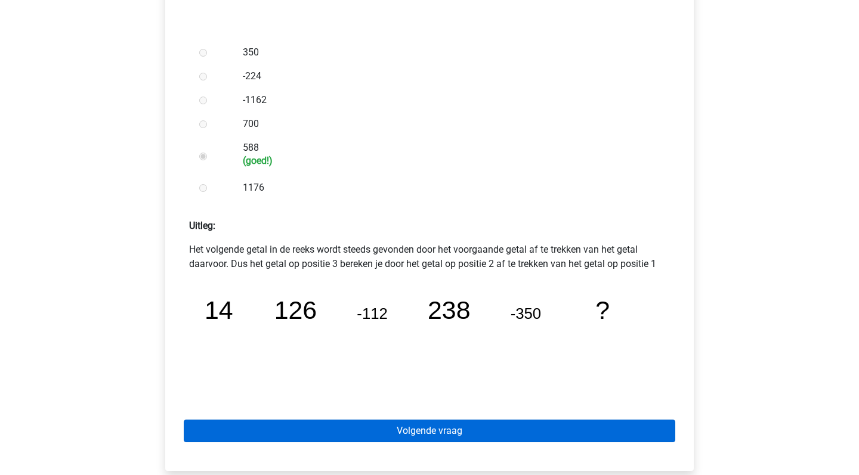
click at [450, 434] on link "Volgende vraag" at bounding box center [429, 431] width 491 height 23
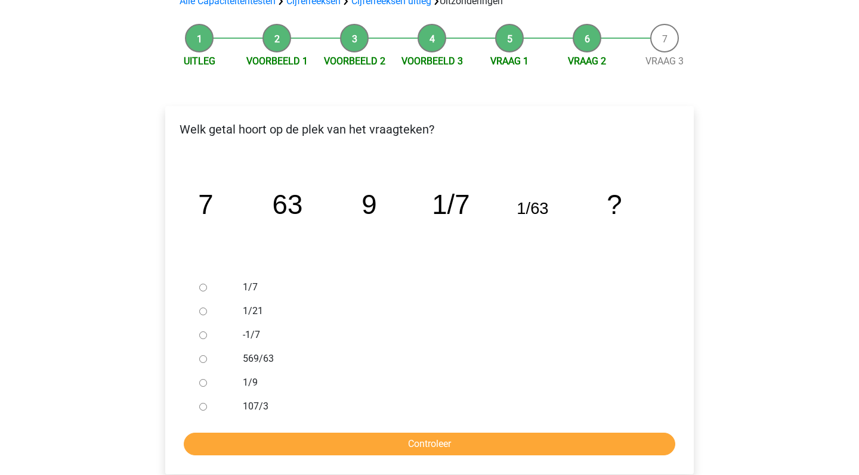
scroll to position [101, 0]
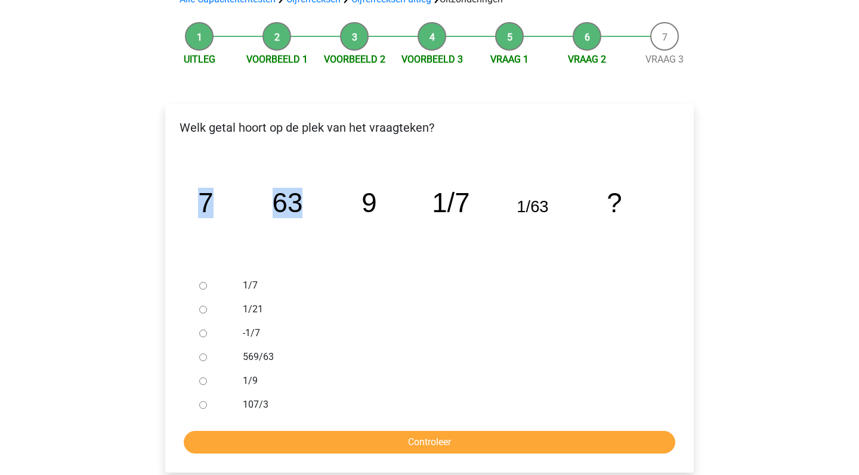
drag, startPoint x: 203, startPoint y: 202, endPoint x: 296, endPoint y: 205, distance: 92.5
click at [296, 205] on g "7 63 9 1/7 1/63 ?" at bounding box center [409, 203] width 423 height 30
drag, startPoint x: 433, startPoint y: 204, endPoint x: 547, endPoint y: 206, distance: 114.5
click at [547, 206] on g "7 63 9 1/7 1/63 ?" at bounding box center [409, 203] width 423 height 30
click at [250, 383] on label "1/9" at bounding box center [449, 381] width 413 height 14
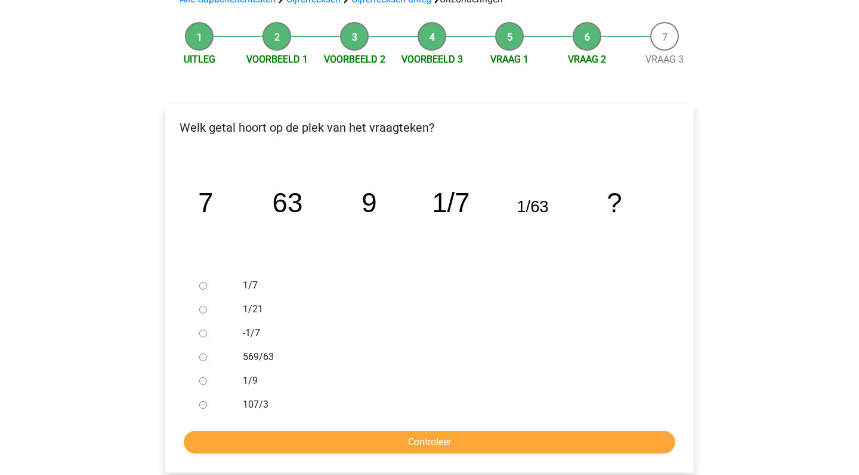
click at [207, 383] on input "1/9" at bounding box center [203, 381] width 8 height 8
radio input "true"
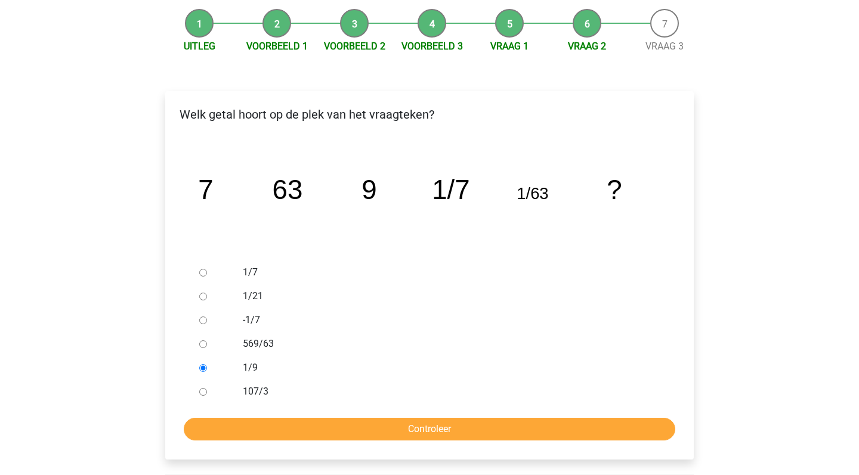
scroll to position [122, 0]
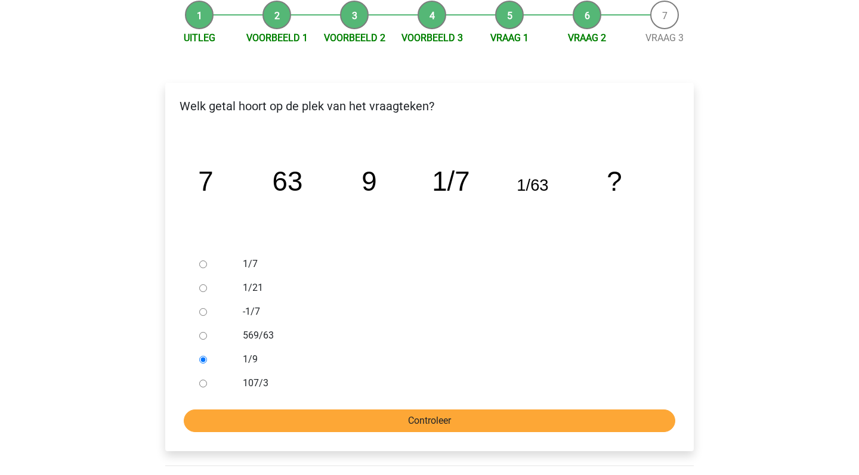
click at [457, 426] on input "Controleer" at bounding box center [429, 421] width 491 height 23
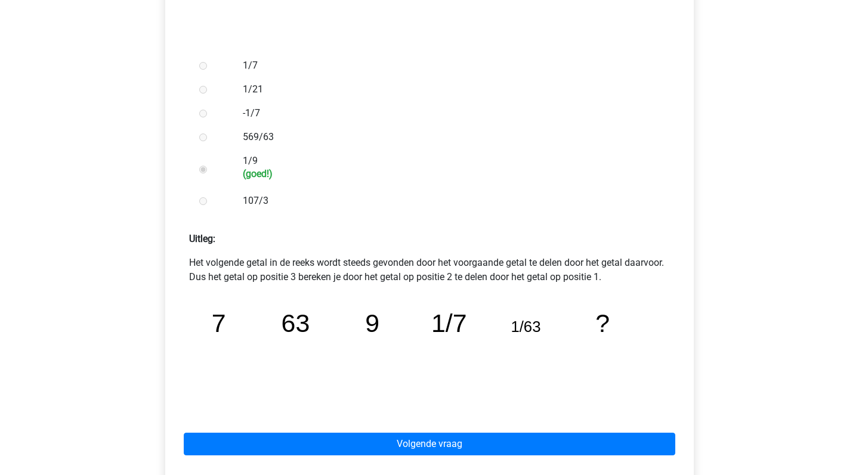
scroll to position [333, 0]
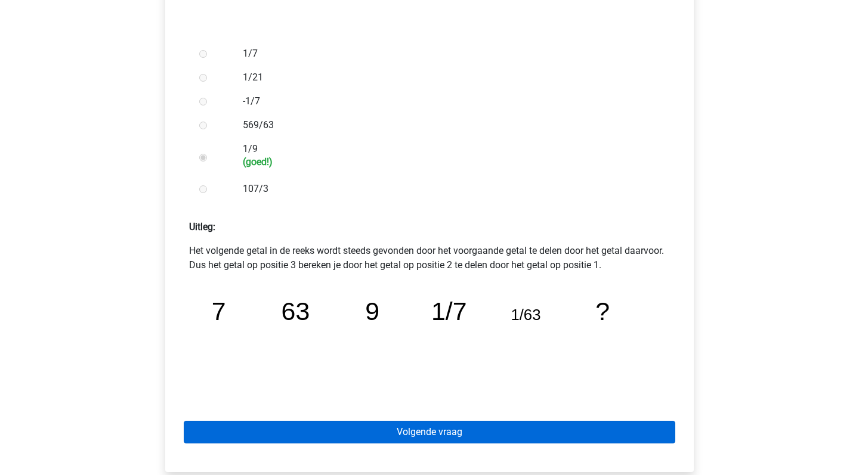
click at [447, 438] on link "Volgende vraag" at bounding box center [429, 432] width 491 height 23
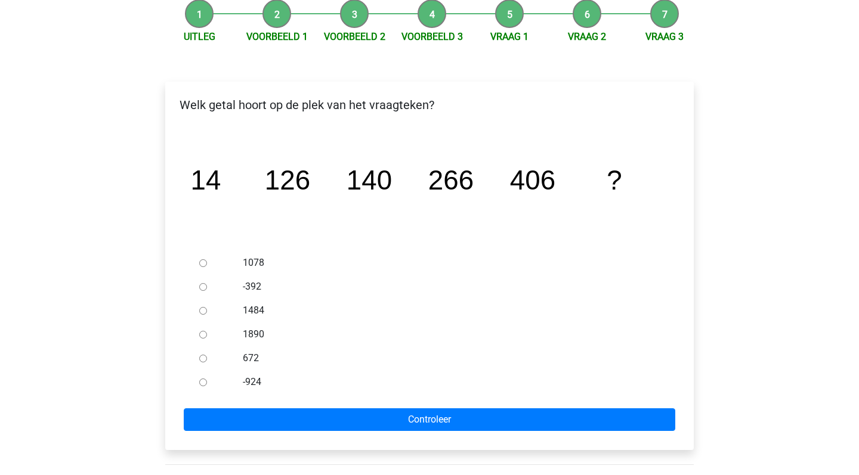
scroll to position [125, 0]
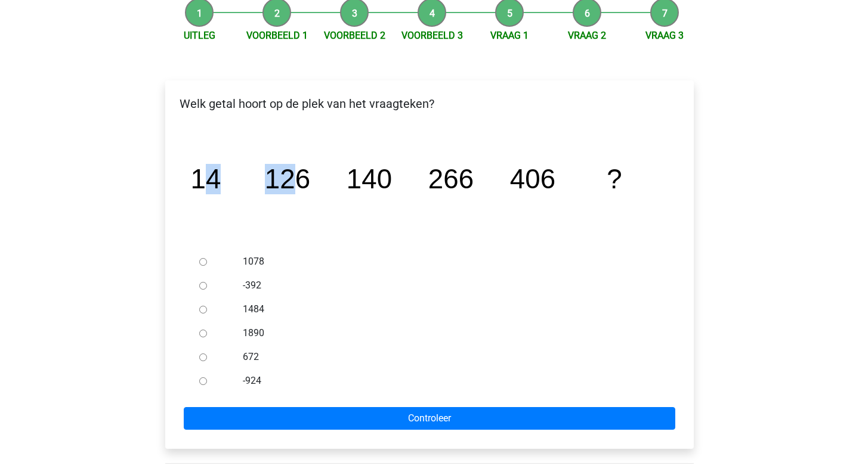
drag, startPoint x: 199, startPoint y: 177, endPoint x: 301, endPoint y: 179, distance: 101.4
click at [302, 179] on g "14 126 140 266 406 ?" at bounding box center [406, 179] width 431 height 30
click at [375, 178] on tspan "140" at bounding box center [368, 179] width 45 height 30
click at [249, 356] on label "672" at bounding box center [449, 357] width 413 height 14
click at [207, 356] on input "672" at bounding box center [203, 358] width 8 height 8
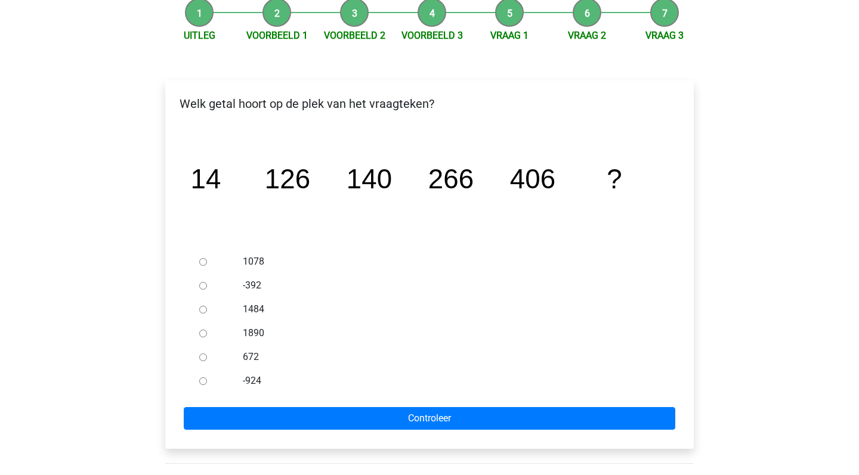
radio input "true"
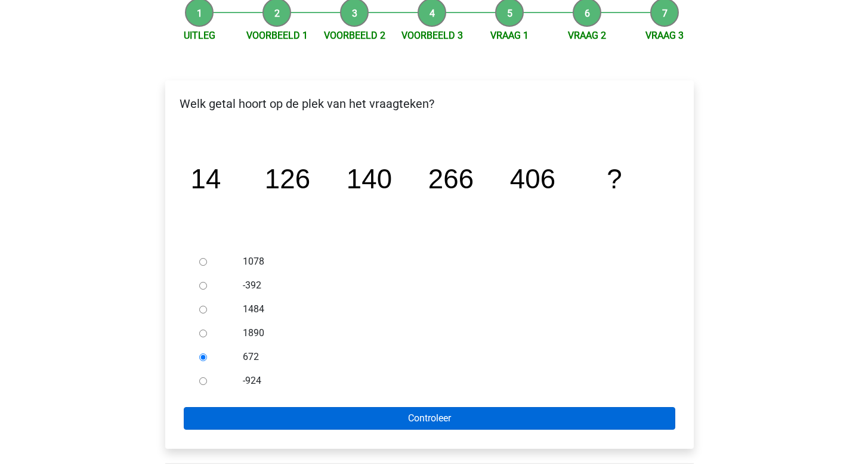
click at [351, 415] on input "Controleer" at bounding box center [429, 418] width 491 height 23
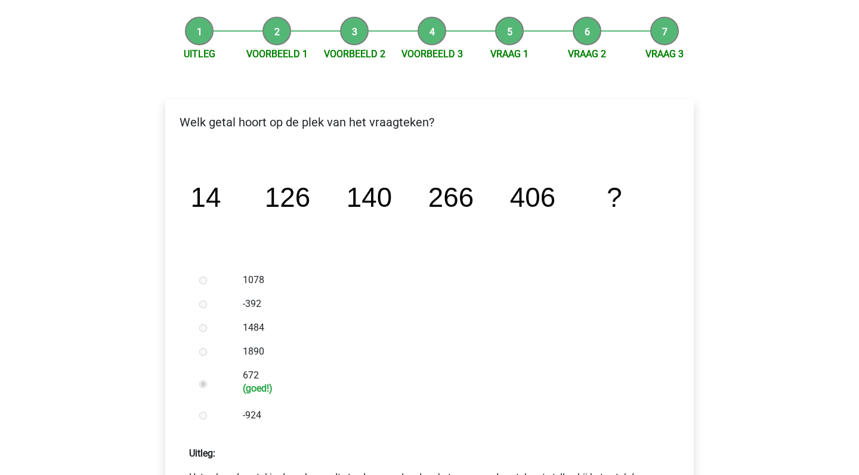
scroll to position [49, 0]
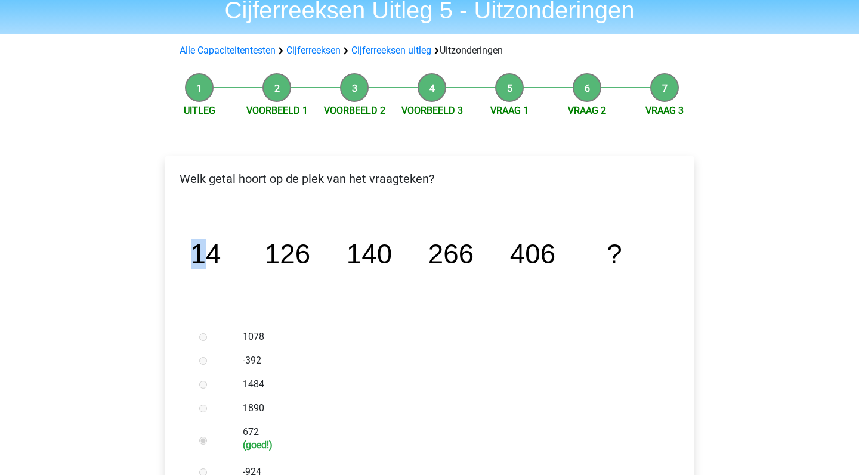
drag, startPoint x: 199, startPoint y: 255, endPoint x: 623, endPoint y: 254, distance: 424.6
click at [623, 254] on icon "image/svg+xml 14 126 140 266 406 ?" at bounding box center [429, 263] width 490 height 123
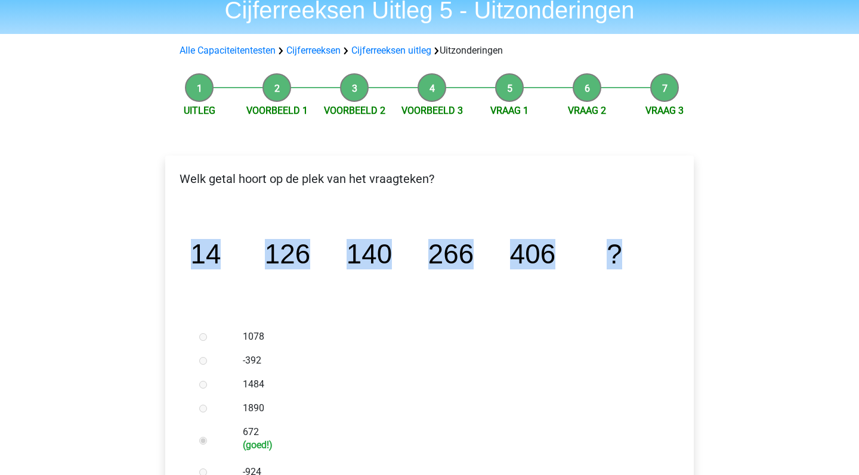
drag, startPoint x: 197, startPoint y: 256, endPoint x: 617, endPoint y: 258, distance: 419.8
click at [617, 258] on g "14 126 140 266 406 ?" at bounding box center [406, 254] width 431 height 30
copy g "14 126 140 266 406 ?"
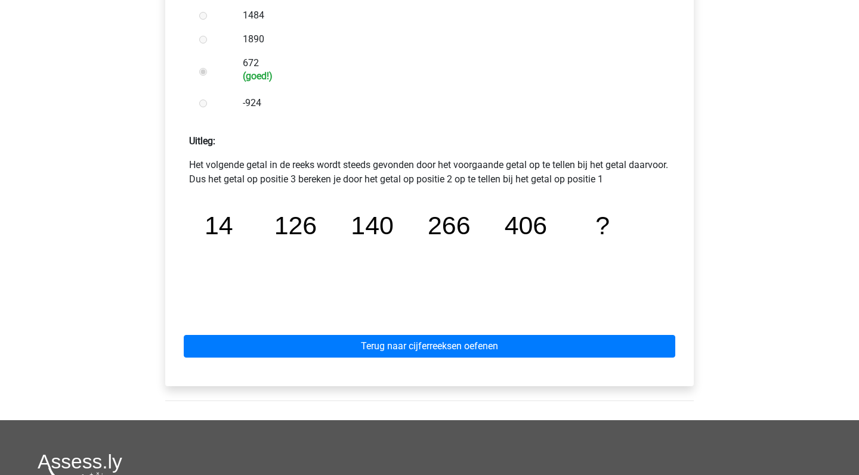
scroll to position [419, 0]
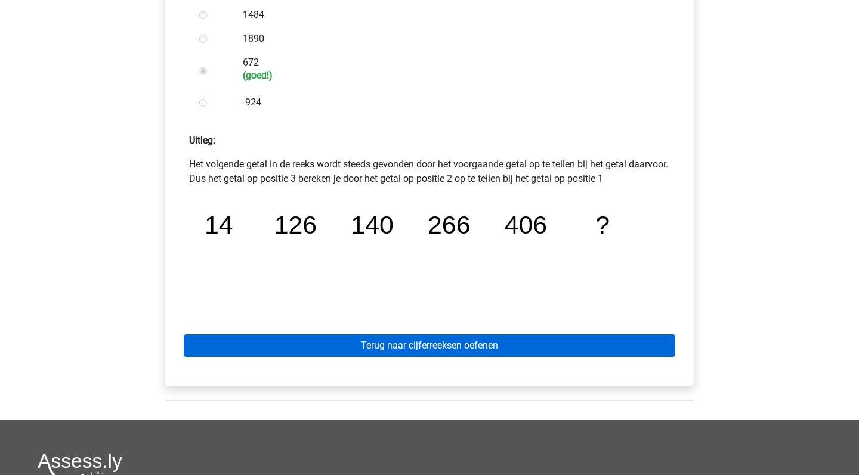
click at [462, 346] on link "Terug naar cijferreeksen oefenen" at bounding box center [429, 346] width 491 height 23
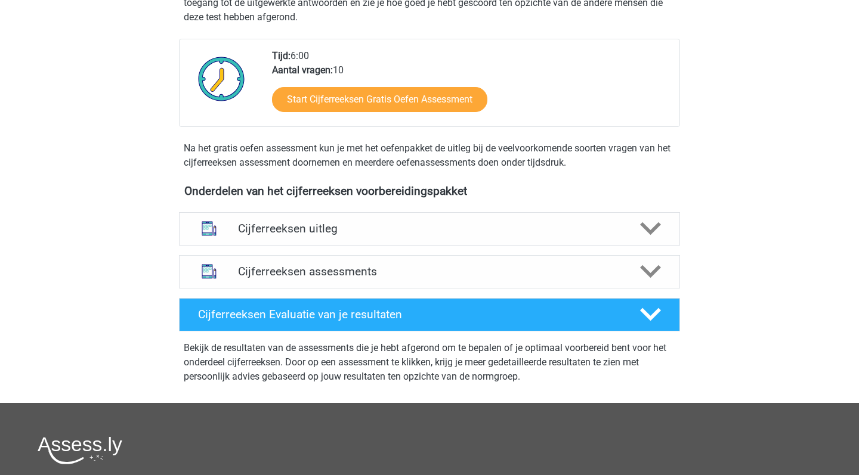
scroll to position [273, 0]
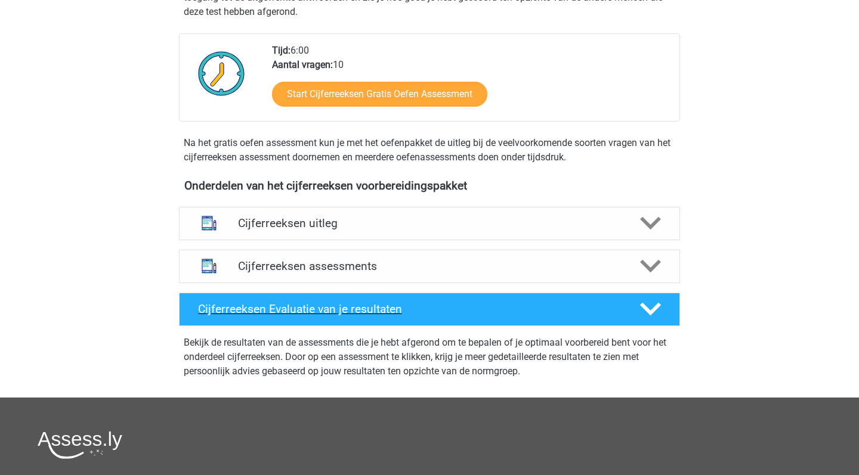
click at [554, 316] on h4 "Cijferreeksen Evaluatie van je resultaten" at bounding box center [409, 309] width 423 height 14
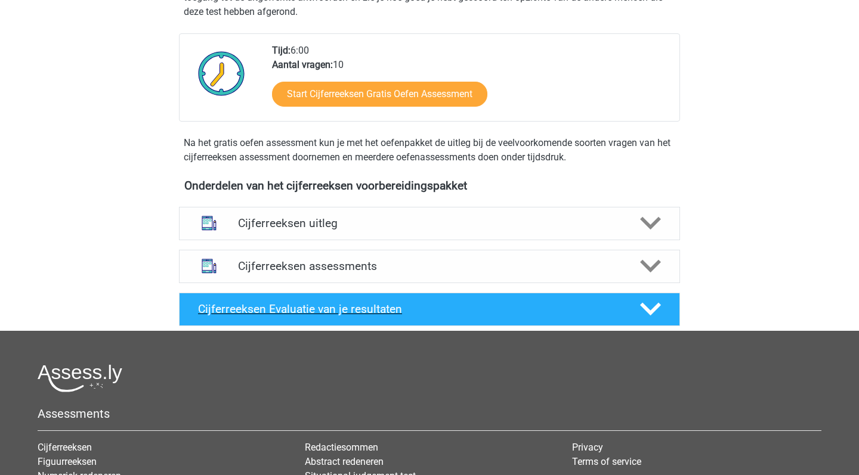
click at [554, 316] on h4 "Cijferreeksen Evaluatie van je resultaten" at bounding box center [409, 309] width 423 height 14
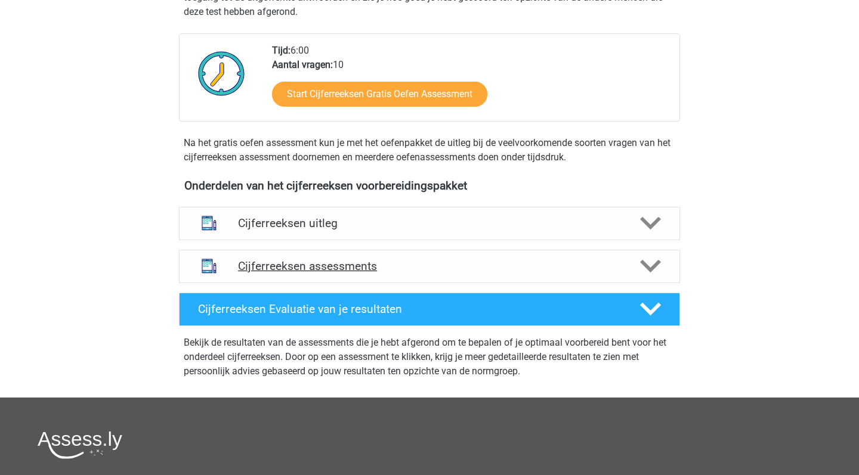
click at [447, 283] on div "Cijferreeksen assessments" at bounding box center [429, 266] width 501 height 33
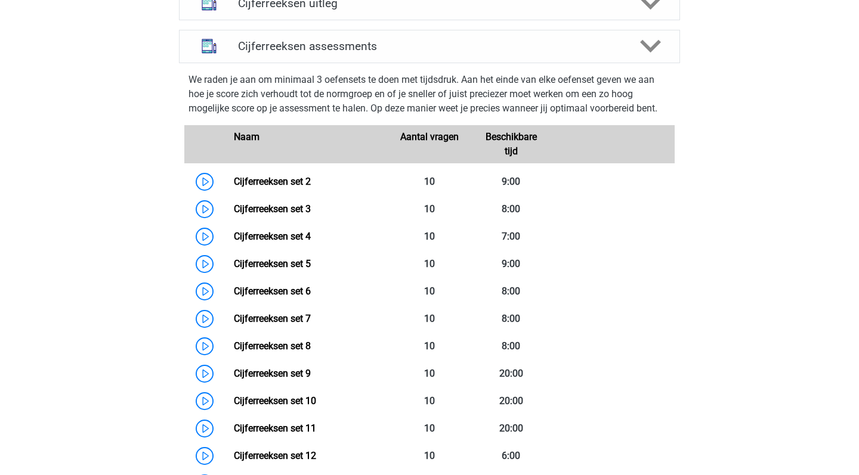
scroll to position [492, 0]
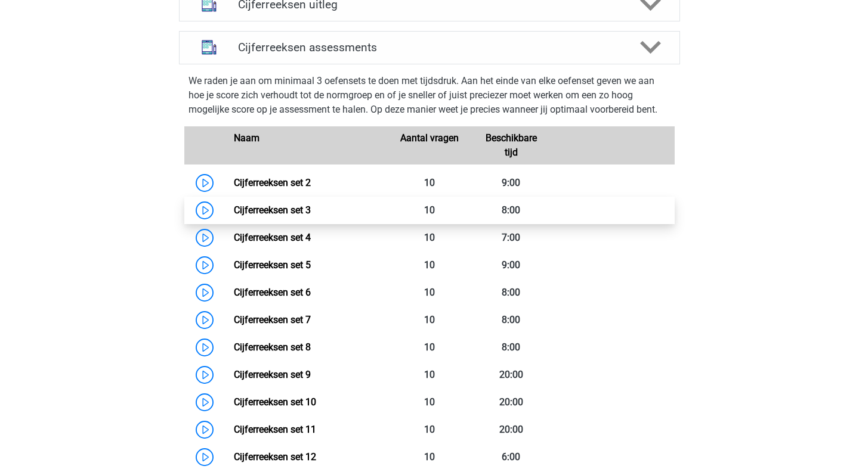
click at [311, 216] on link "Cijferreeksen set 3" at bounding box center [272, 210] width 77 height 11
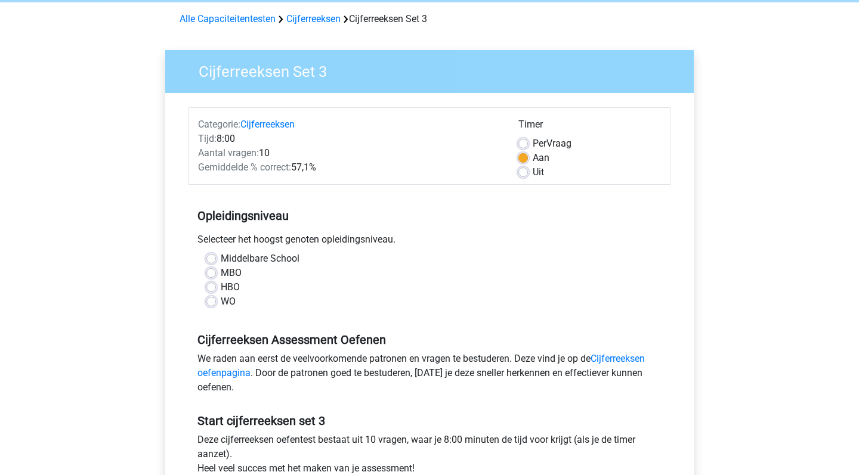
scroll to position [49, 0]
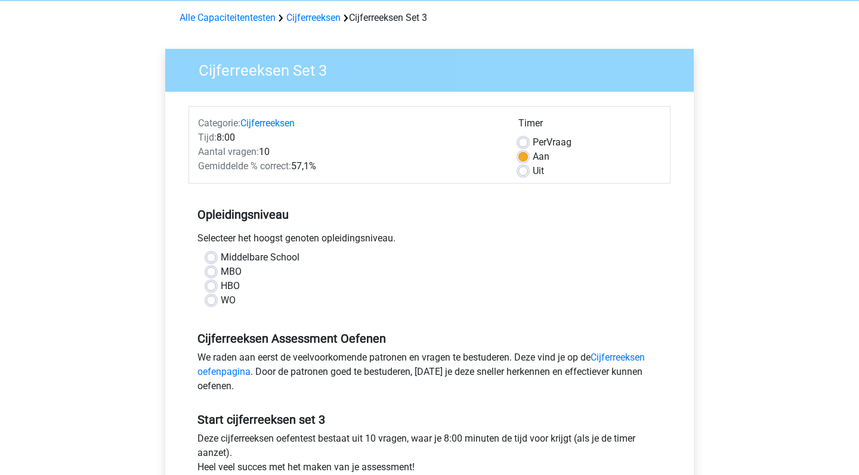
click at [221, 299] on label "WO" at bounding box center [228, 300] width 15 height 14
click at [210, 299] on input "WO" at bounding box center [211, 299] width 10 height 12
radio input "true"
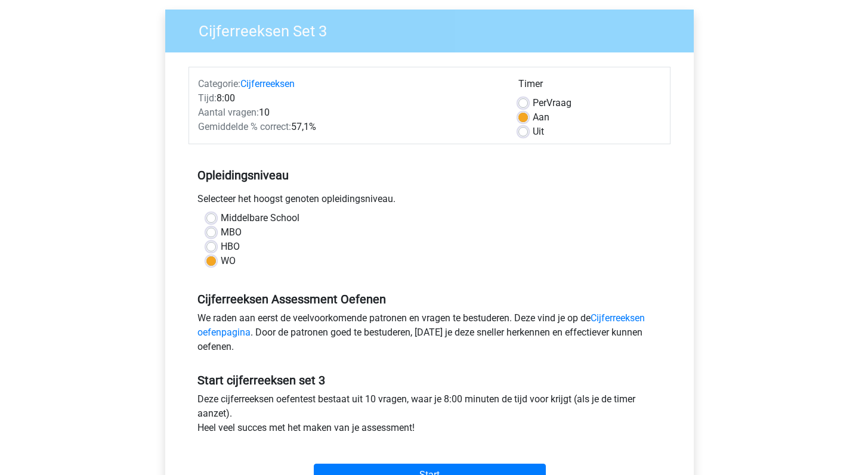
scroll to position [91, 0]
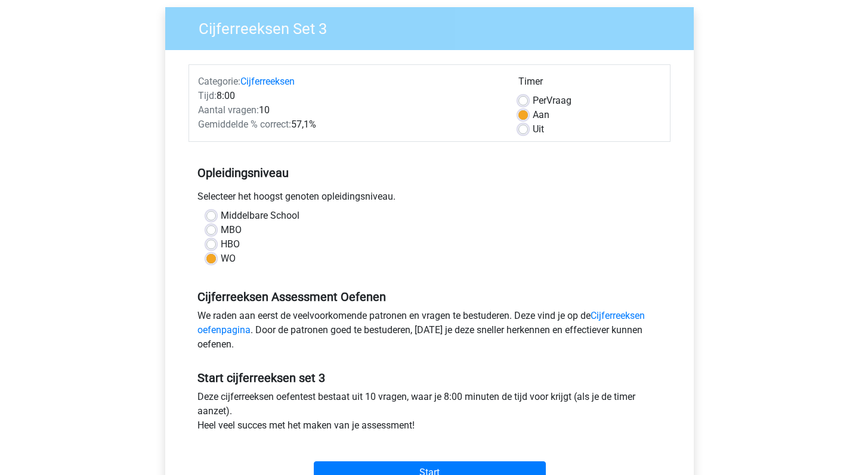
click at [532, 101] on label "Per Vraag" at bounding box center [551, 101] width 39 height 14
click at [524, 101] on input "Per Vraag" at bounding box center [523, 100] width 10 height 12
radio input "true"
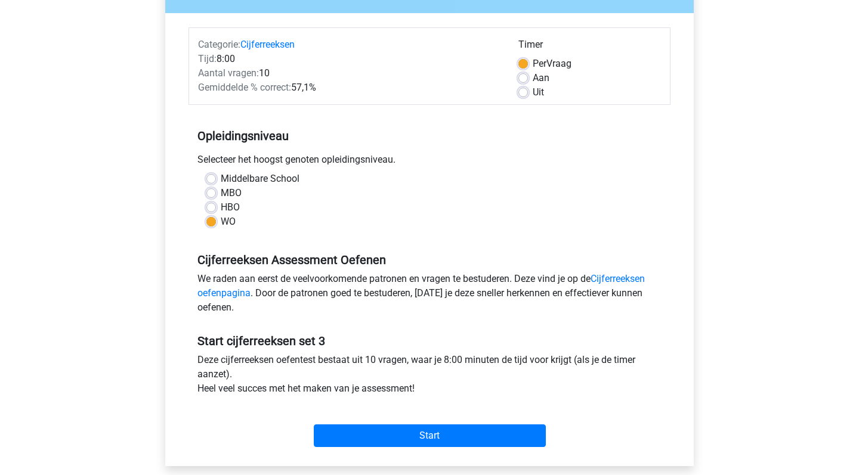
scroll to position [132, 0]
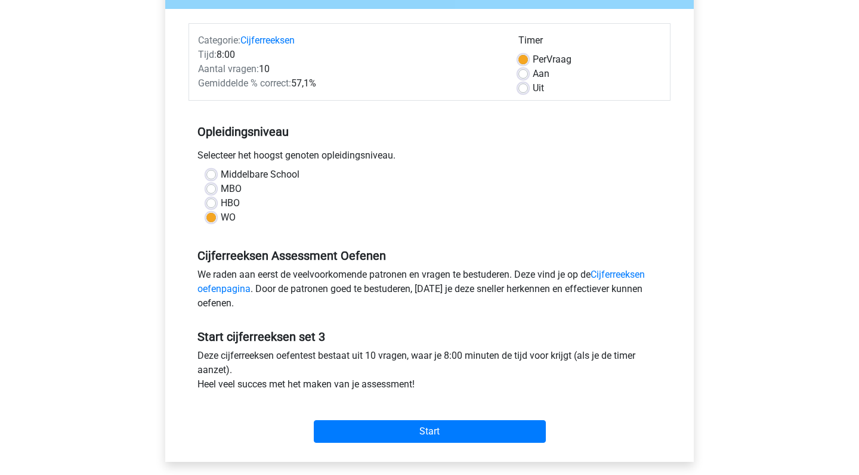
click at [532, 89] on label "Uit" at bounding box center [537, 88] width 11 height 14
click at [522, 89] on input "Uit" at bounding box center [523, 87] width 10 height 12
radio input "true"
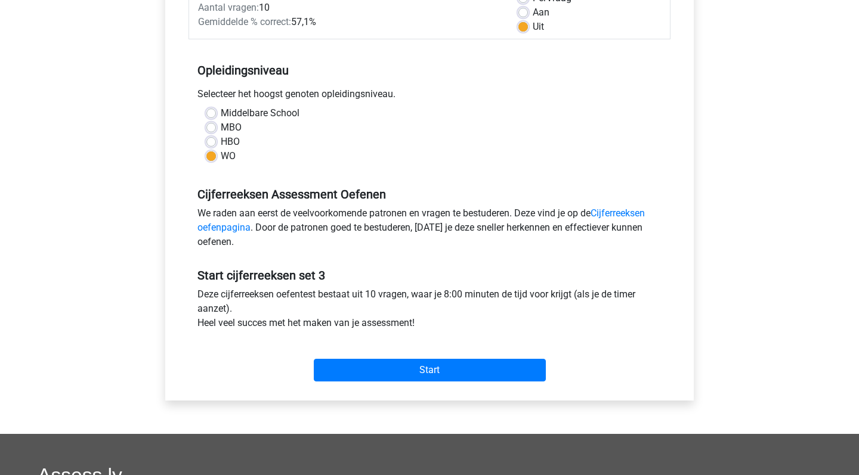
scroll to position [194, 0]
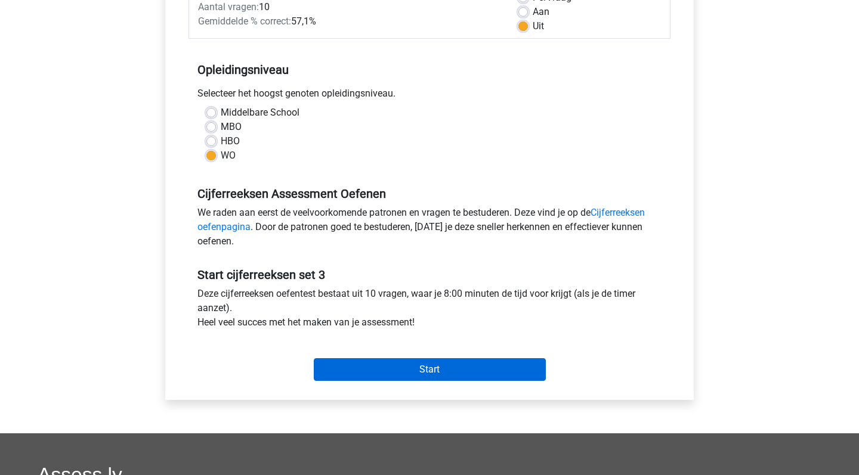
click at [429, 370] on input "Start" at bounding box center [430, 369] width 232 height 23
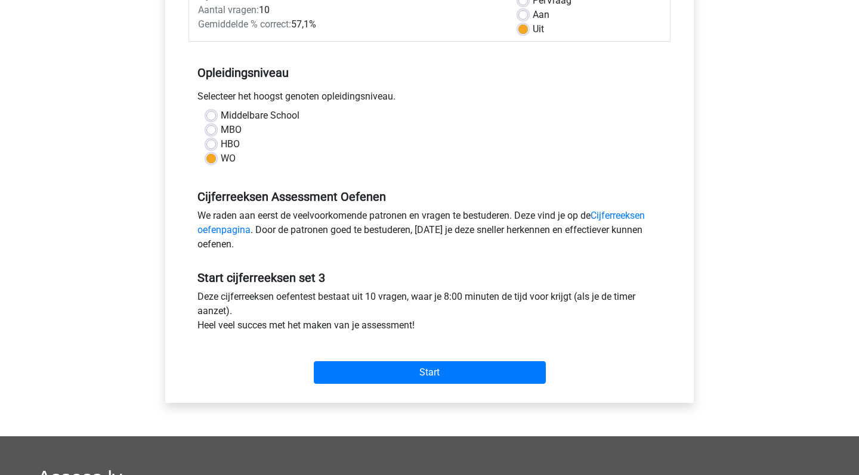
scroll to position [29, 0]
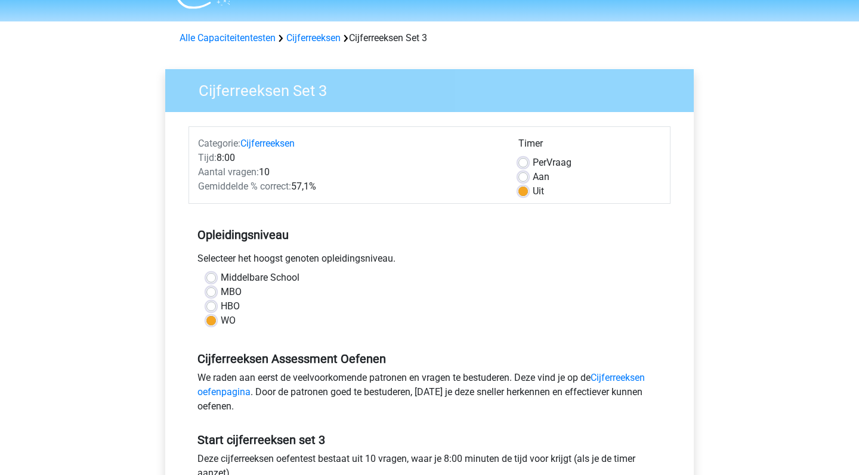
click at [532, 162] on label "Per Vraag" at bounding box center [551, 163] width 39 height 14
click at [526, 162] on input "Per Vraag" at bounding box center [523, 162] width 10 height 12
radio input "true"
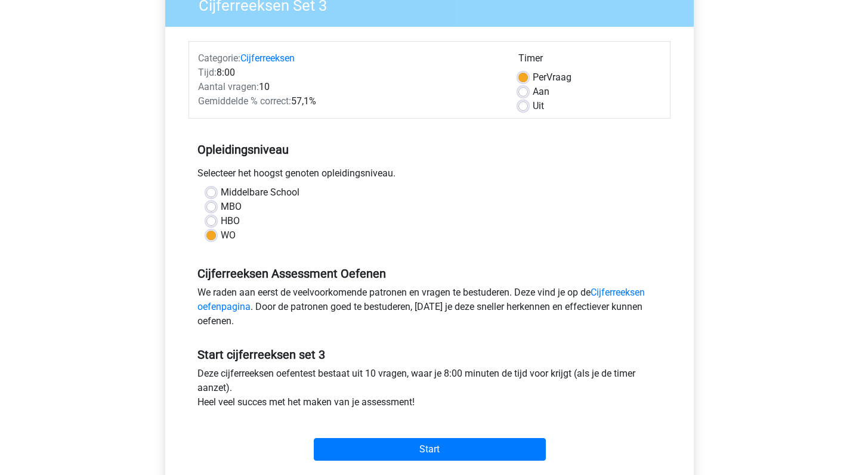
scroll to position [270, 0]
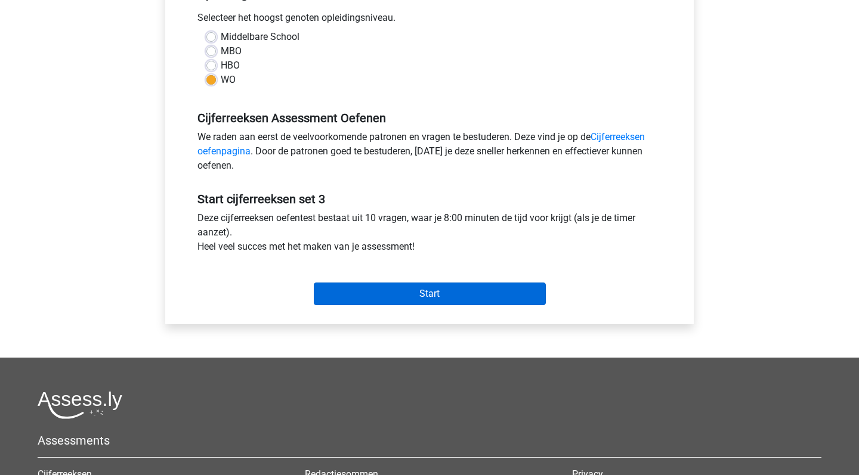
click at [456, 287] on input "Start" at bounding box center [430, 294] width 232 height 23
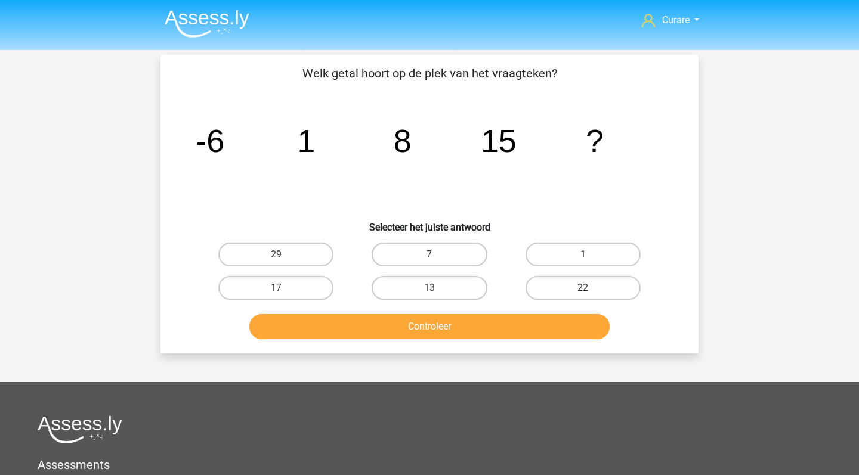
click at [580, 283] on label "22" at bounding box center [582, 288] width 115 height 24
click at [583, 288] on input "22" at bounding box center [587, 292] width 8 height 8
radio input "true"
click at [486, 329] on button "Controleer" at bounding box center [429, 326] width 361 height 25
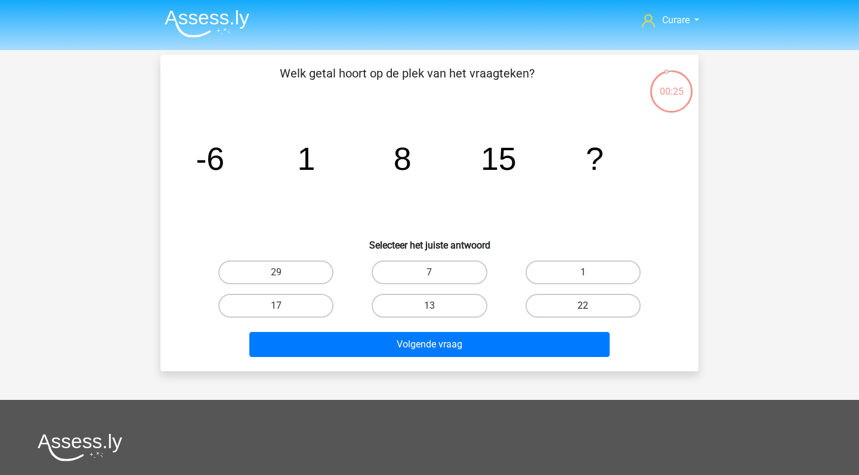
click at [563, 300] on label "22" at bounding box center [582, 306] width 115 height 24
click at [583, 306] on input "22" at bounding box center [587, 310] width 8 height 8
radio input "true"
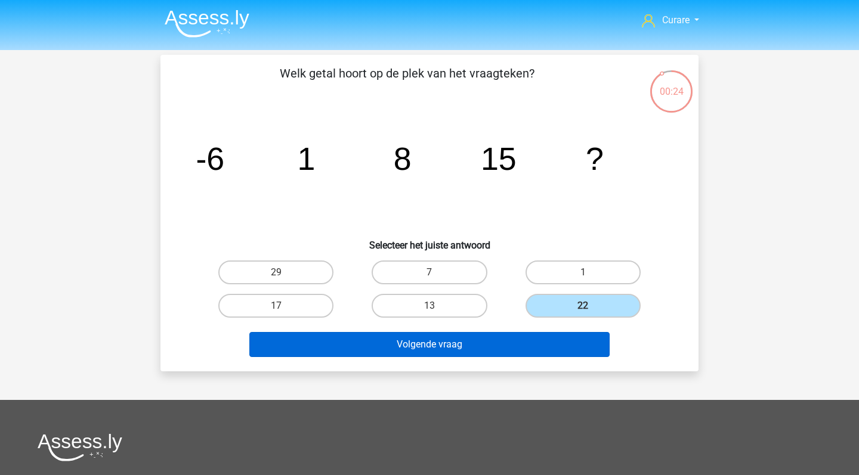
click at [515, 339] on button "Volgende vraag" at bounding box center [429, 344] width 361 height 25
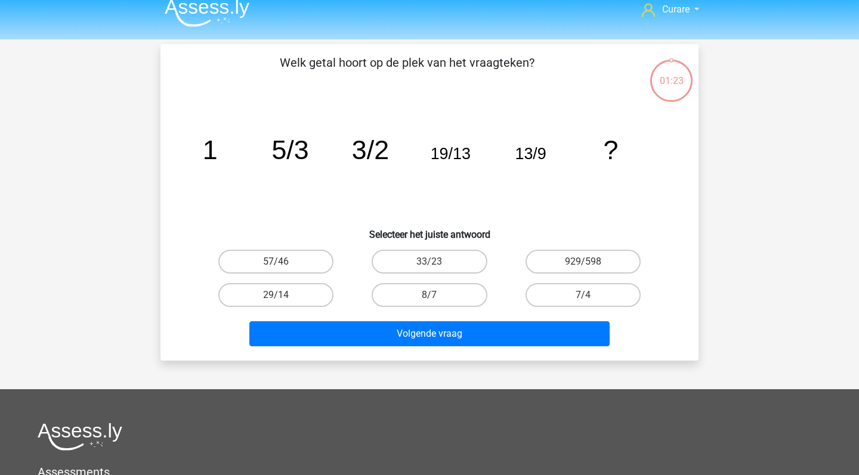
scroll to position [9, 0]
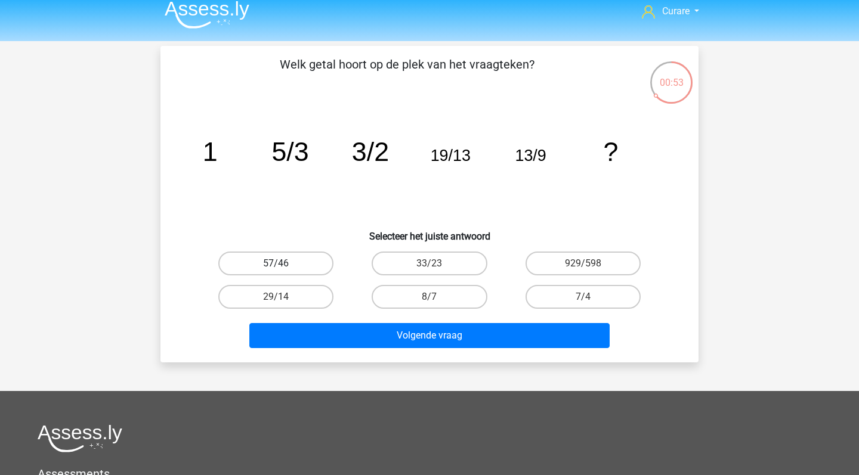
click at [294, 262] on label "57/46" at bounding box center [275, 264] width 115 height 24
click at [284, 264] on input "57/46" at bounding box center [280, 268] width 8 height 8
radio input "true"
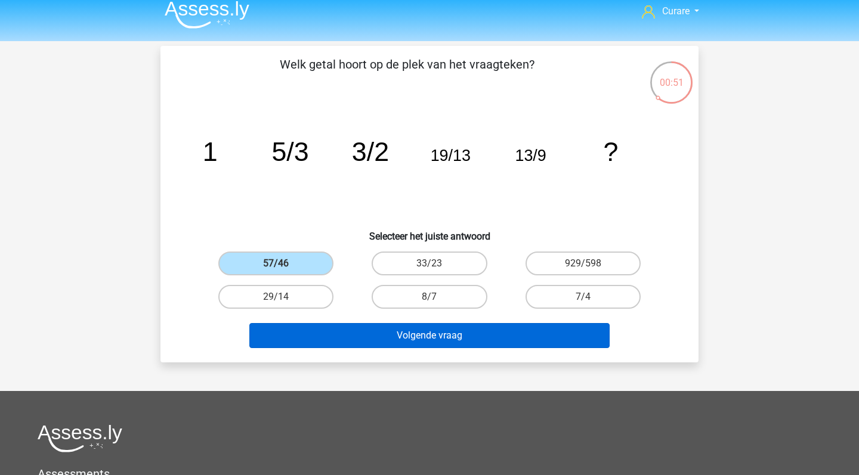
click at [441, 335] on button "Volgende vraag" at bounding box center [429, 335] width 361 height 25
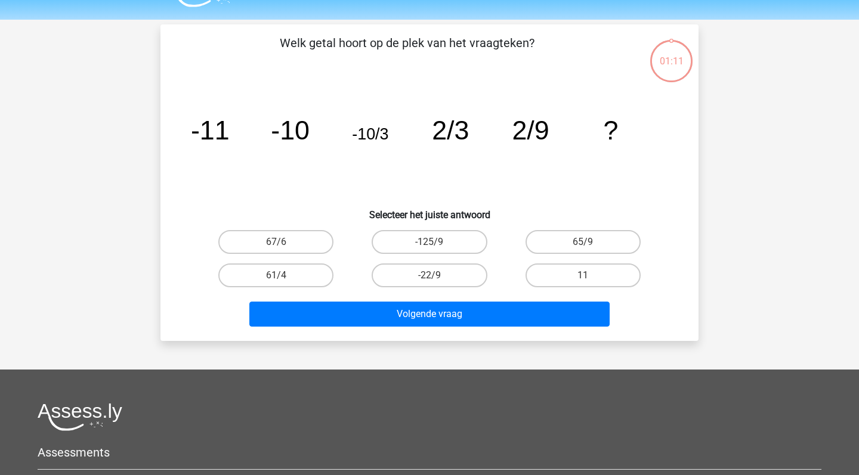
scroll to position [0, 0]
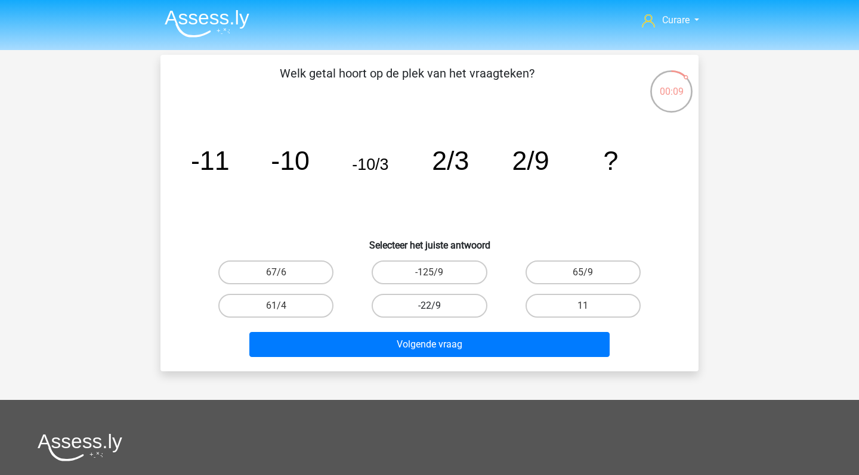
click at [449, 304] on label "-22/9" at bounding box center [428, 306] width 115 height 24
click at [437, 306] on input "-22/9" at bounding box center [433, 310] width 8 height 8
radio input "true"
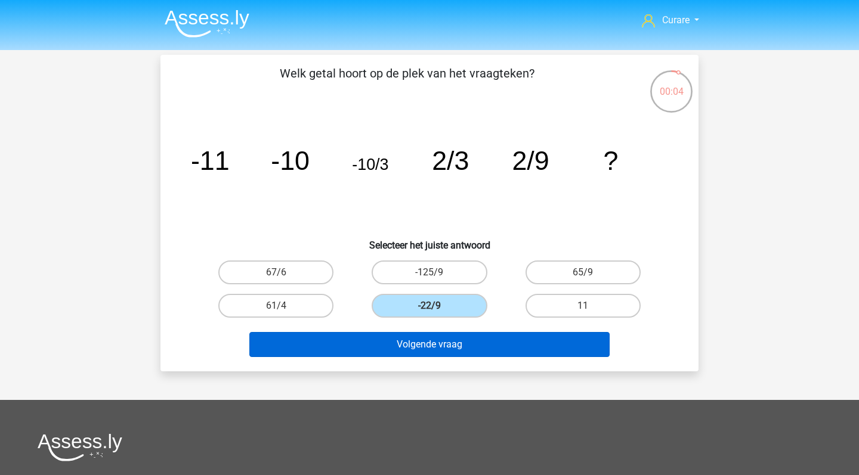
click at [453, 345] on button "Volgende vraag" at bounding box center [429, 344] width 361 height 25
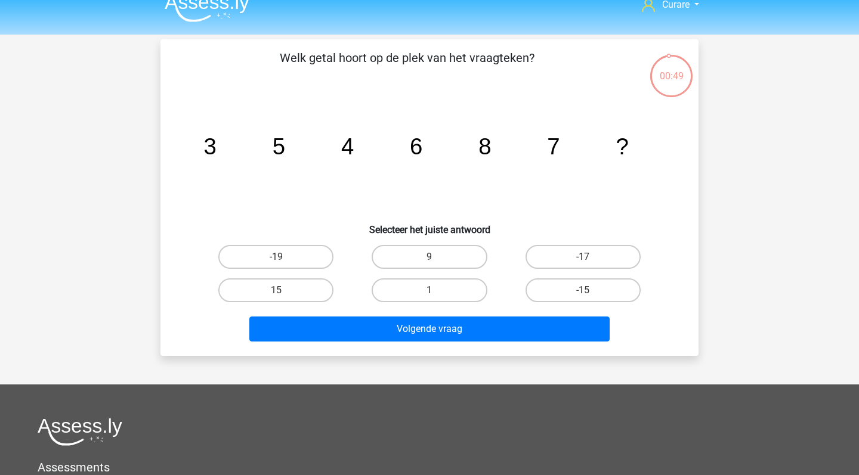
scroll to position [11, 0]
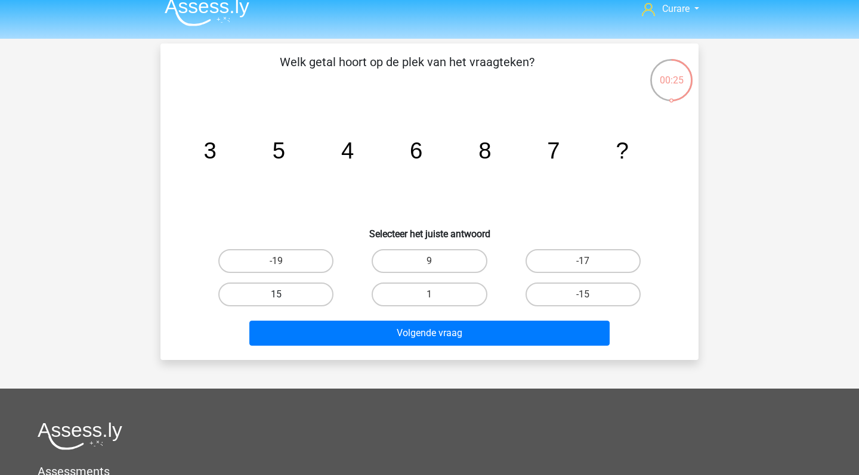
click at [270, 298] on label "15" at bounding box center [275, 295] width 115 height 24
click at [276, 298] on input "15" at bounding box center [280, 299] width 8 height 8
radio input "true"
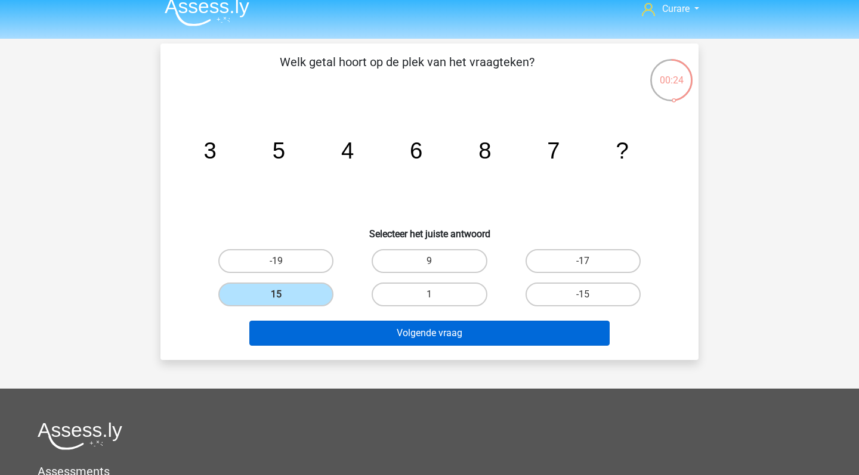
click at [397, 339] on button "Volgende vraag" at bounding box center [429, 333] width 361 height 25
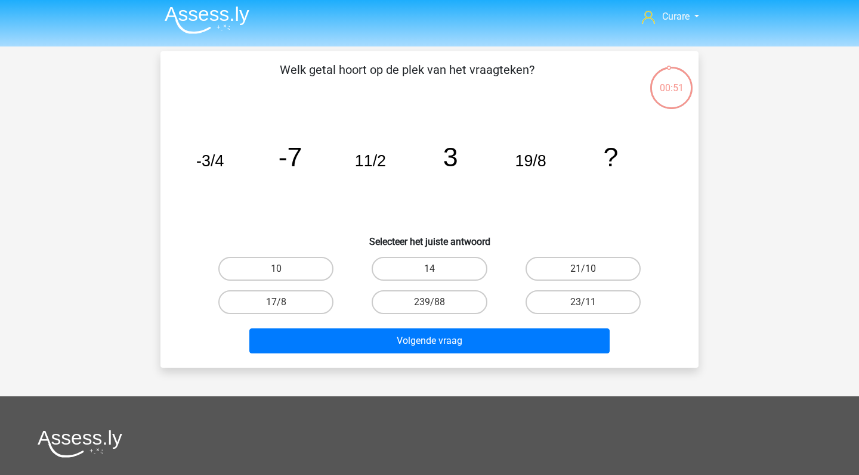
scroll to position [0, 0]
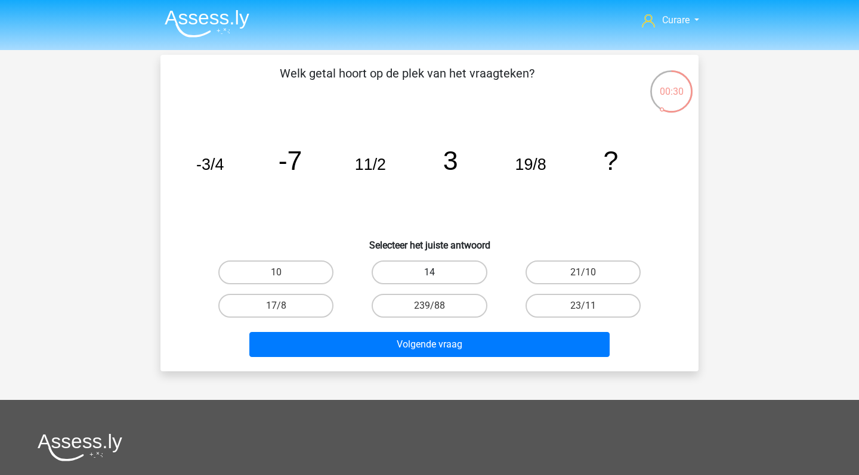
click at [444, 267] on label "14" at bounding box center [428, 273] width 115 height 24
click at [437, 273] on input "14" at bounding box center [433, 277] width 8 height 8
radio input "true"
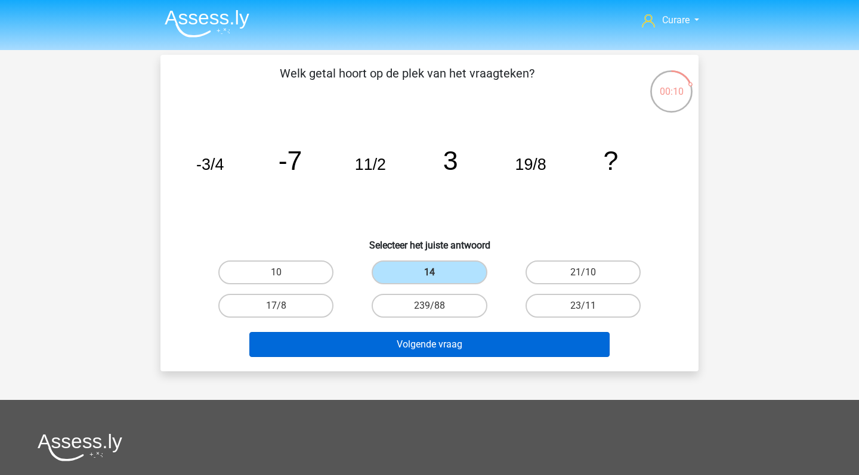
click at [490, 343] on button "Volgende vraag" at bounding box center [429, 344] width 361 height 25
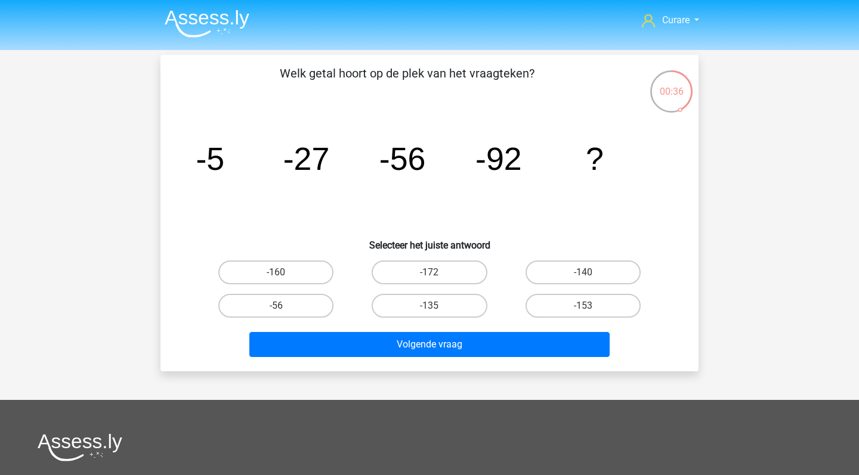
click at [433, 309] on input "-135" at bounding box center [433, 310] width 8 height 8
radio input "true"
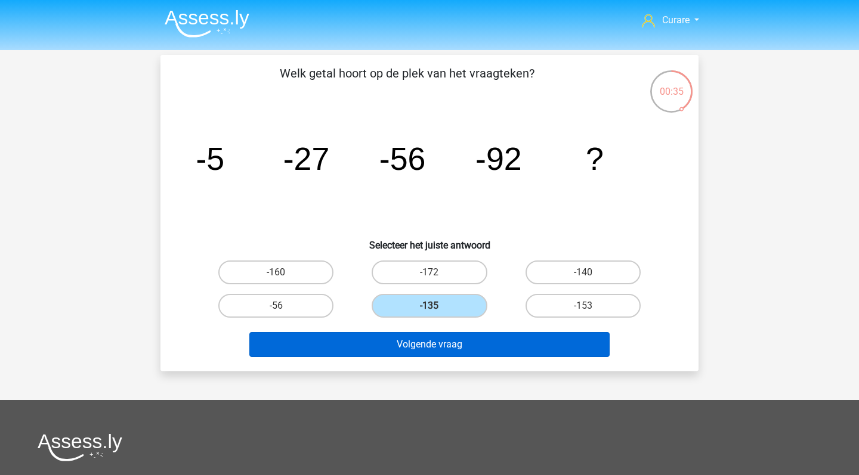
click at [470, 349] on button "Volgende vraag" at bounding box center [429, 344] width 361 height 25
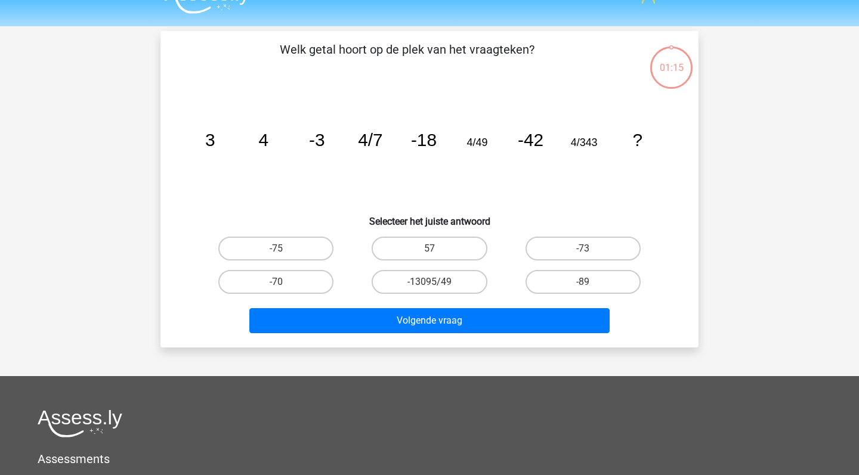
scroll to position [21, 0]
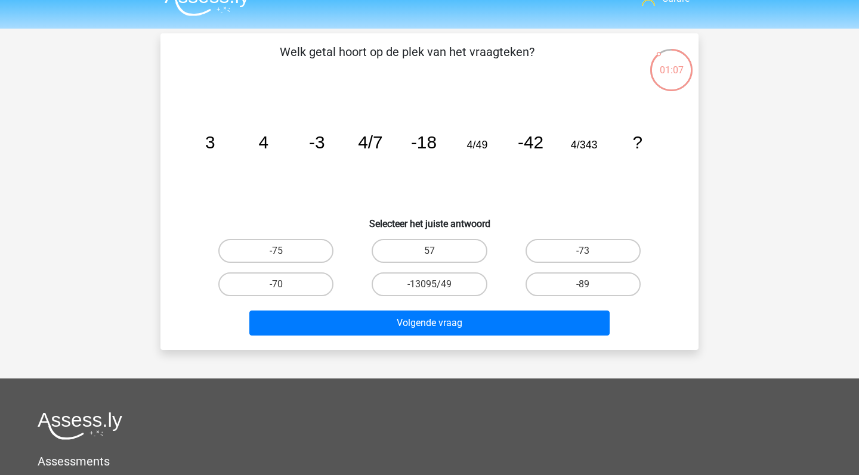
click at [265, 144] on tspan "4" at bounding box center [264, 142] width 10 height 20
click at [374, 146] on tspan "4/7" at bounding box center [370, 142] width 25 height 20
click at [295, 250] on label "-75" at bounding box center [275, 251] width 115 height 24
click at [284, 251] on input "-75" at bounding box center [280, 255] width 8 height 8
radio input "true"
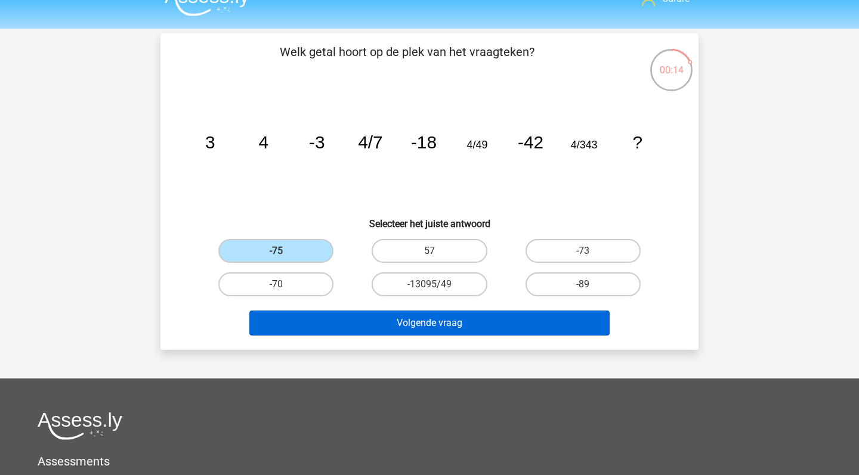
click at [439, 323] on button "Volgende vraag" at bounding box center [429, 323] width 361 height 25
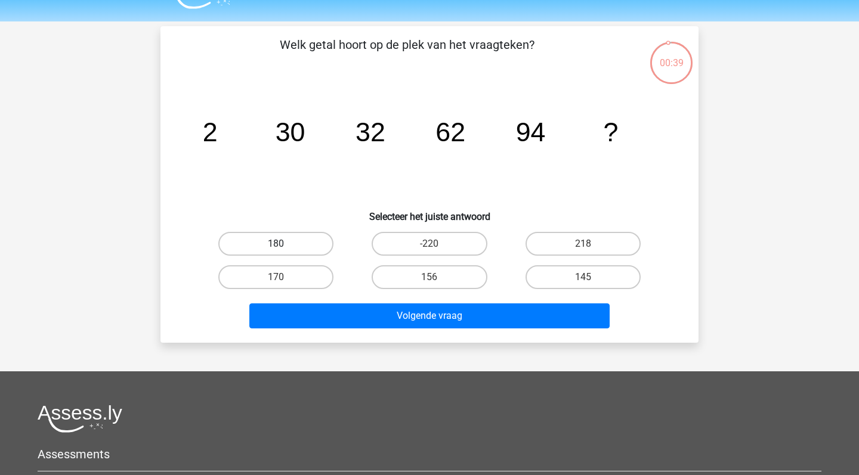
scroll to position [27, 0]
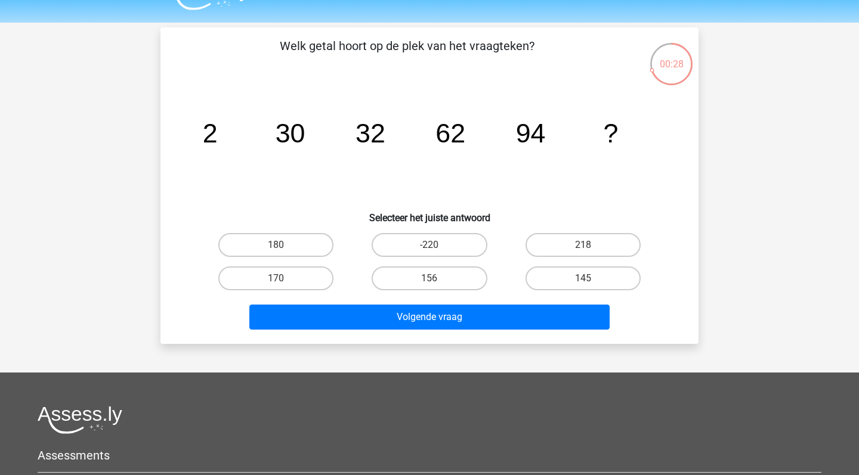
click at [433, 283] on input "156" at bounding box center [433, 282] width 8 height 8
radio input "true"
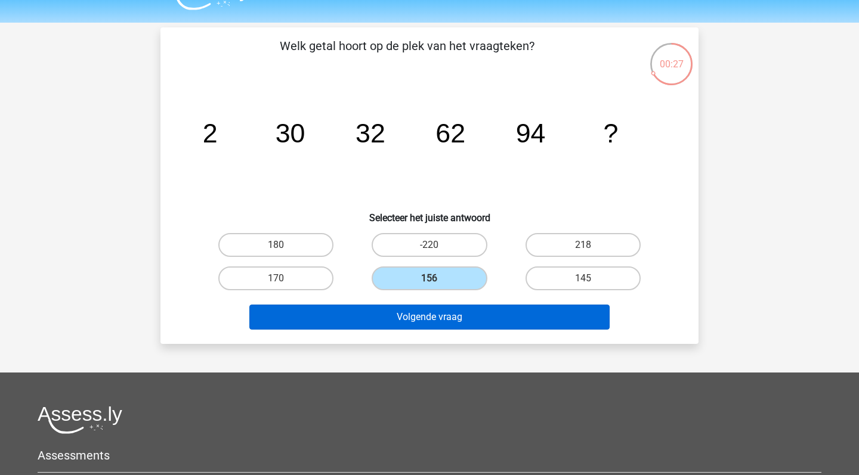
click at [484, 315] on button "Volgende vraag" at bounding box center [429, 317] width 361 height 25
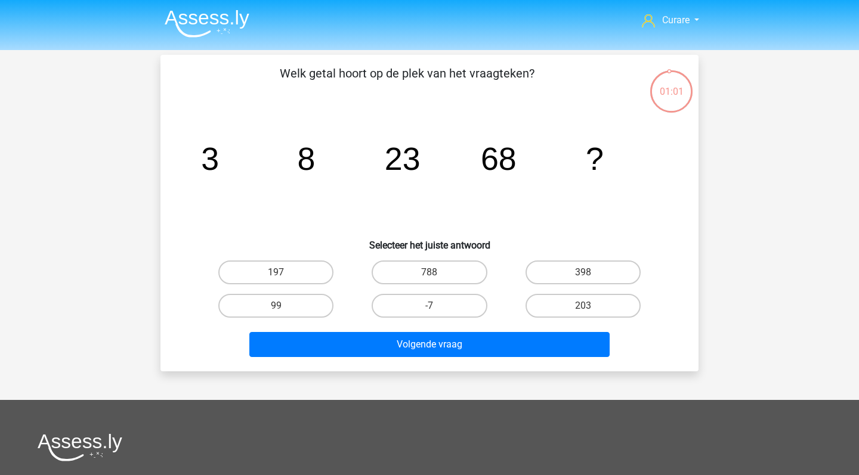
scroll to position [0, 0]
click at [584, 307] on input "203" at bounding box center [587, 310] width 8 height 8
radio input "true"
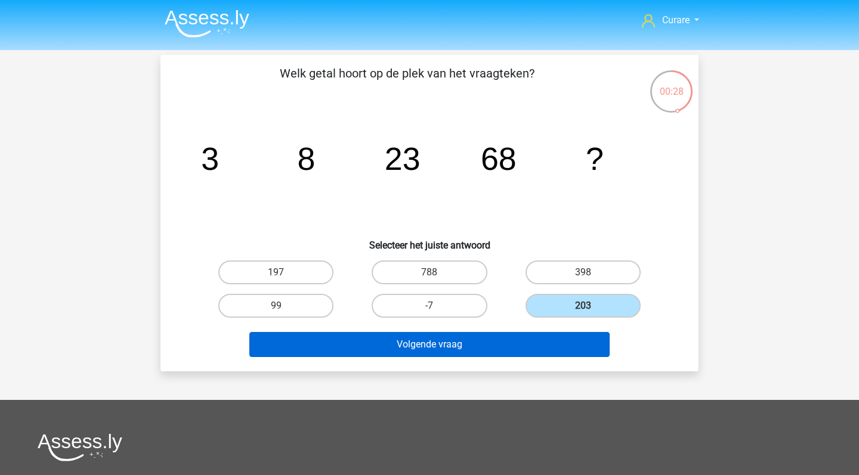
click at [478, 346] on button "Volgende vraag" at bounding box center [429, 344] width 361 height 25
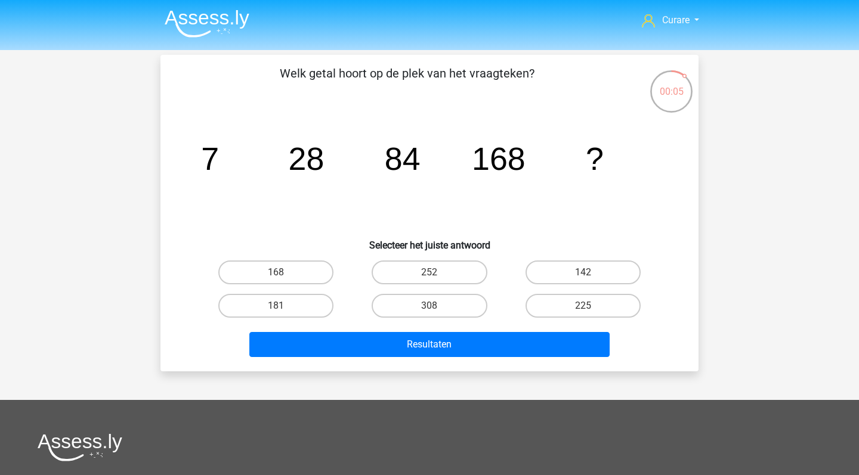
click at [281, 274] on input "168" at bounding box center [280, 277] width 8 height 8
radio input "true"
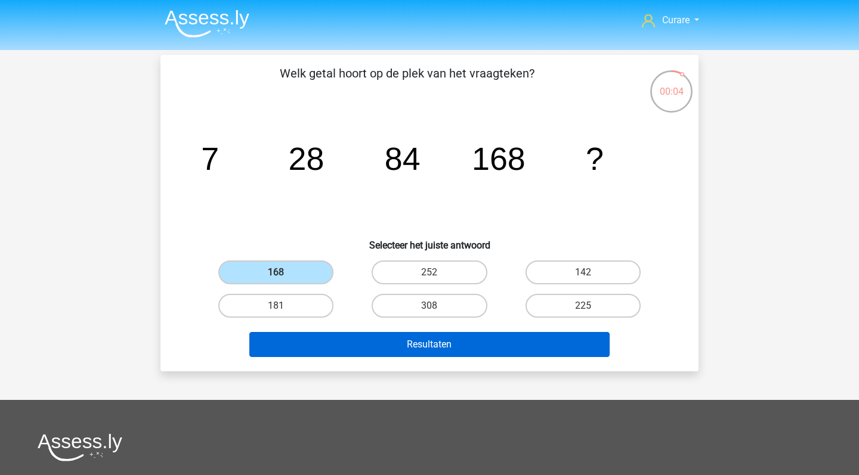
click at [440, 342] on button "Resultaten" at bounding box center [429, 344] width 361 height 25
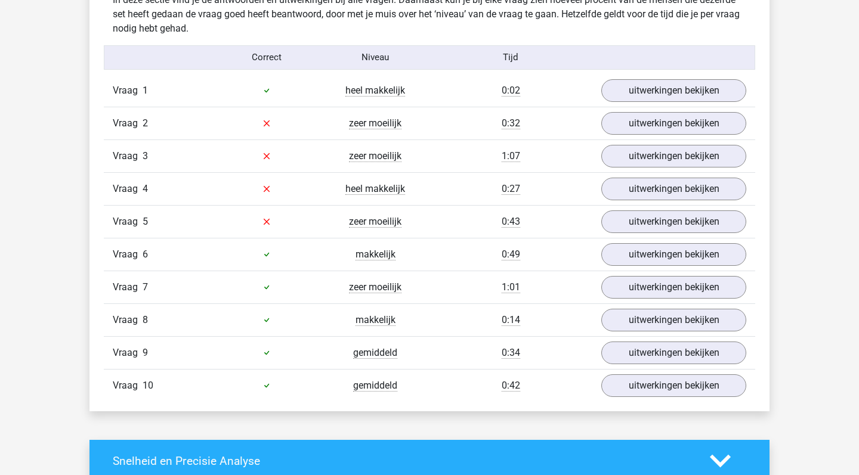
scroll to position [749, 0]
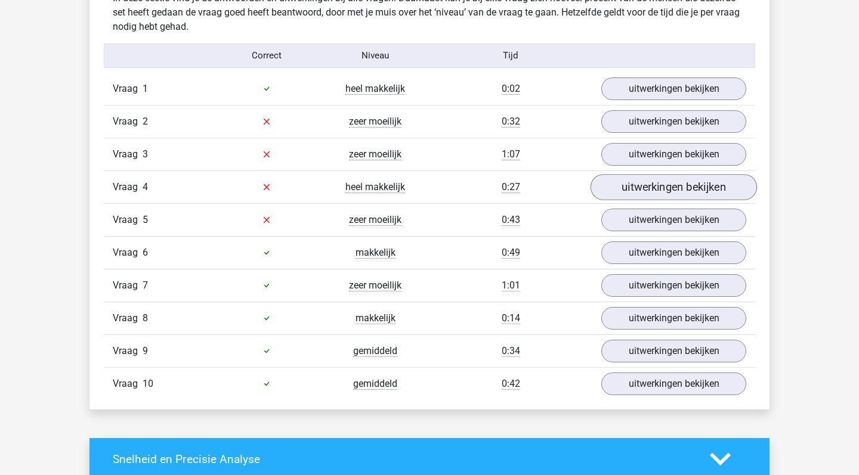
click at [664, 187] on link "uitwerkingen bekijken" at bounding box center [673, 187] width 166 height 26
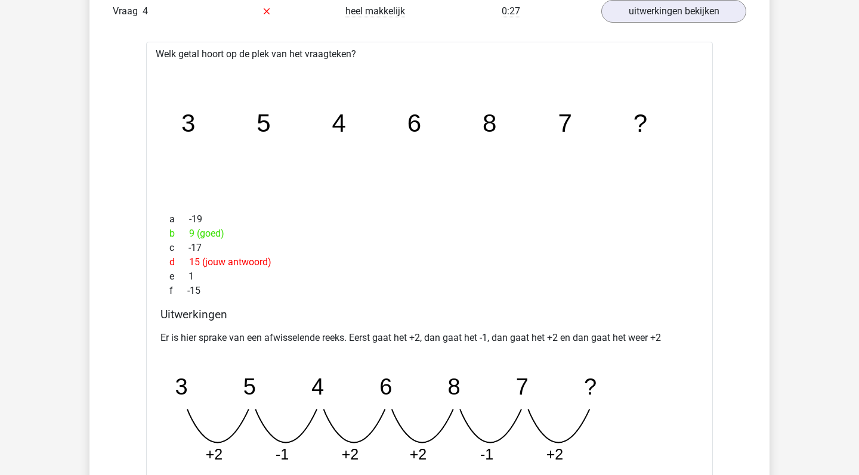
scroll to position [771, 0]
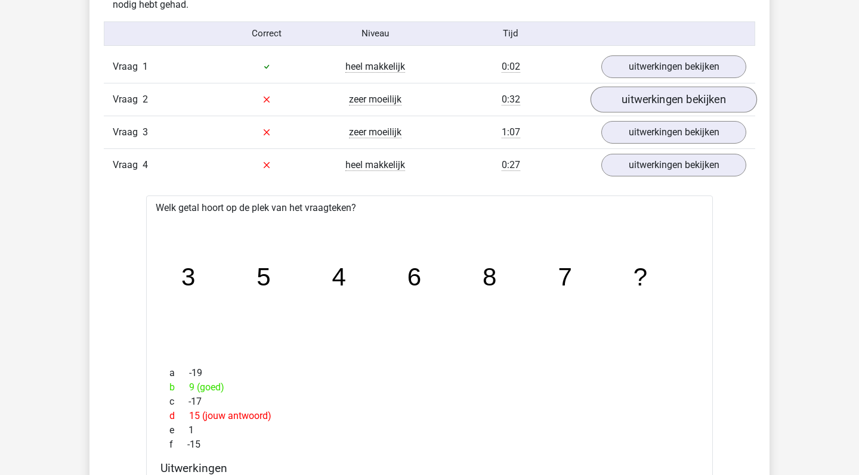
click at [642, 98] on link "uitwerkingen bekijken" at bounding box center [673, 99] width 166 height 26
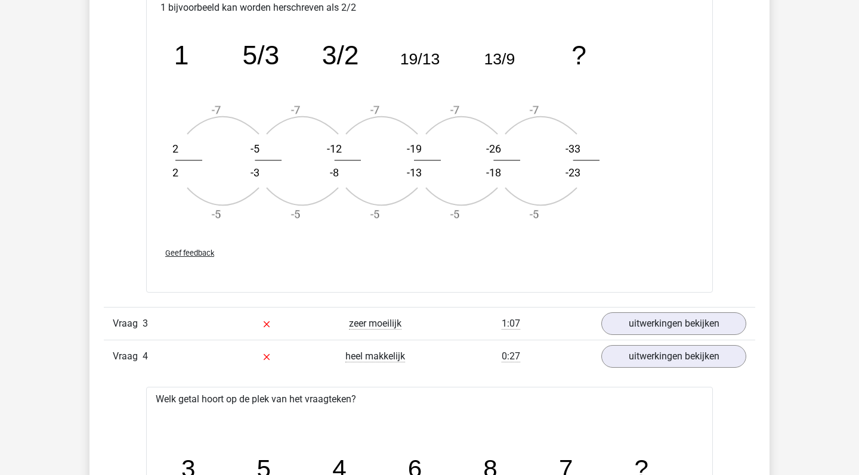
scroll to position [1310, 0]
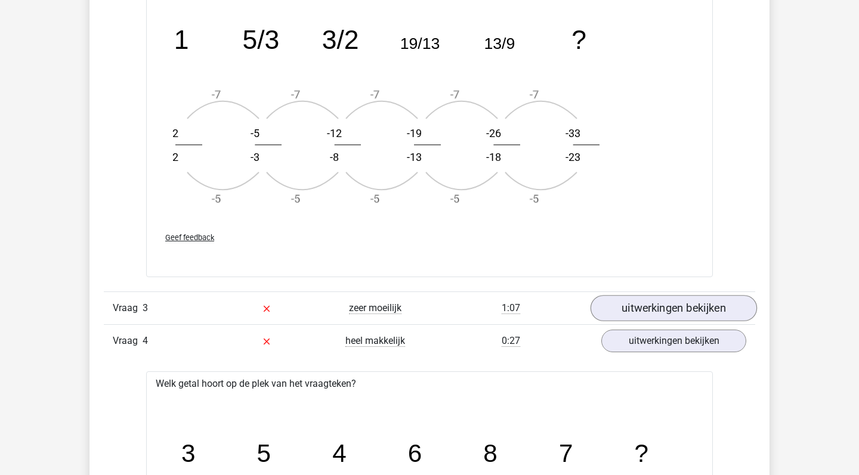
click at [641, 309] on link "uitwerkingen bekijken" at bounding box center [673, 308] width 166 height 26
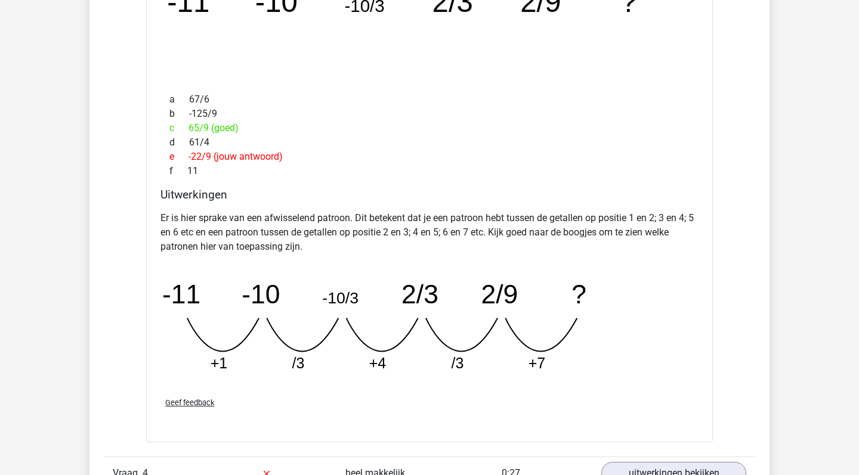
scroll to position [1737, 0]
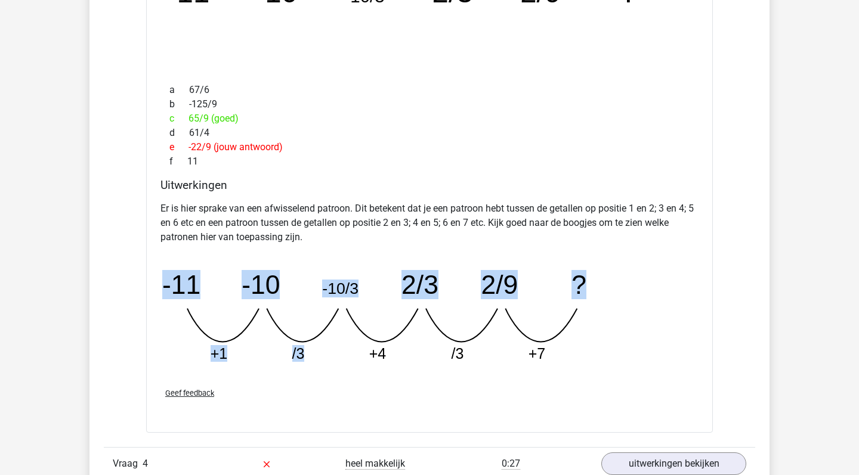
drag, startPoint x: 370, startPoint y: 355, endPoint x: 396, endPoint y: 355, distance: 25.6
click at [396, 355] on icon "image/svg+xml -11 -10 -10/3 2/3 2/9 ? +1 /3 +4 /3 +7" at bounding box center [398, 313] width 477 height 119
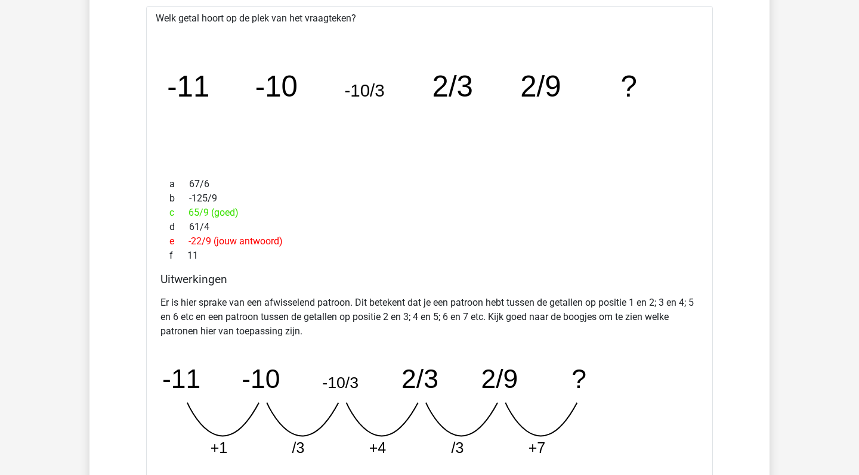
scroll to position [1636, 0]
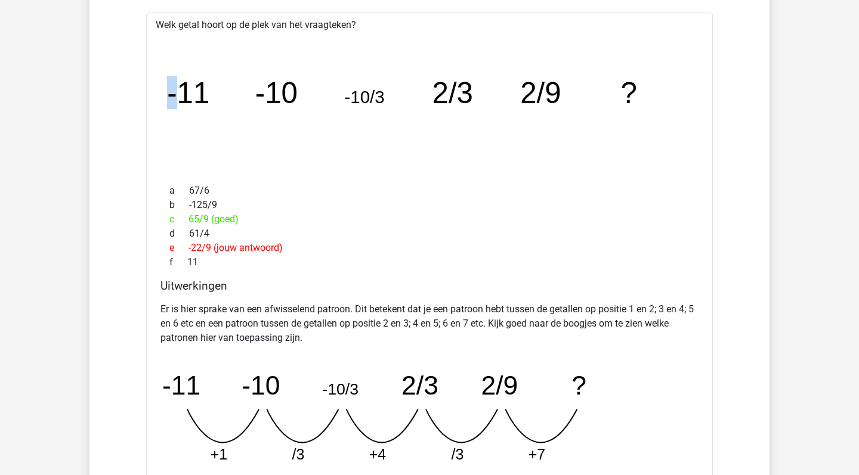
drag, startPoint x: 182, startPoint y: 98, endPoint x: 405, endPoint y: 110, distance: 223.4
click at [405, 110] on icon "image/svg+xml -11 -10 -10/3 2/3 2/9 ?" at bounding box center [429, 103] width 528 height 132
click at [384, 99] on tspan "-10/3" at bounding box center [364, 97] width 40 height 20
drag, startPoint x: 349, startPoint y: 98, endPoint x: 388, endPoint y: 97, distance: 39.4
click at [388, 98] on icon "image/svg+xml -11 -10 -10/3 2/3 2/9 ?" at bounding box center [429, 103] width 528 height 132
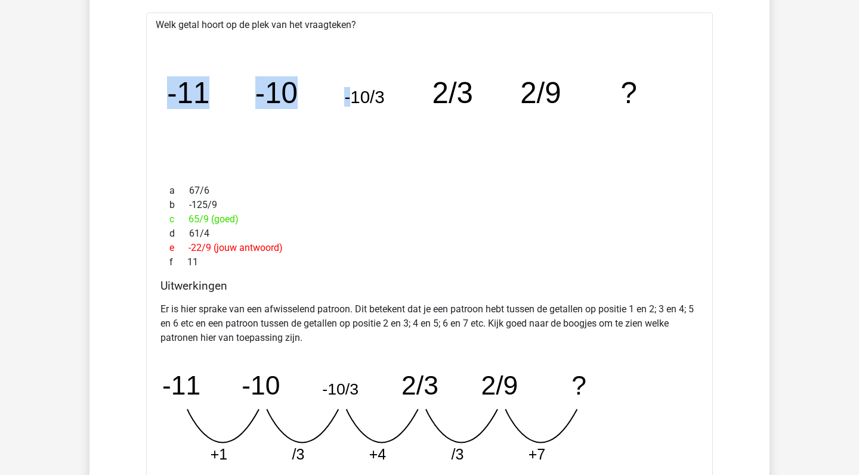
click at [388, 97] on icon "image/svg+xml -11 -10 -10/3 2/3 2/9 ?" at bounding box center [429, 103] width 528 height 132
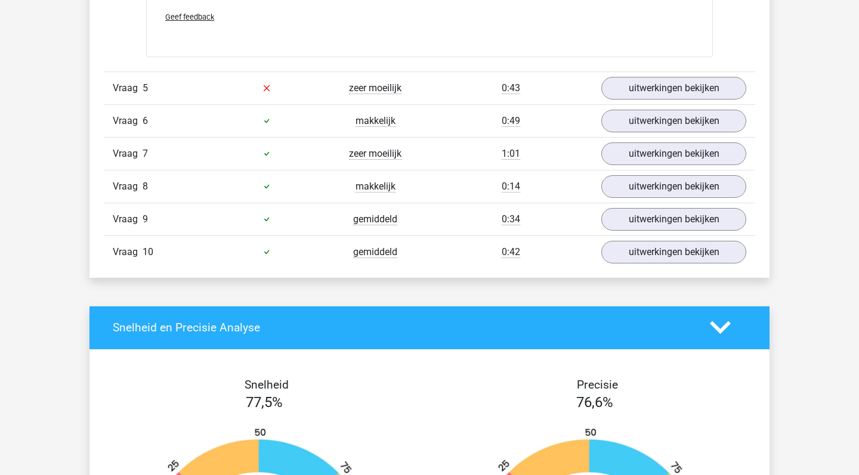
scroll to position [2628, 0]
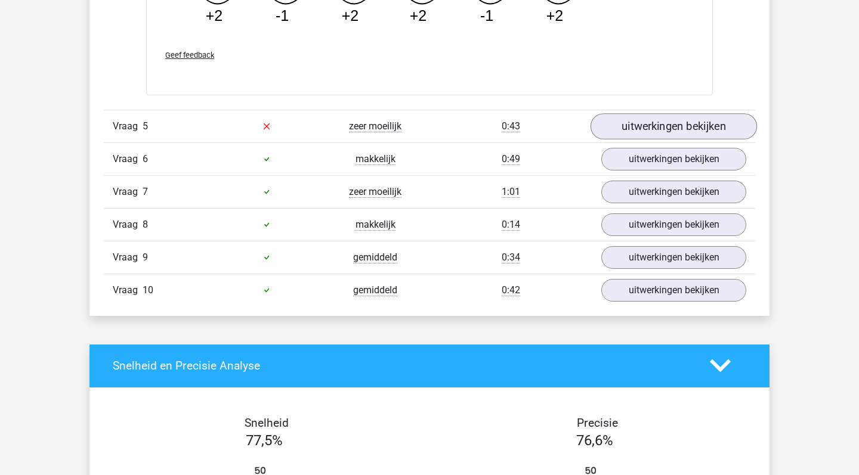
click at [660, 121] on link "uitwerkingen bekijken" at bounding box center [673, 126] width 166 height 26
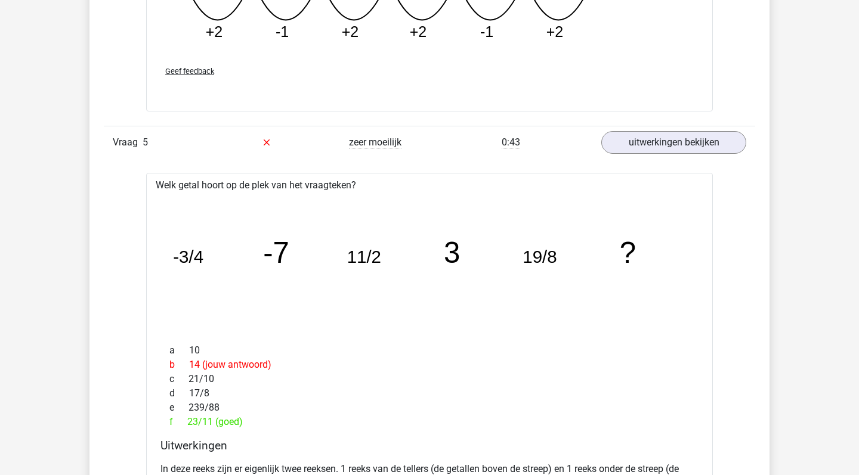
scroll to position [2603, 0]
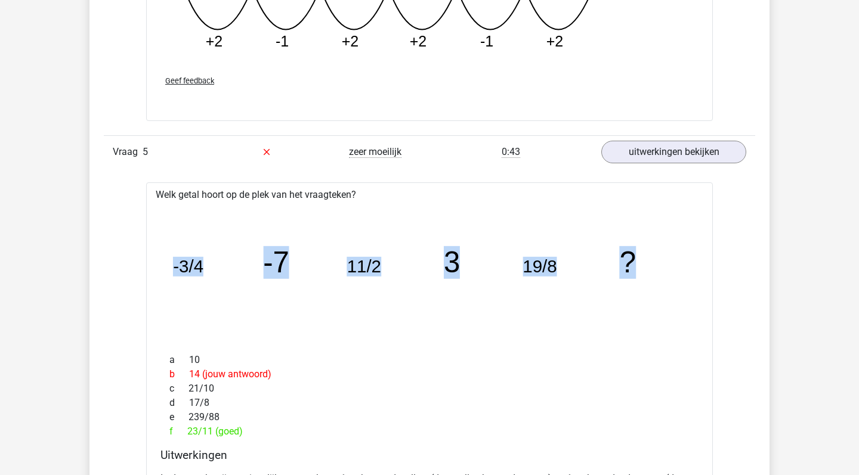
drag, startPoint x: 174, startPoint y: 266, endPoint x: 631, endPoint y: 263, distance: 457.4
click at [631, 263] on g "-3/4 -7 11/2 3 19/8 ?" at bounding box center [404, 262] width 463 height 33
copy g "-3/4 -7 11/2 3 19/8 ?"
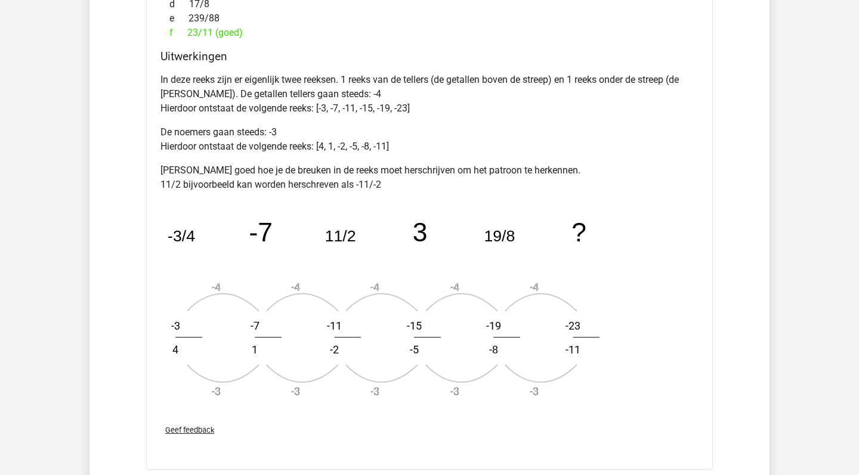
scroll to position [3002, 0]
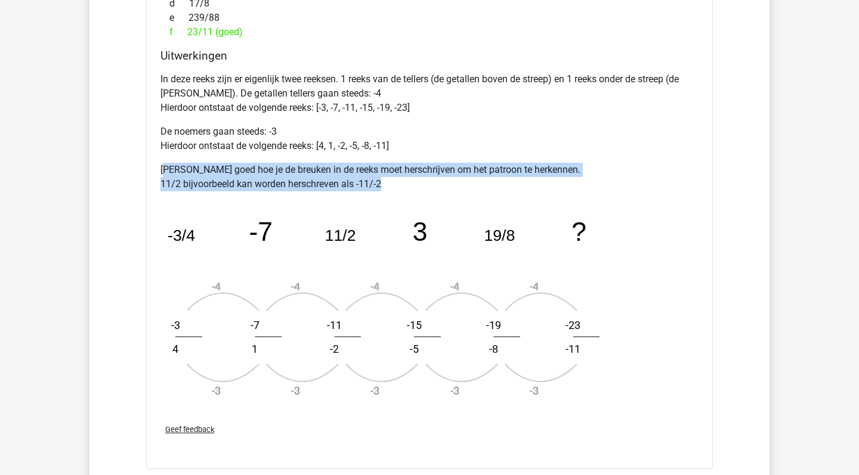
drag, startPoint x: 162, startPoint y: 169, endPoint x: 405, endPoint y: 186, distance: 243.9
click at [405, 186] on p "Bekijk goed hoe je de breuken in de reeks moet herschrijven om het patroon te h…" at bounding box center [429, 177] width 538 height 29
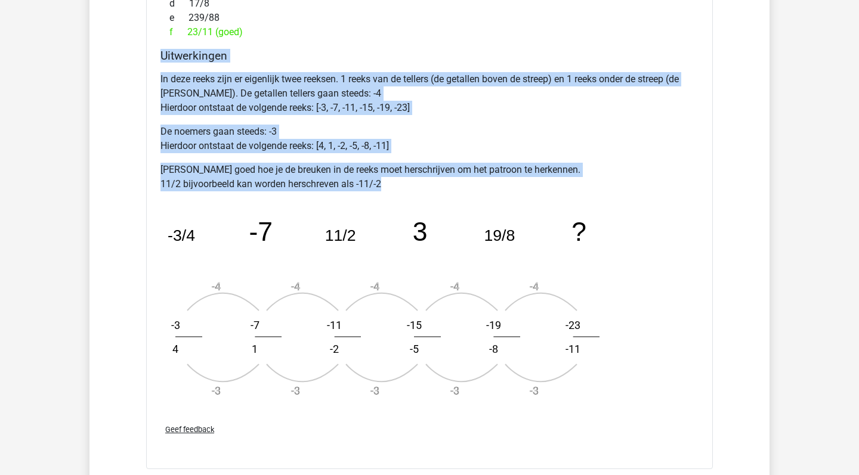
drag, startPoint x: 381, startPoint y: 181, endPoint x: 164, endPoint y: 54, distance: 251.8
click at [164, 54] on div "Uitwerkingen In deze reeks zijn er eigenlijk twee reeksen. 1 reeks van de telle…" at bounding box center [429, 232] width 547 height 366
click at [164, 54] on h4 "Uitwerkingen" at bounding box center [429, 56] width 538 height 14
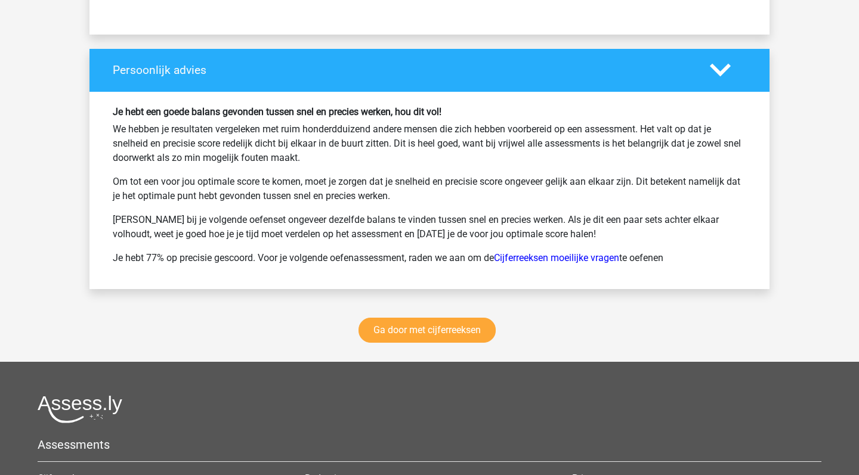
scroll to position [4042, 0]
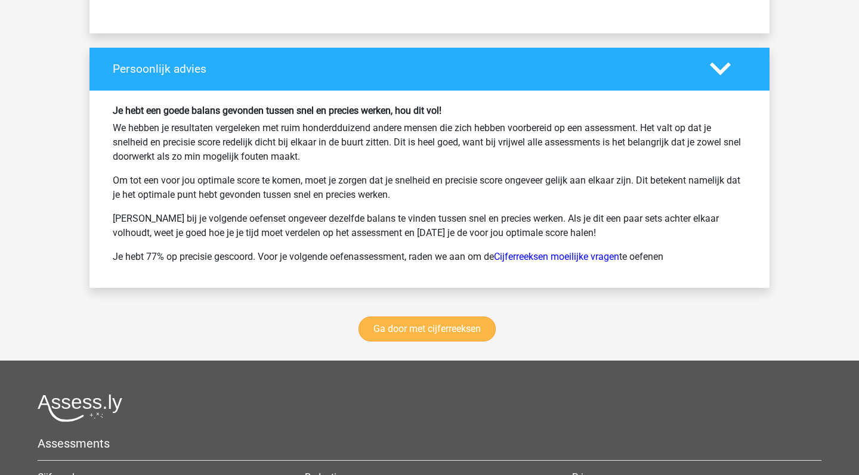
click at [445, 326] on link "Ga door met cijferreeksen" at bounding box center [426, 329] width 137 height 25
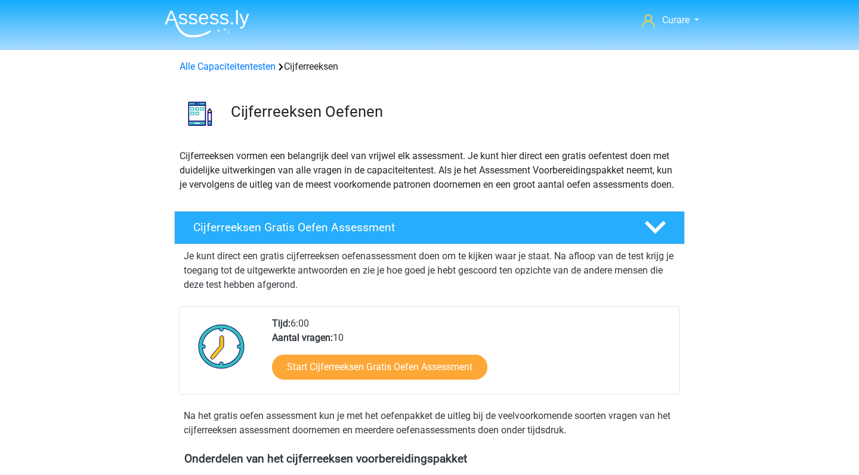
scroll to position [544, 0]
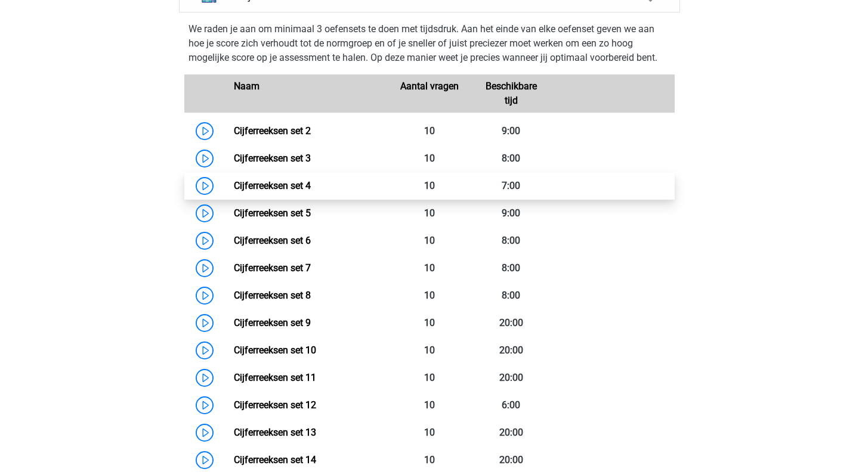
click at [311, 191] on link "Cijferreeksen set 4" at bounding box center [272, 185] width 77 height 11
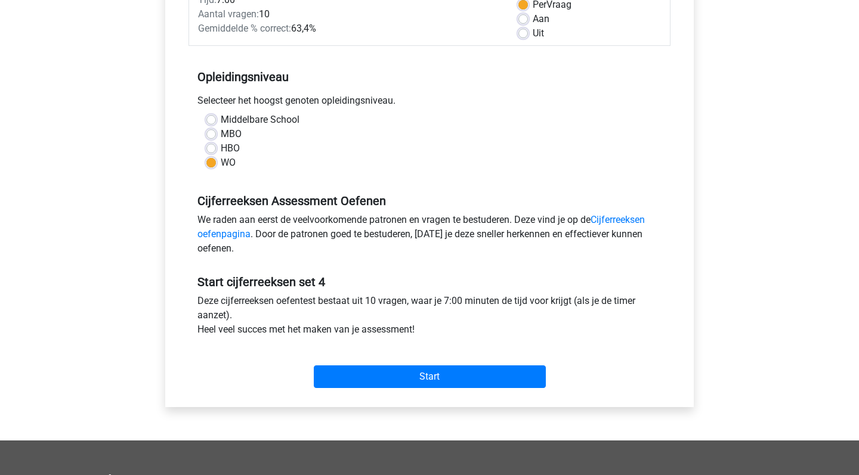
scroll to position [193, 0]
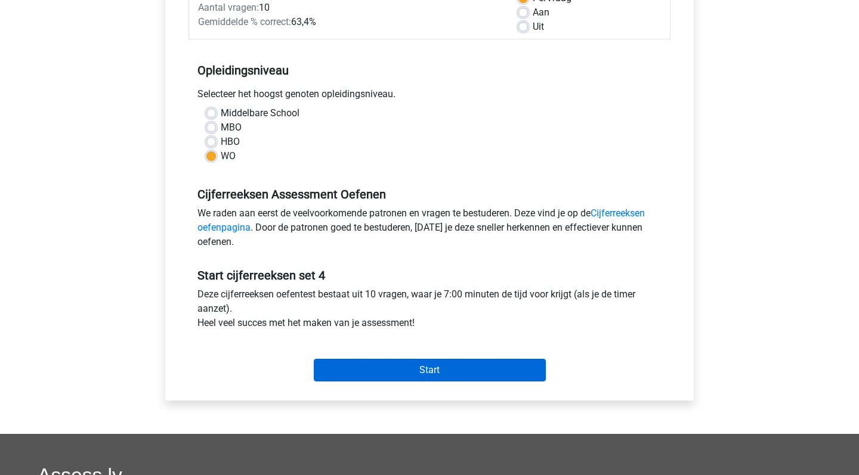
click at [433, 368] on input "Start" at bounding box center [430, 370] width 232 height 23
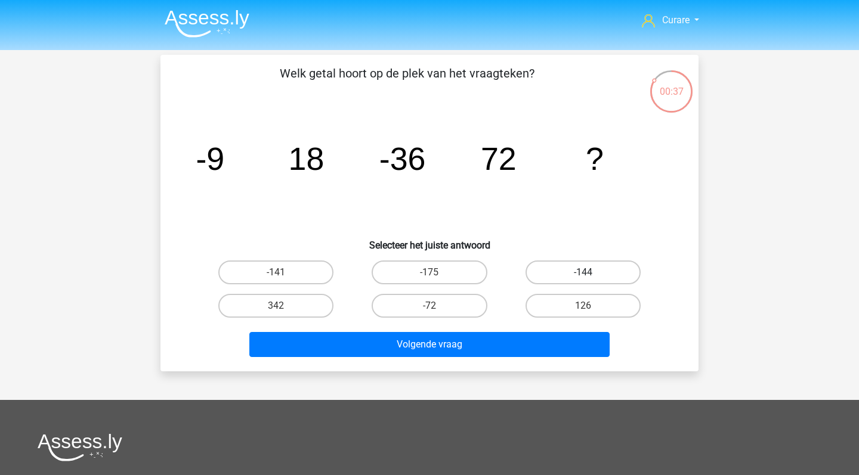
click at [575, 267] on label "-144" at bounding box center [582, 273] width 115 height 24
click at [583, 273] on input "-144" at bounding box center [587, 277] width 8 height 8
radio input "true"
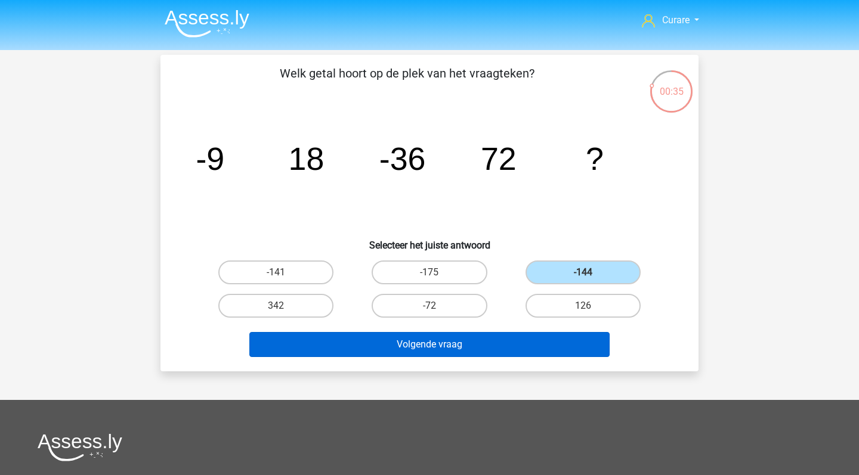
click at [473, 342] on button "Volgende vraag" at bounding box center [429, 344] width 361 height 25
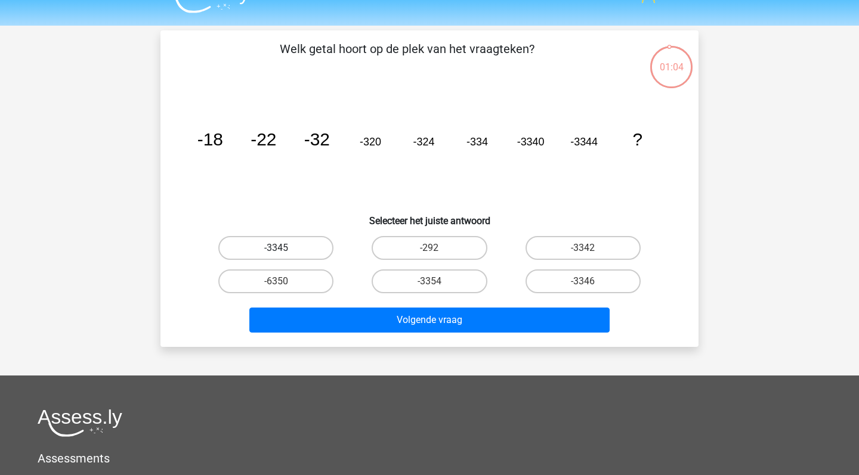
scroll to position [17, 0]
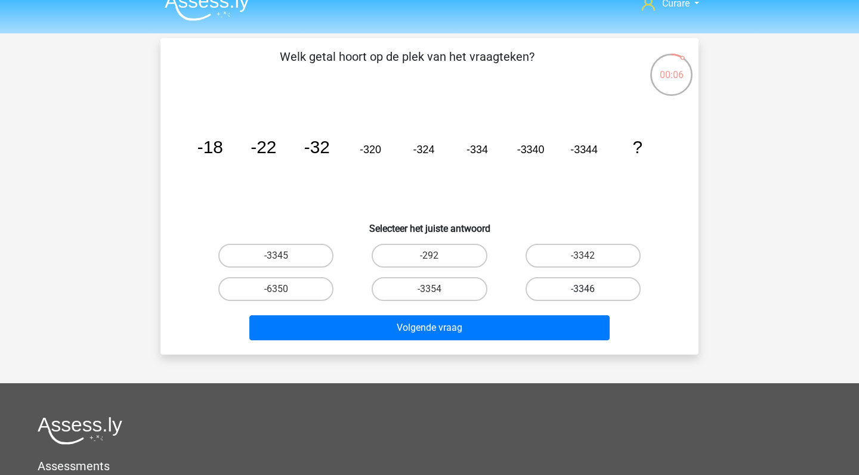
click at [580, 283] on label "-3346" at bounding box center [582, 289] width 115 height 24
click at [583, 289] on input "-3346" at bounding box center [587, 293] width 8 height 8
radio input "true"
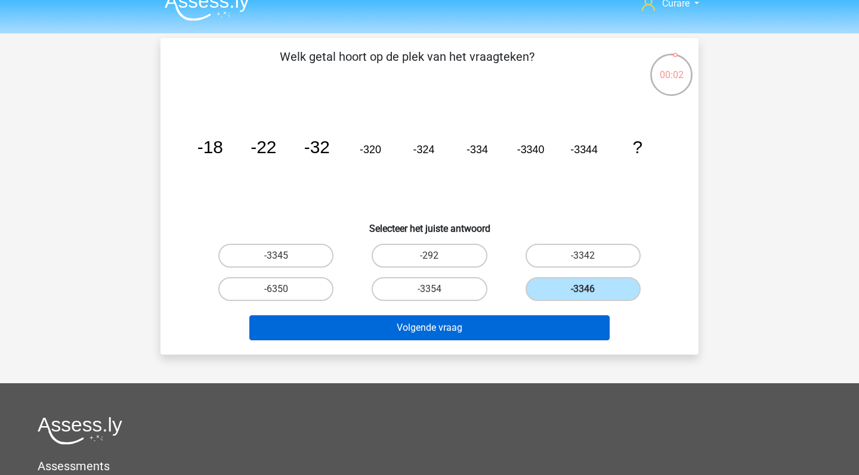
click at [494, 326] on button "Volgende vraag" at bounding box center [429, 327] width 361 height 25
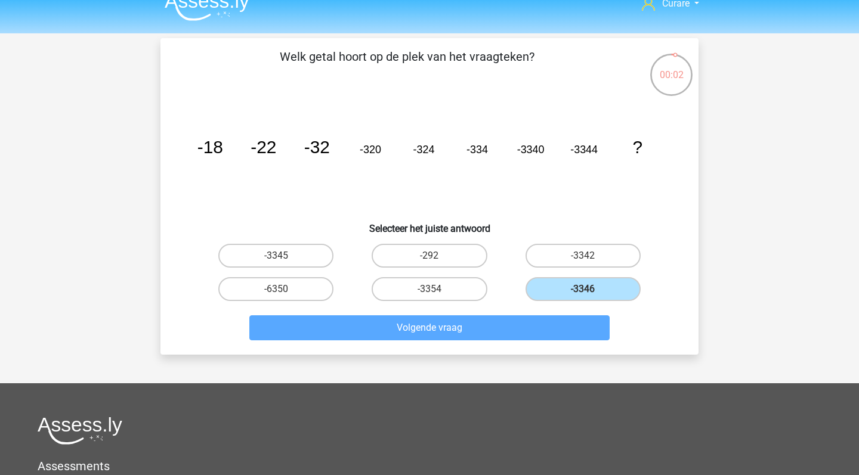
scroll to position [55, 0]
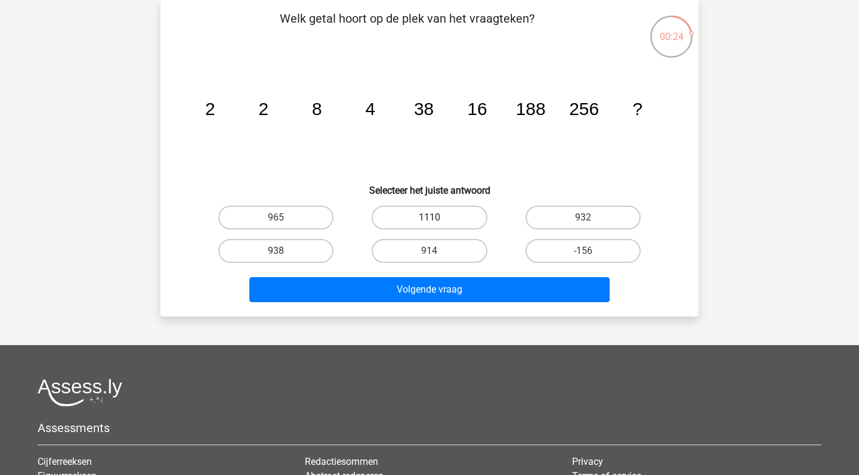
click at [438, 219] on label "1110" at bounding box center [428, 218] width 115 height 24
click at [437, 219] on input "1110" at bounding box center [433, 222] width 8 height 8
radio input "true"
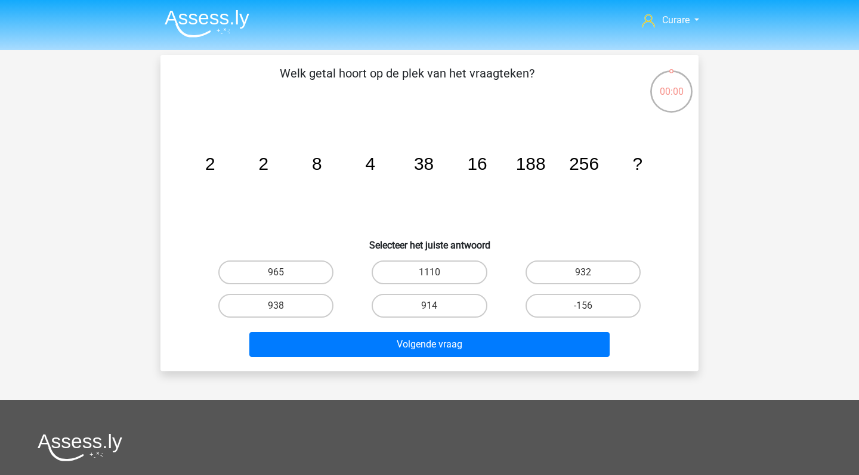
scroll to position [55, 0]
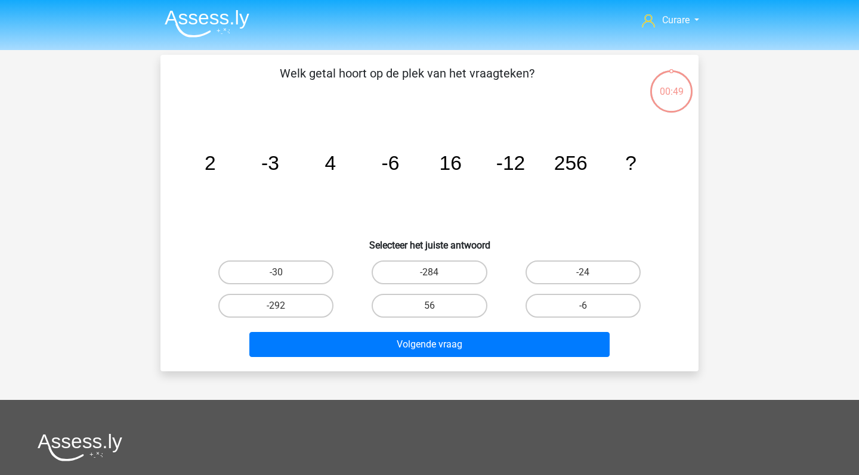
scroll to position [55, 0]
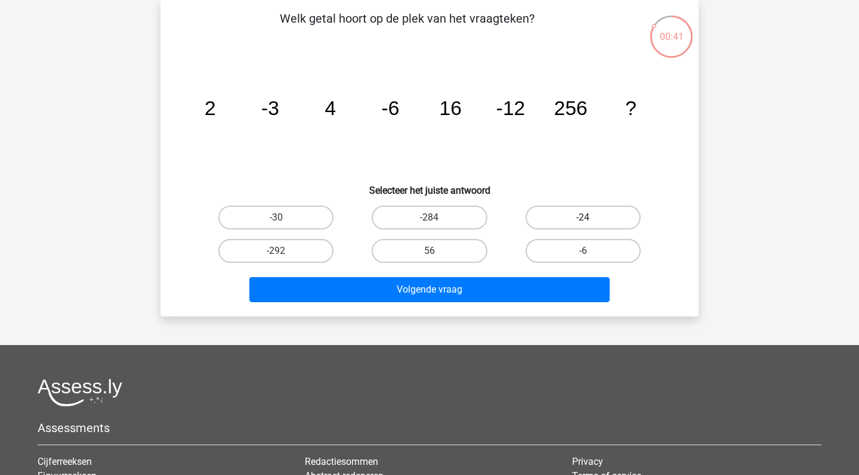
click at [581, 221] on label "-24" at bounding box center [582, 218] width 115 height 24
click at [583, 221] on input "-24" at bounding box center [587, 222] width 8 height 8
radio input "true"
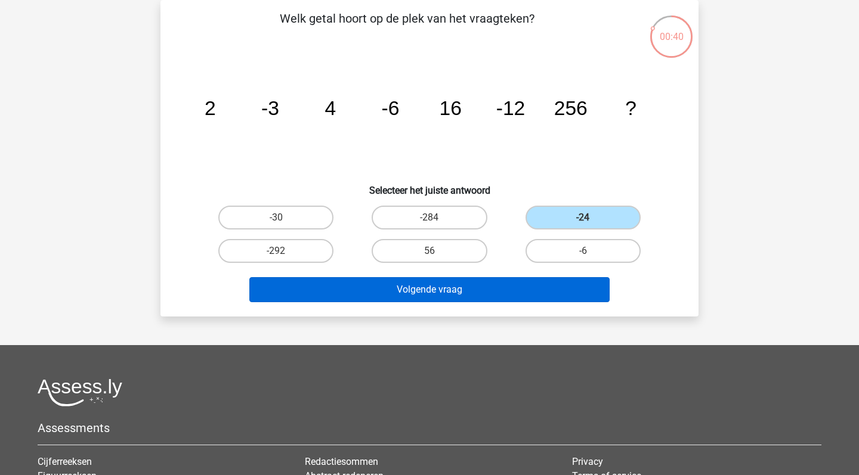
click at [492, 288] on button "Volgende vraag" at bounding box center [429, 289] width 361 height 25
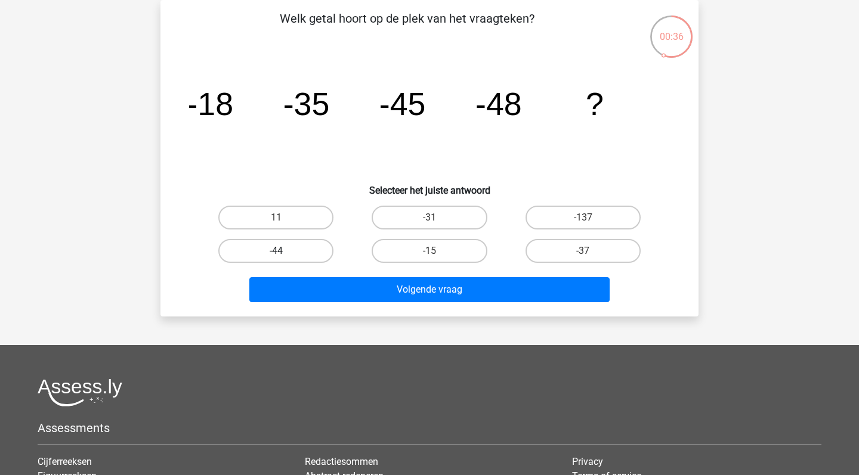
click at [298, 244] on label "-44" at bounding box center [275, 251] width 115 height 24
click at [284, 251] on input "-44" at bounding box center [280, 255] width 8 height 8
radio input "true"
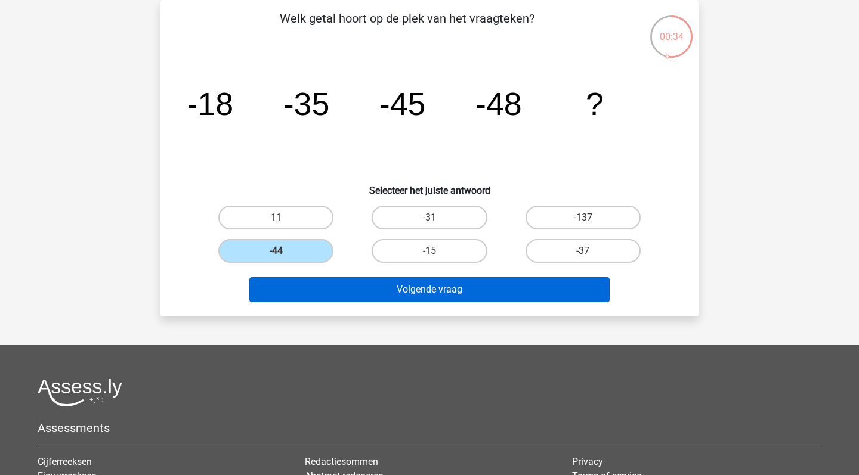
click at [408, 285] on button "Volgende vraag" at bounding box center [429, 289] width 361 height 25
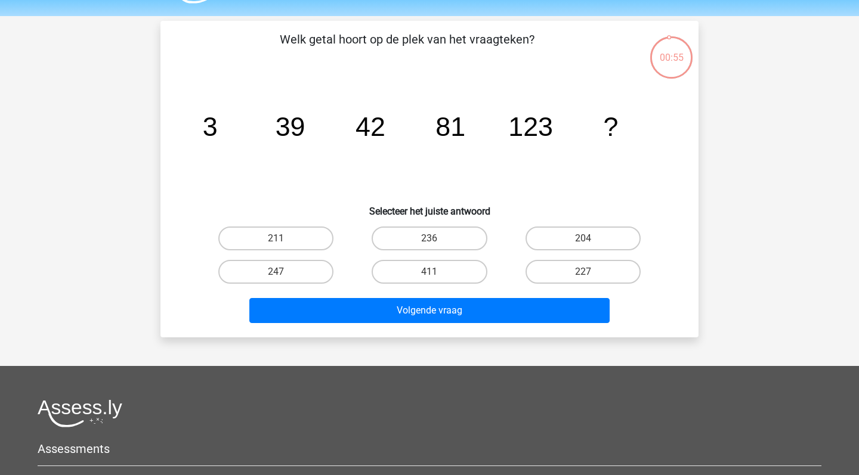
scroll to position [32, 0]
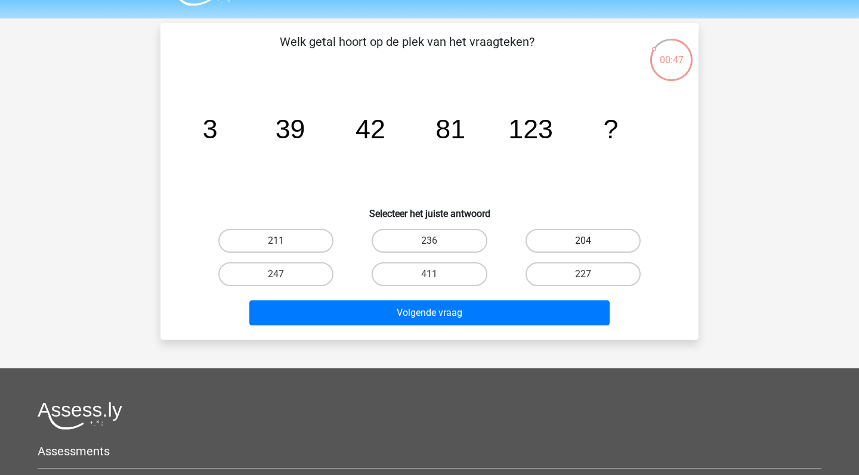
click at [577, 230] on label "204" at bounding box center [582, 241] width 115 height 24
click at [583, 241] on input "204" at bounding box center [587, 245] width 8 height 8
radio input "true"
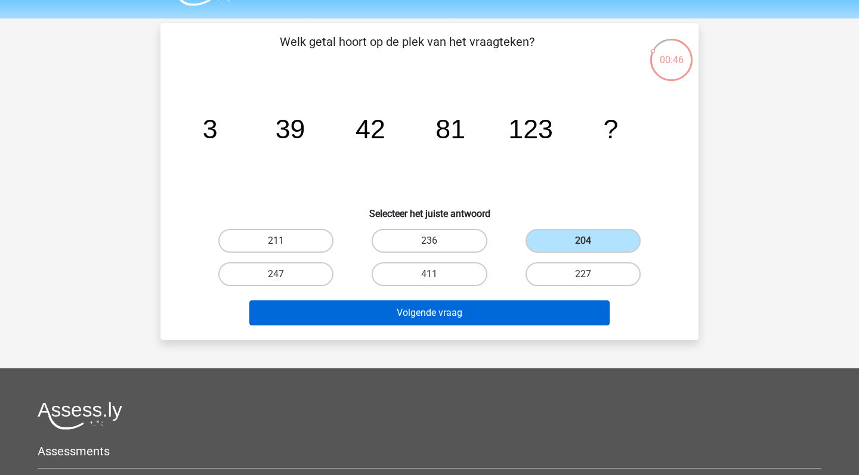
click at [500, 306] on button "Volgende vraag" at bounding box center [429, 313] width 361 height 25
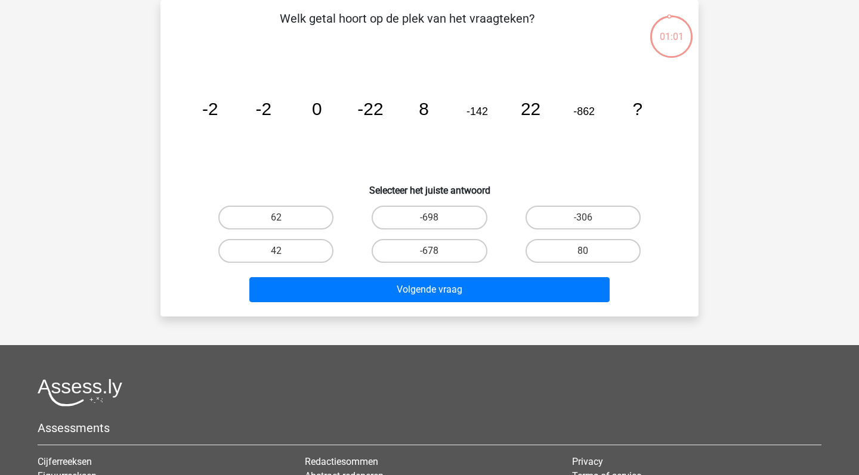
scroll to position [44, 0]
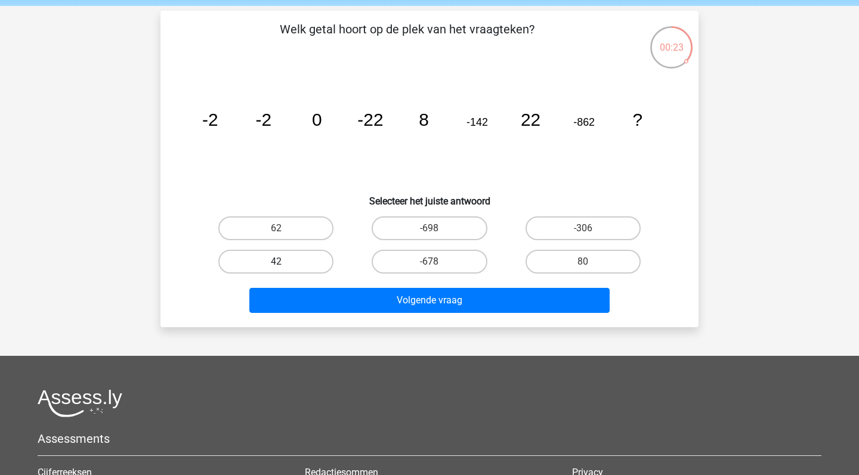
click at [300, 255] on label "42" at bounding box center [275, 262] width 115 height 24
click at [284, 262] on input "42" at bounding box center [280, 266] width 8 height 8
radio input "true"
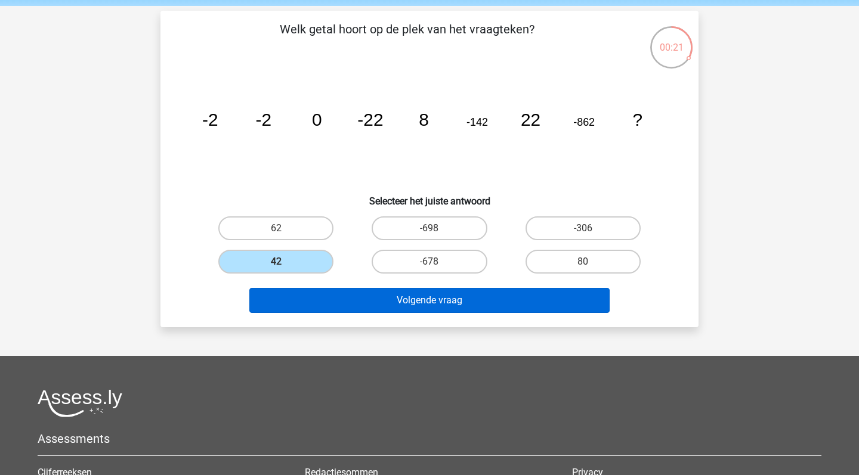
click at [440, 305] on button "Volgende vraag" at bounding box center [429, 300] width 361 height 25
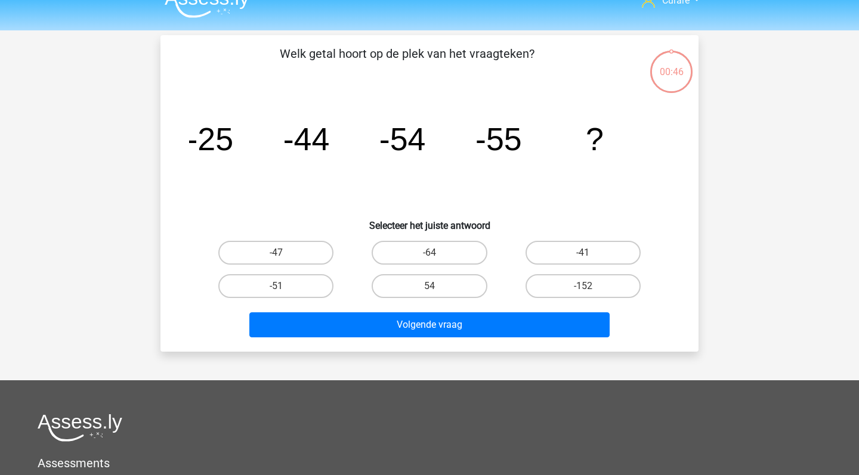
scroll to position [17, 0]
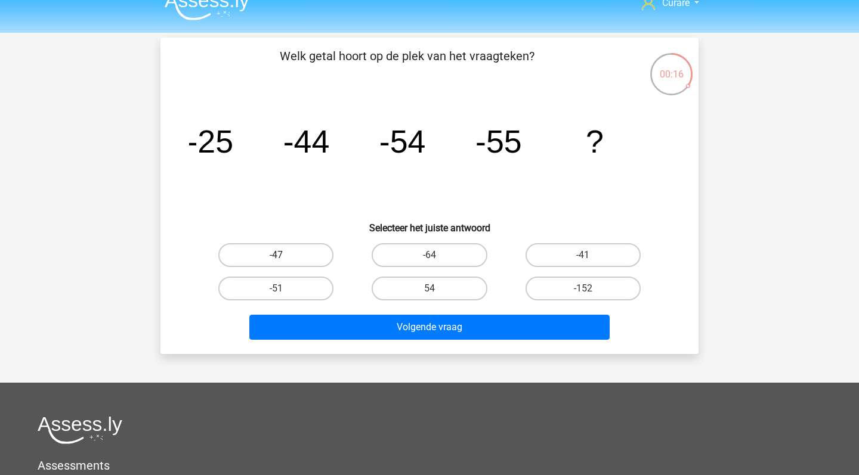
click at [294, 255] on label "-47" at bounding box center [275, 255] width 115 height 24
click at [284, 255] on input "-47" at bounding box center [280, 259] width 8 height 8
radio input "true"
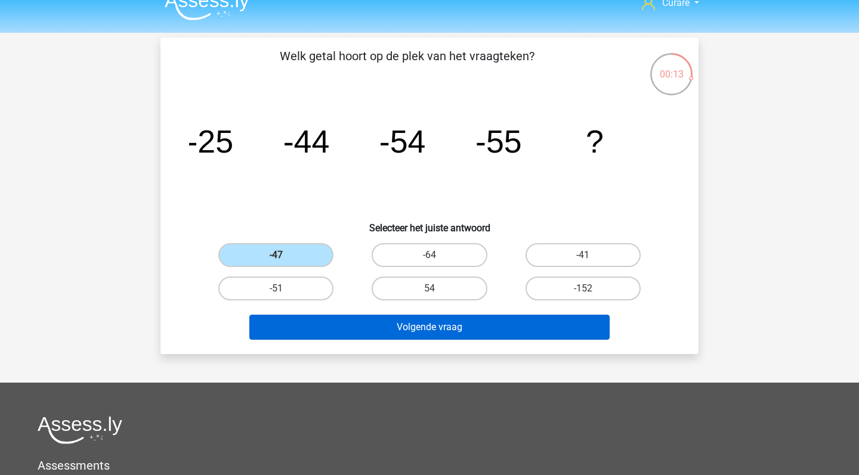
click at [439, 326] on button "Volgende vraag" at bounding box center [429, 327] width 361 height 25
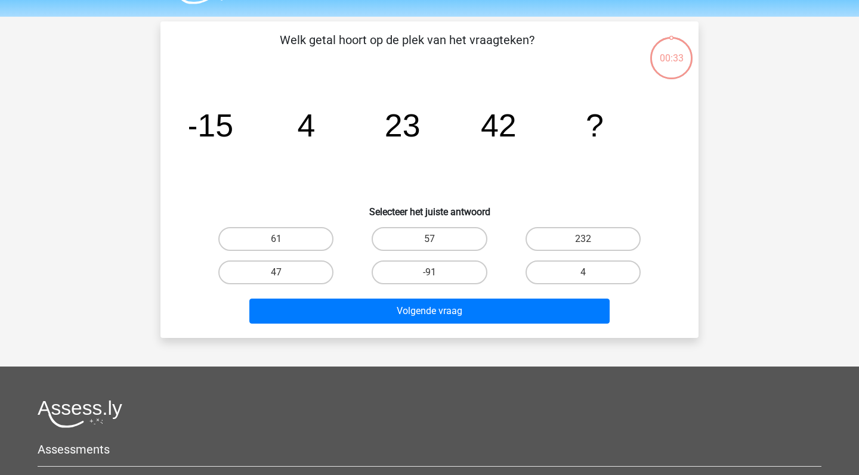
scroll to position [11, 0]
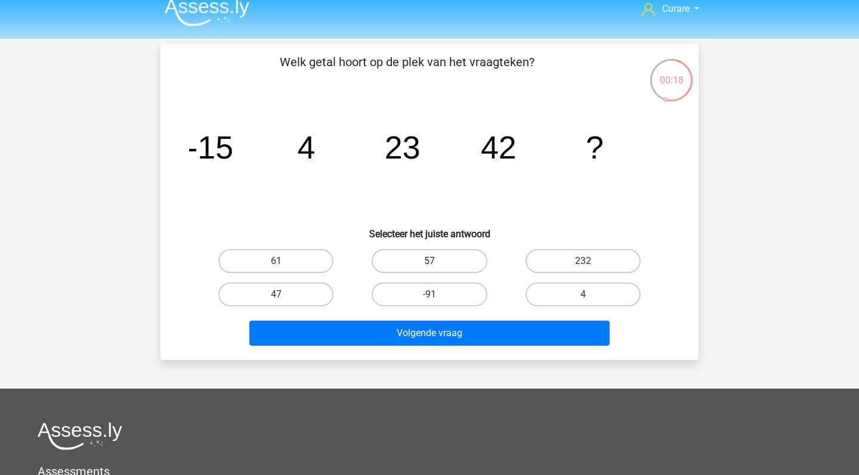
click at [428, 267] on label "57" at bounding box center [428, 261] width 115 height 24
click at [429, 267] on input "57" at bounding box center [433, 265] width 8 height 8
radio input "true"
click at [294, 259] on label "61" at bounding box center [275, 261] width 115 height 24
click at [284, 261] on input "61" at bounding box center [280, 265] width 8 height 8
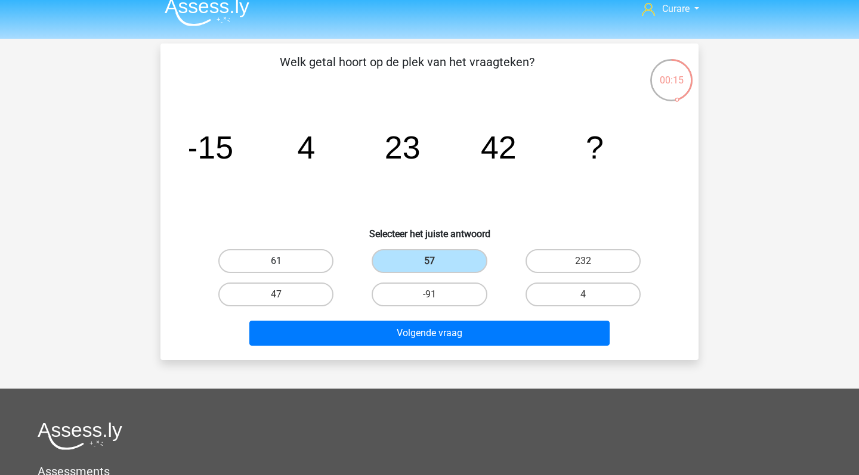
radio input "true"
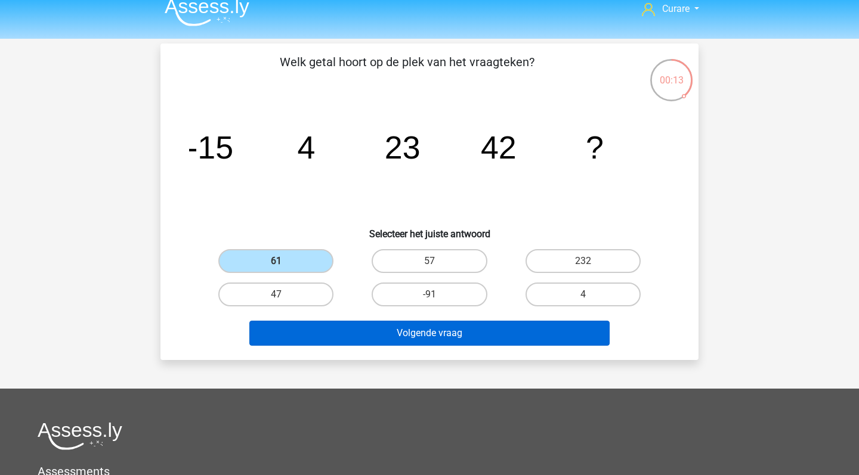
click at [456, 333] on button "Volgende vraag" at bounding box center [429, 333] width 361 height 25
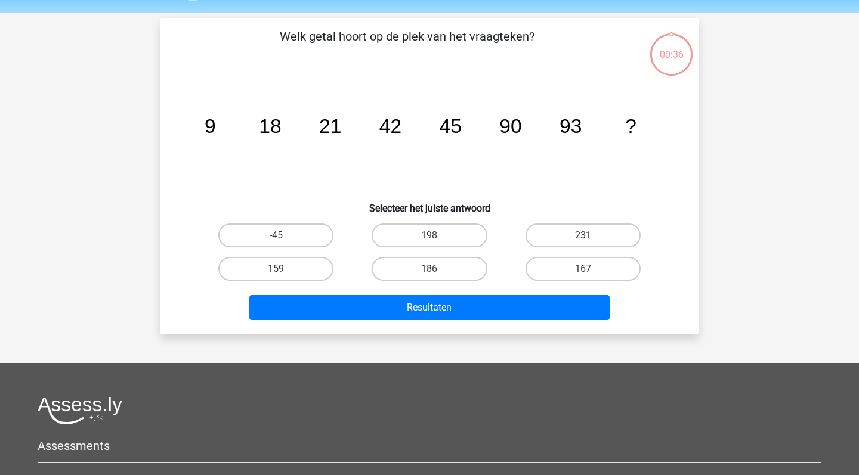
scroll to position [25, 0]
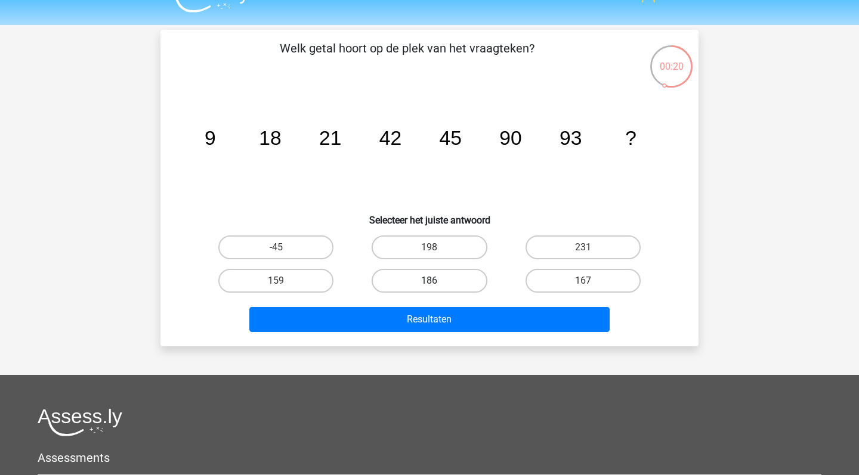
click at [444, 284] on label "186" at bounding box center [428, 281] width 115 height 24
click at [437, 284] on input "186" at bounding box center [433, 285] width 8 height 8
radio input "true"
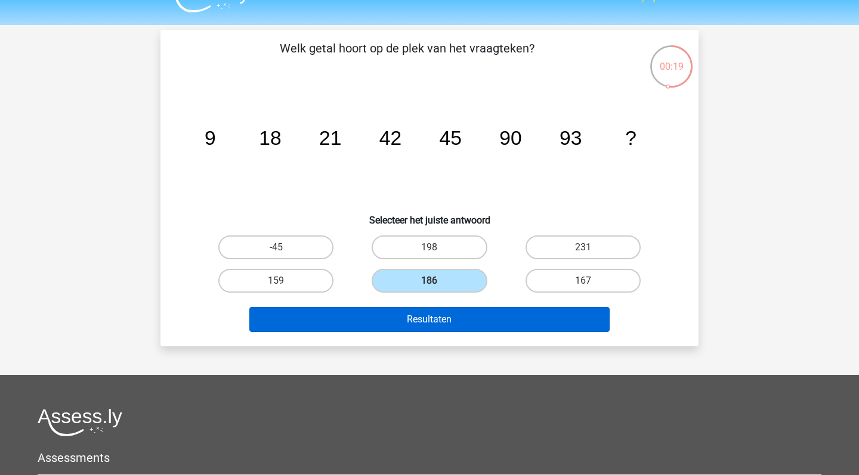
click at [481, 318] on button "Resultaten" at bounding box center [429, 319] width 361 height 25
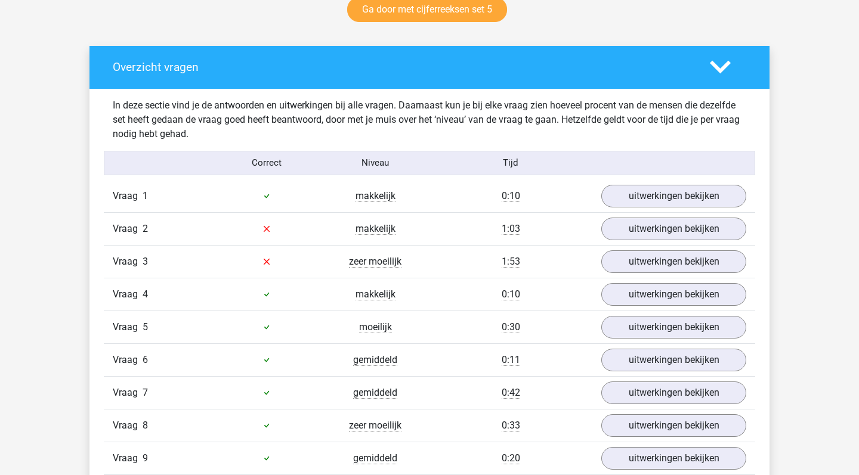
scroll to position [671, 0]
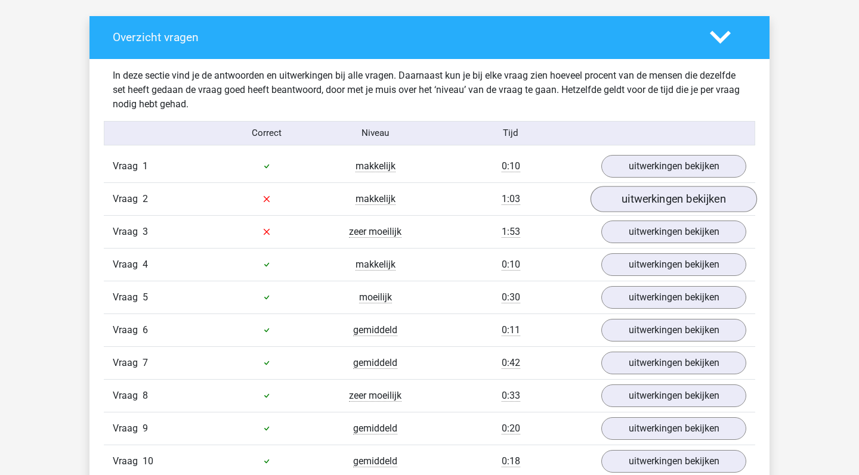
click at [655, 198] on link "uitwerkingen bekijken" at bounding box center [673, 199] width 166 height 26
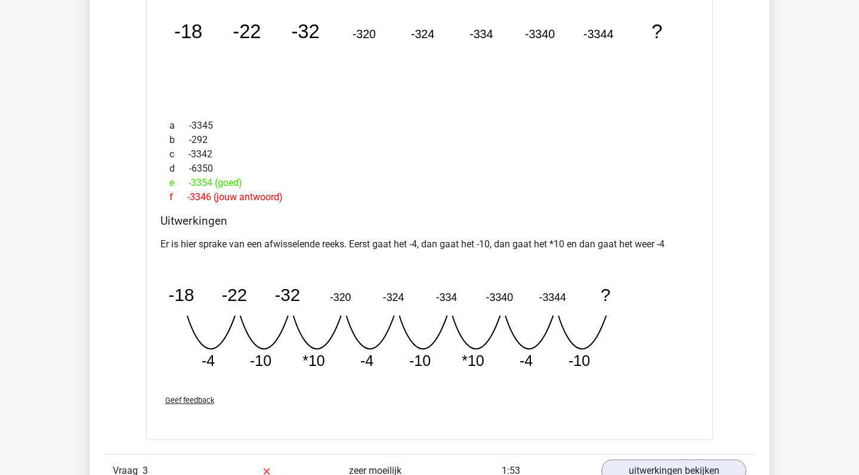
scroll to position [784, 0]
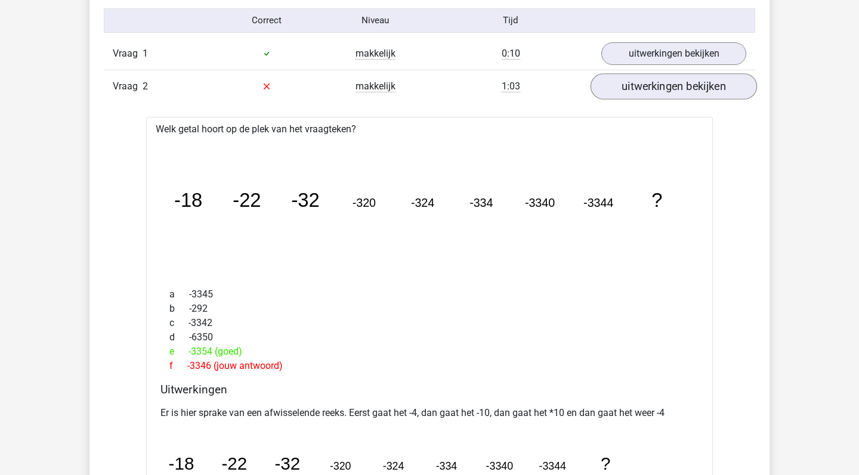
click at [657, 92] on link "uitwerkingen bekijken" at bounding box center [673, 86] width 166 height 26
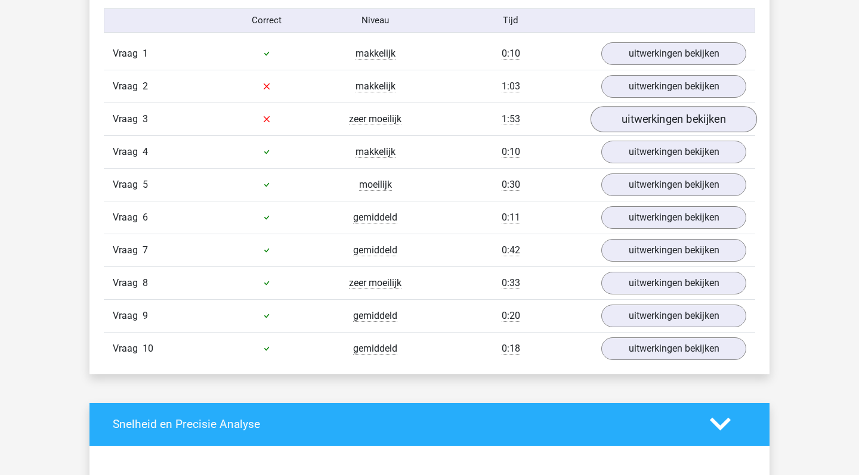
click at [645, 114] on link "uitwerkingen bekijken" at bounding box center [673, 119] width 166 height 26
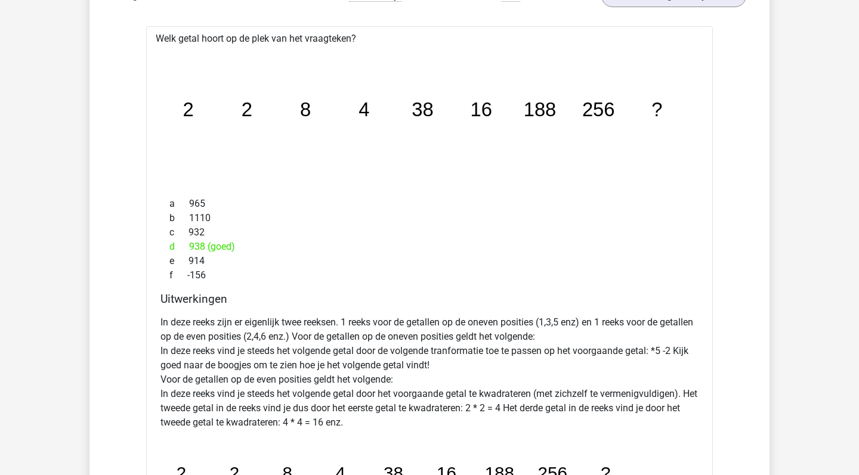
scroll to position [815, 0]
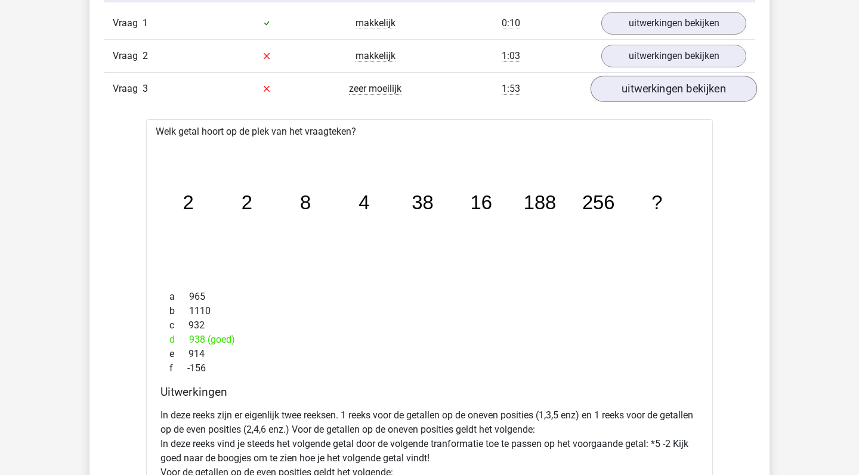
click at [673, 96] on link "uitwerkingen bekijken" at bounding box center [673, 89] width 166 height 26
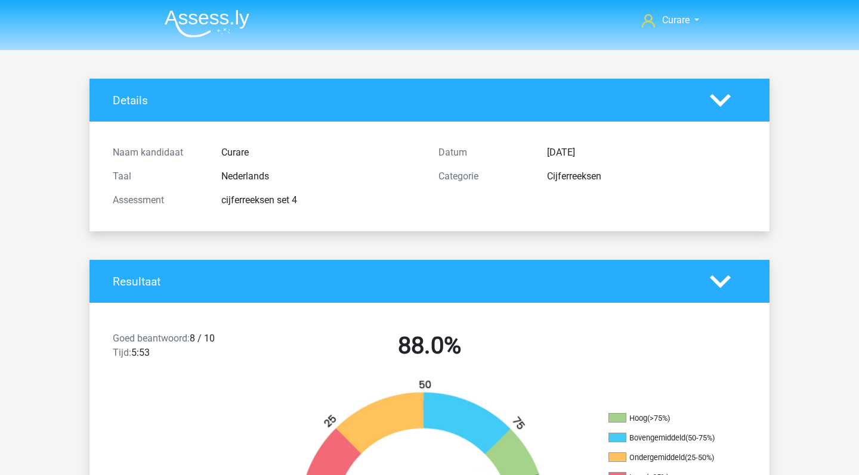
scroll to position [0, 0]
